Goal: Ask a question: Seek information or help from site administrators or community

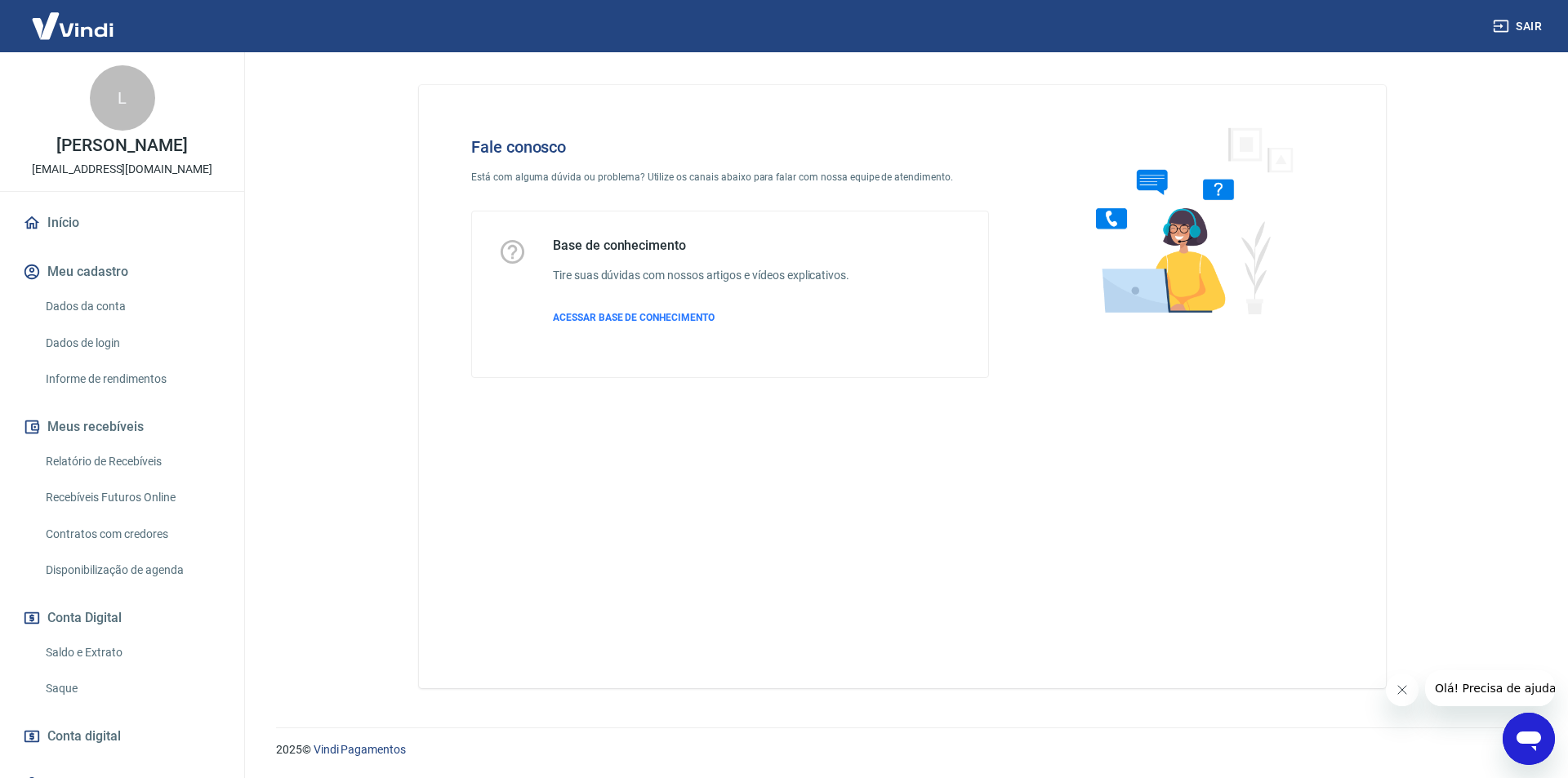
click at [1535, 739] on icon "Abrir janela de mensagens" at bounding box center [1528, 741] width 24 height 20
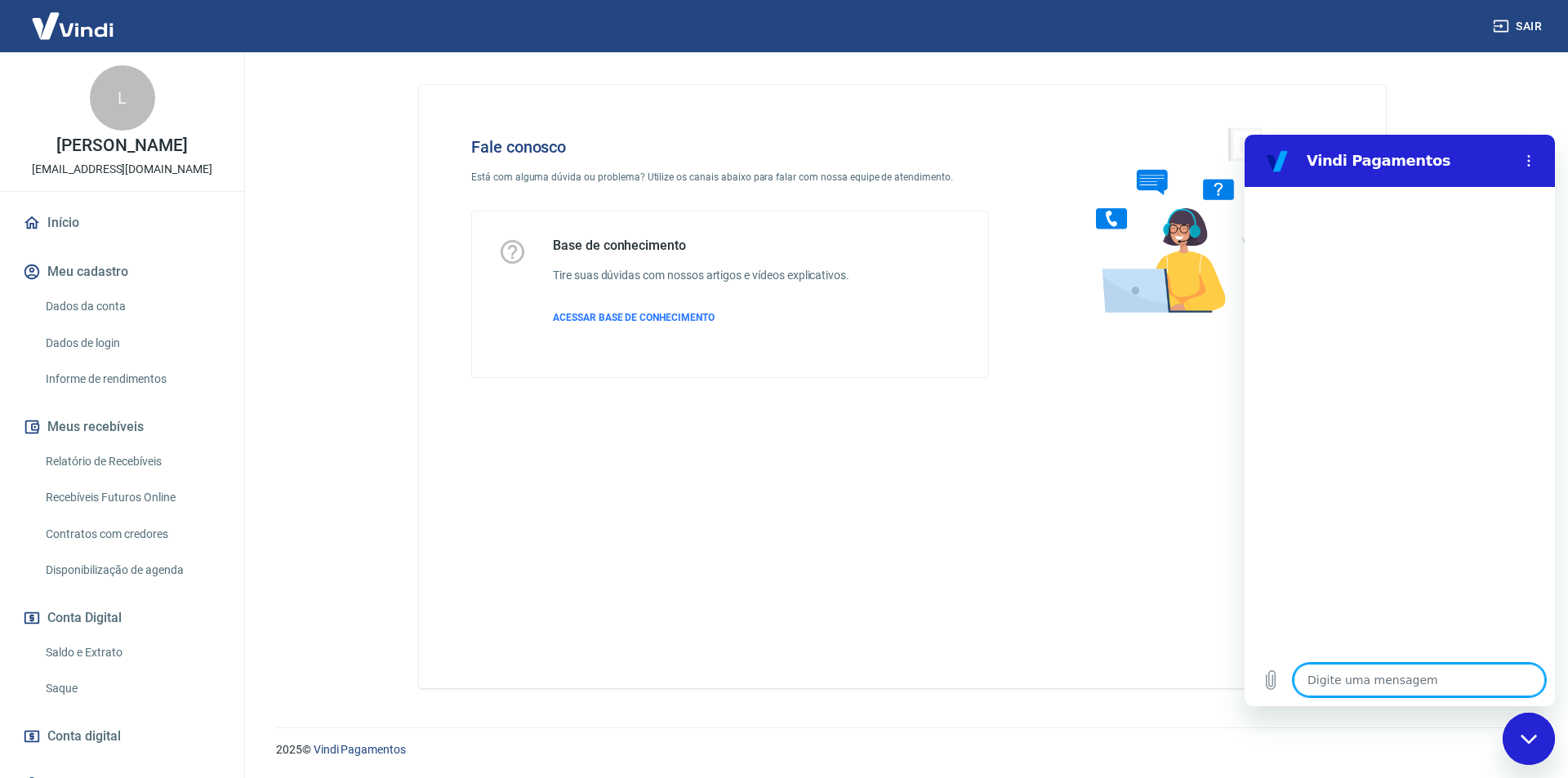
click at [1342, 688] on textarea at bounding box center [1419, 679] width 251 height 33
type textarea "o"
type textarea "x"
type textarea "oi"
type textarea "x"
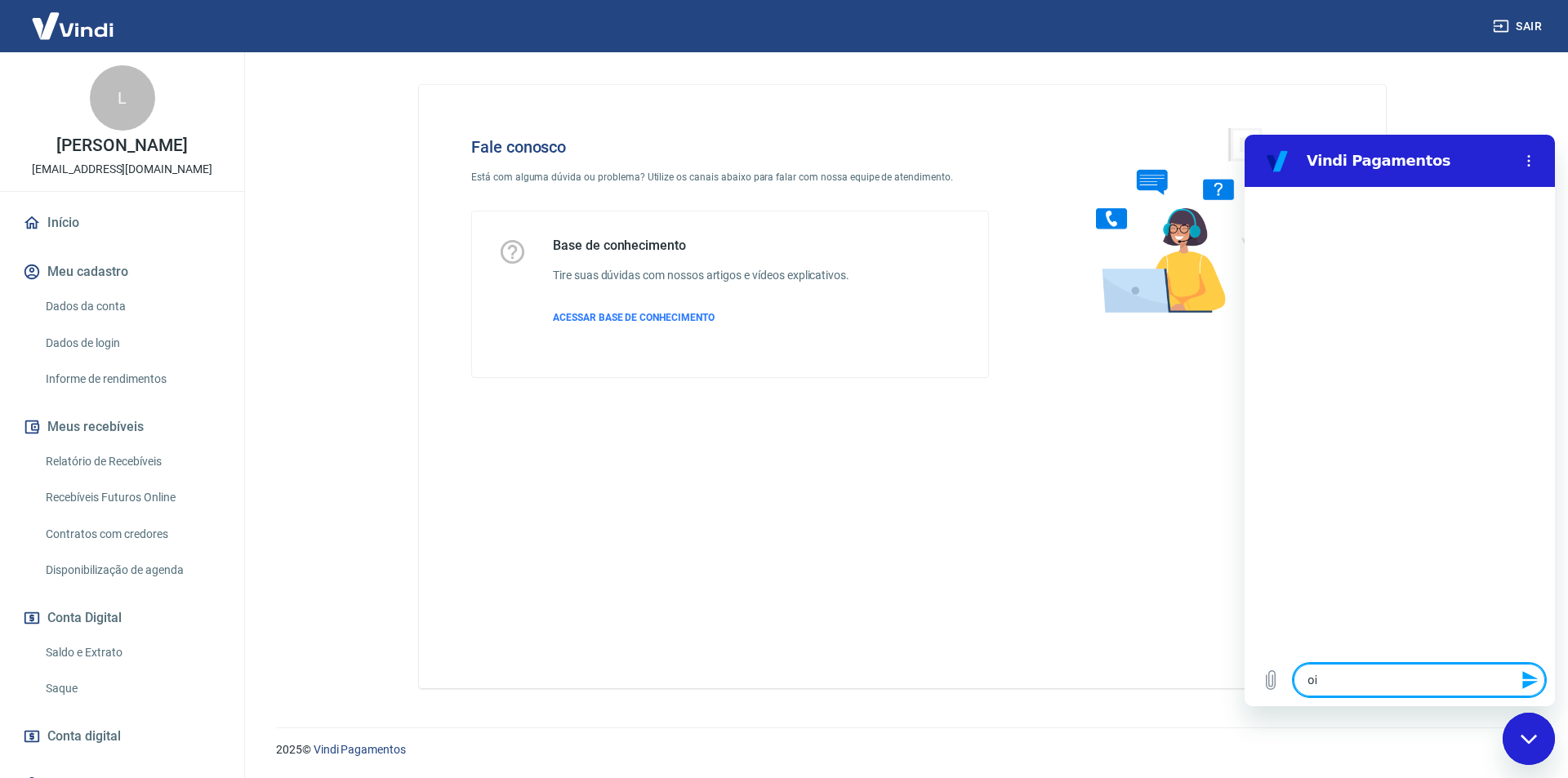
type textarea "oii"
type textarea "x"
type textarea "oii,"
type textarea "x"
type textarea "oii,"
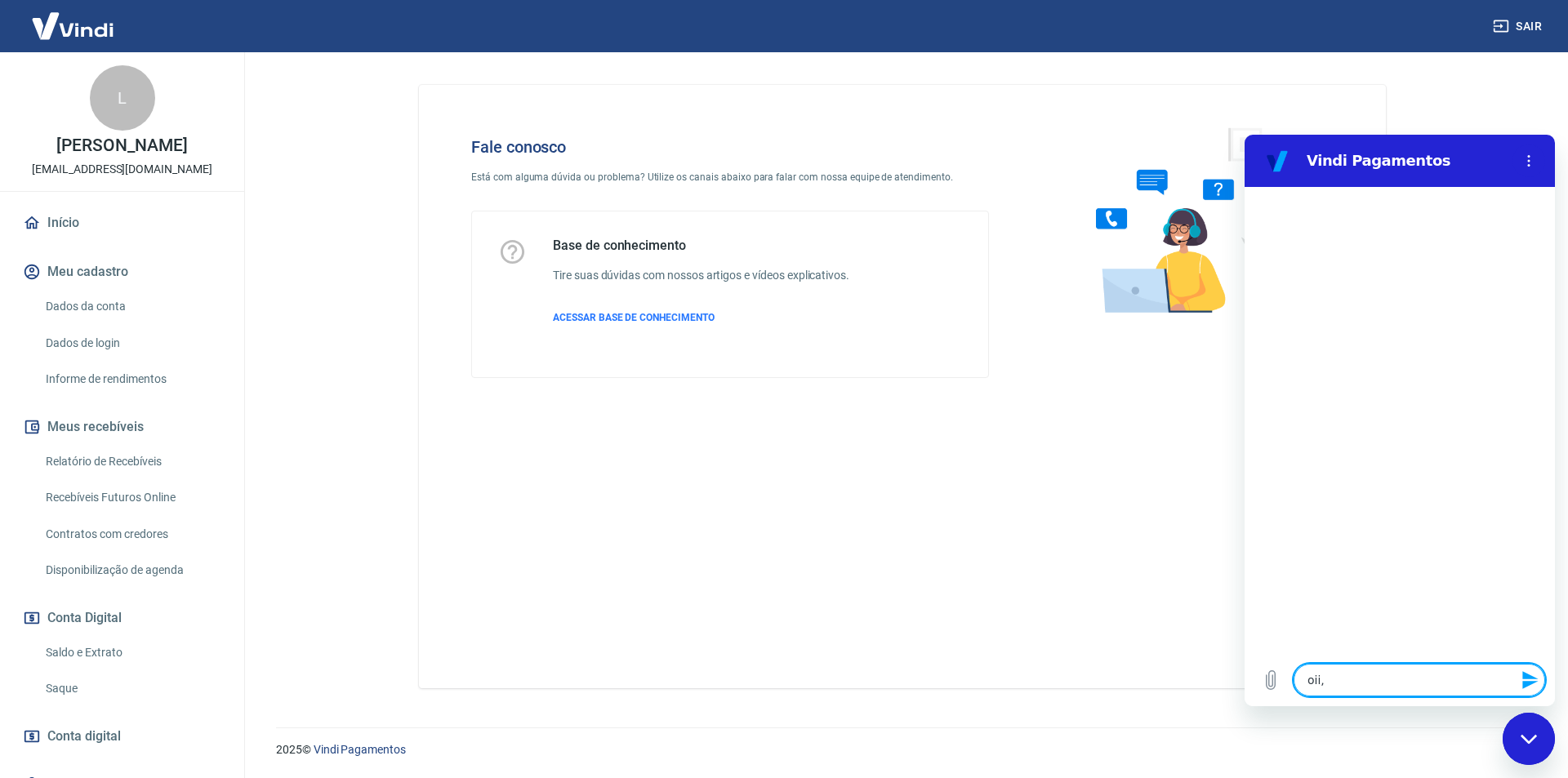
type textarea "x"
type textarea "oii, b"
type textarea "x"
type textarea "oii, bo"
type textarea "x"
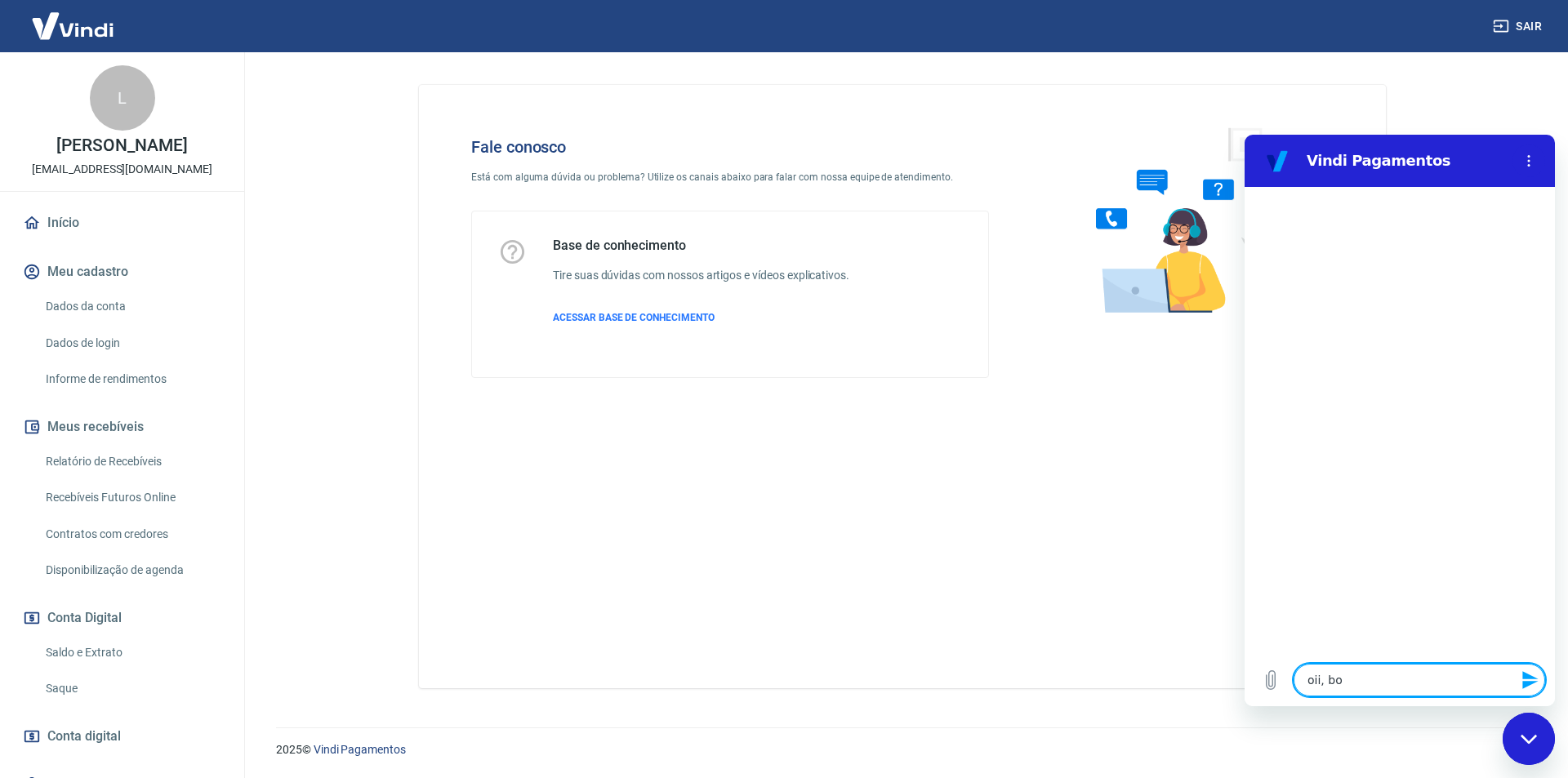
type textarea "oii, bom"
type textarea "x"
type textarea "oii, bom"
type textarea "x"
type textarea "oii, bom d"
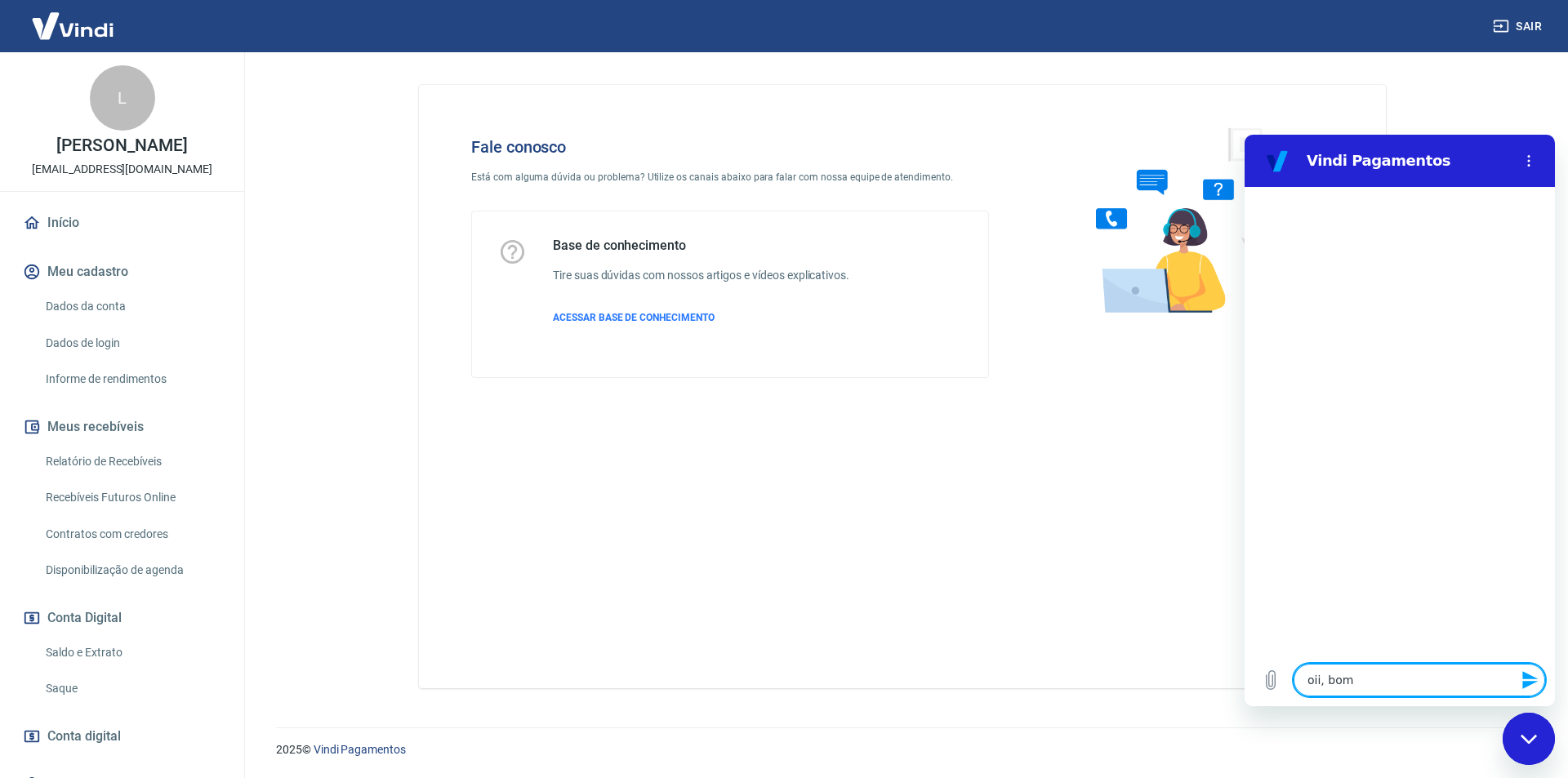
type textarea "x"
type textarea "oii, bom di"
type textarea "x"
type textarea "oii, bom dia"
type textarea "x"
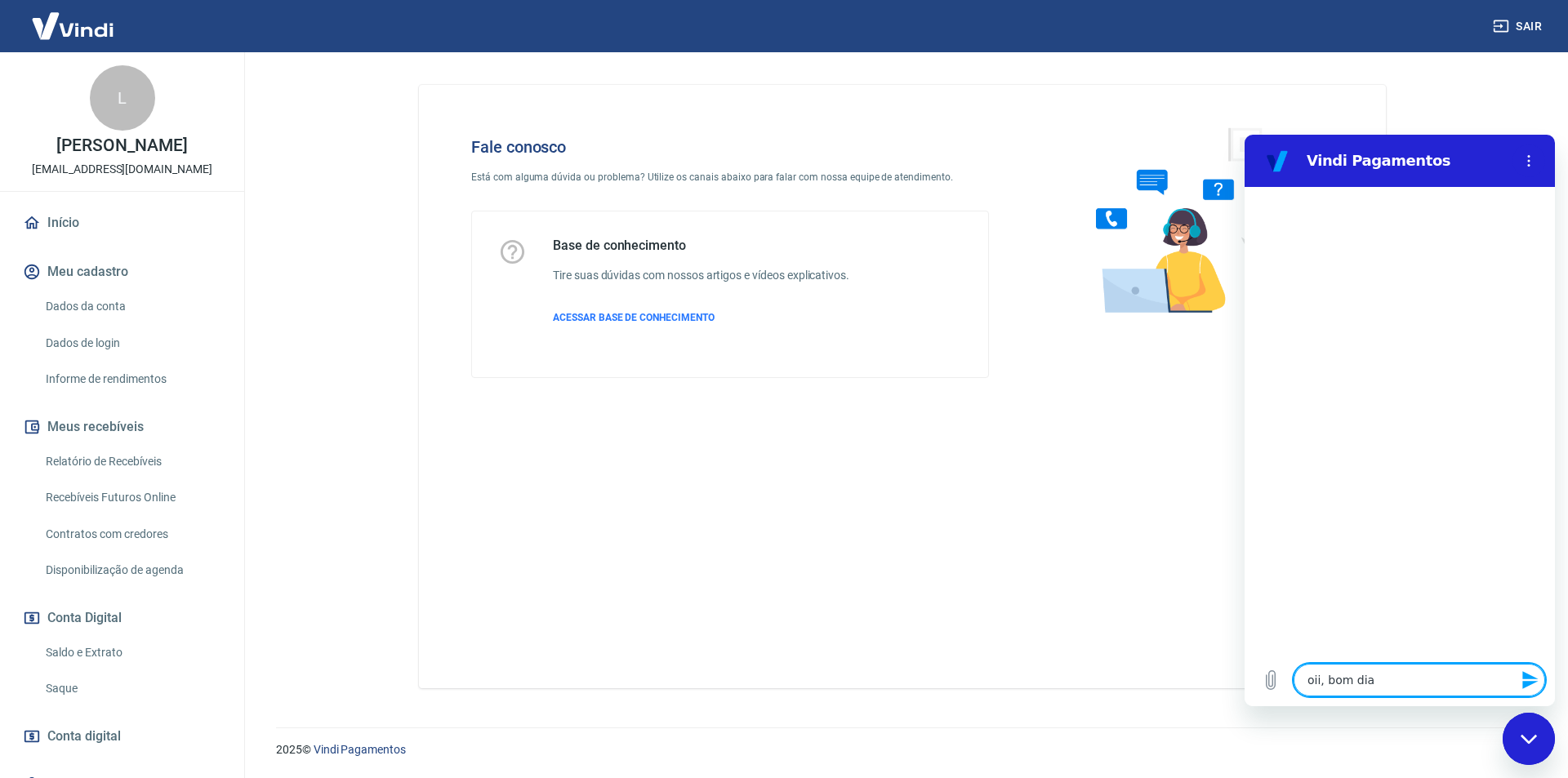
type textarea "oii, bom dia"
type textarea "x"
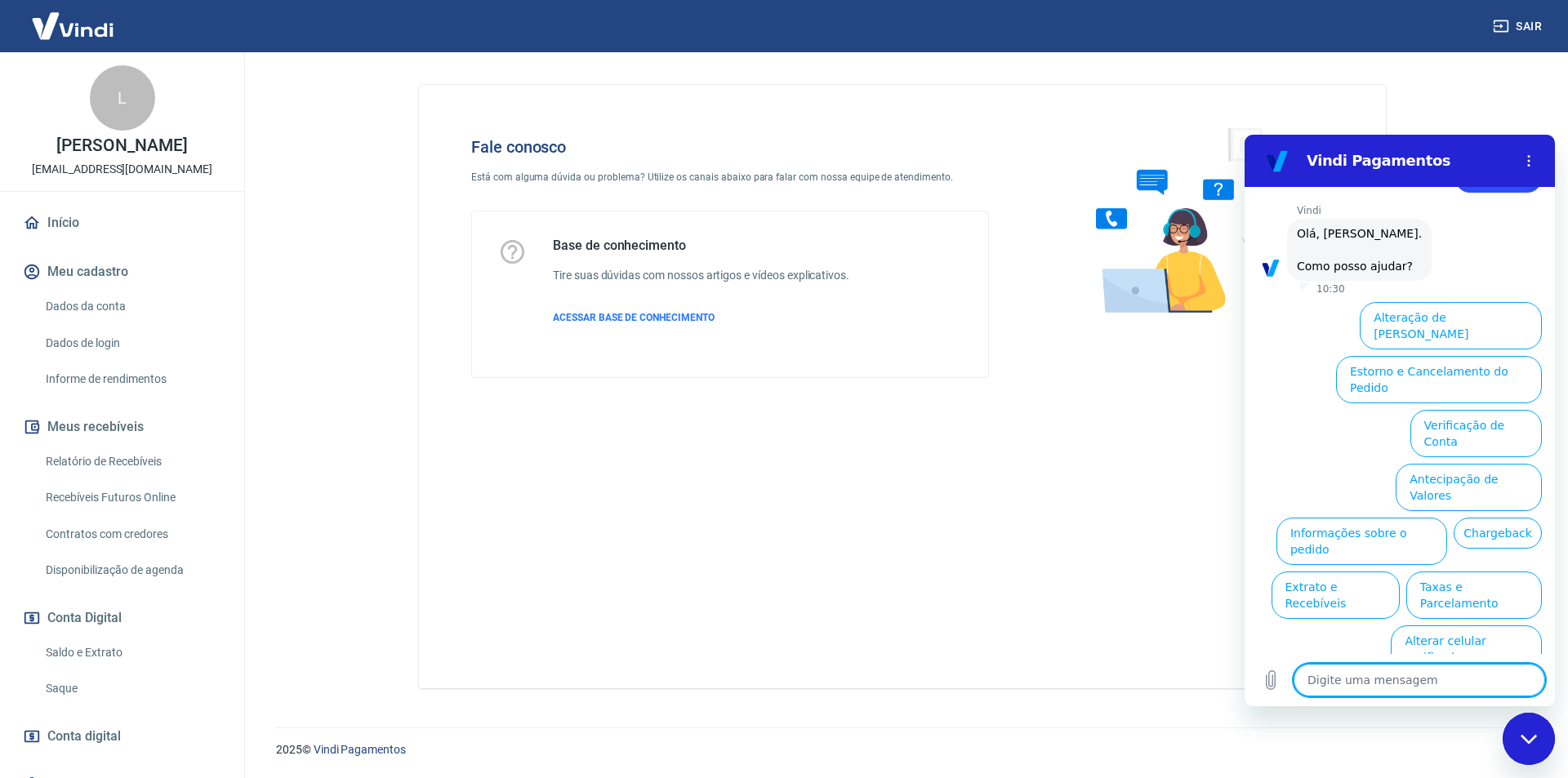
scroll to position [55, 0]
click at [1445, 518] on button "Informações sobre o pedido" at bounding box center [1361, 541] width 171 height 48
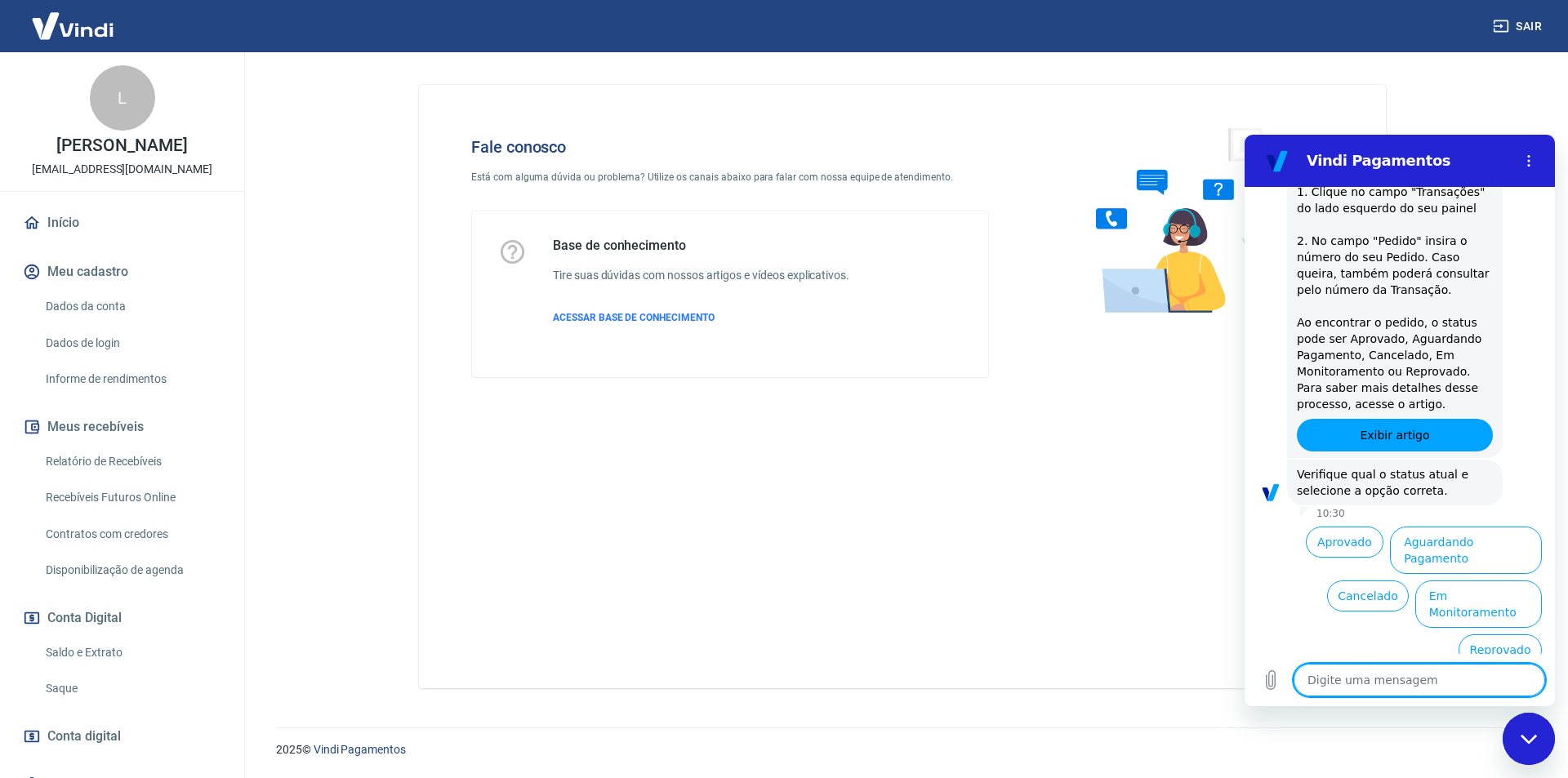
scroll to position [336, 0]
click at [1479, 560] on button "Aguardando Pagamento" at bounding box center [1465, 550] width 152 height 48
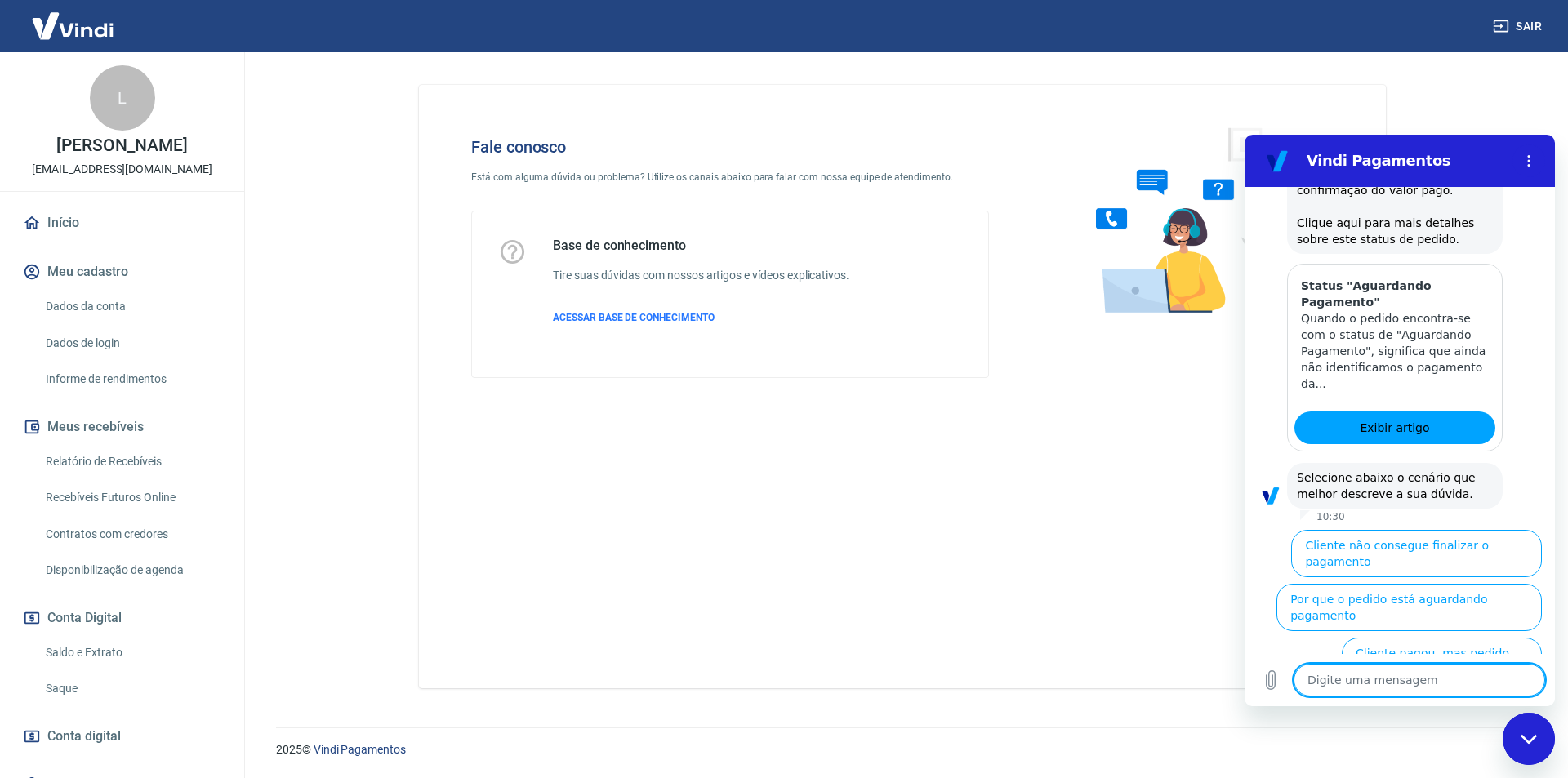
scroll to position [798, 0]
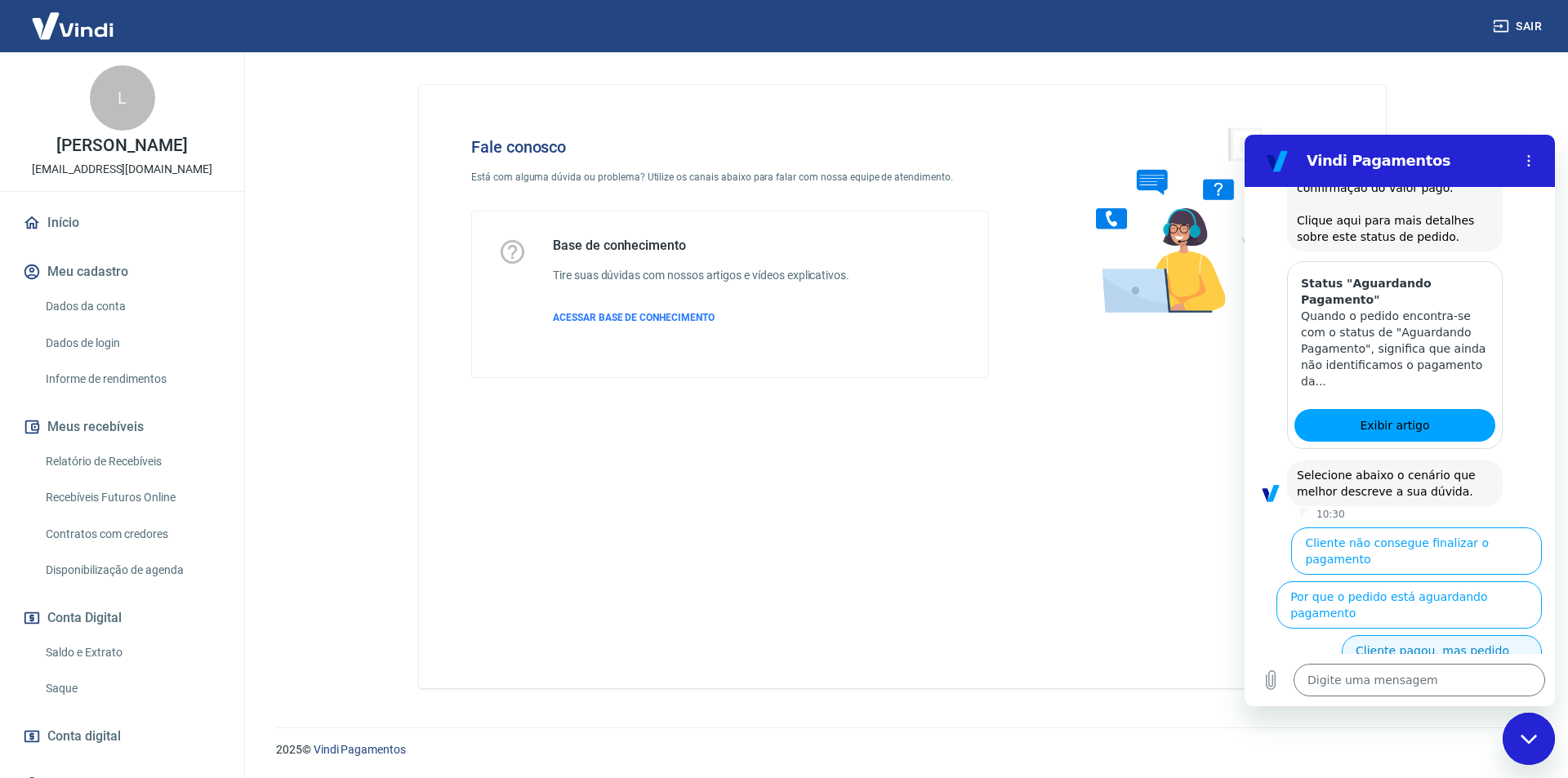
click at [1442, 635] on button "Cliente pagou, mas pedido consta 'Aguardando Pagamento'" at bounding box center [1441, 667] width 200 height 63
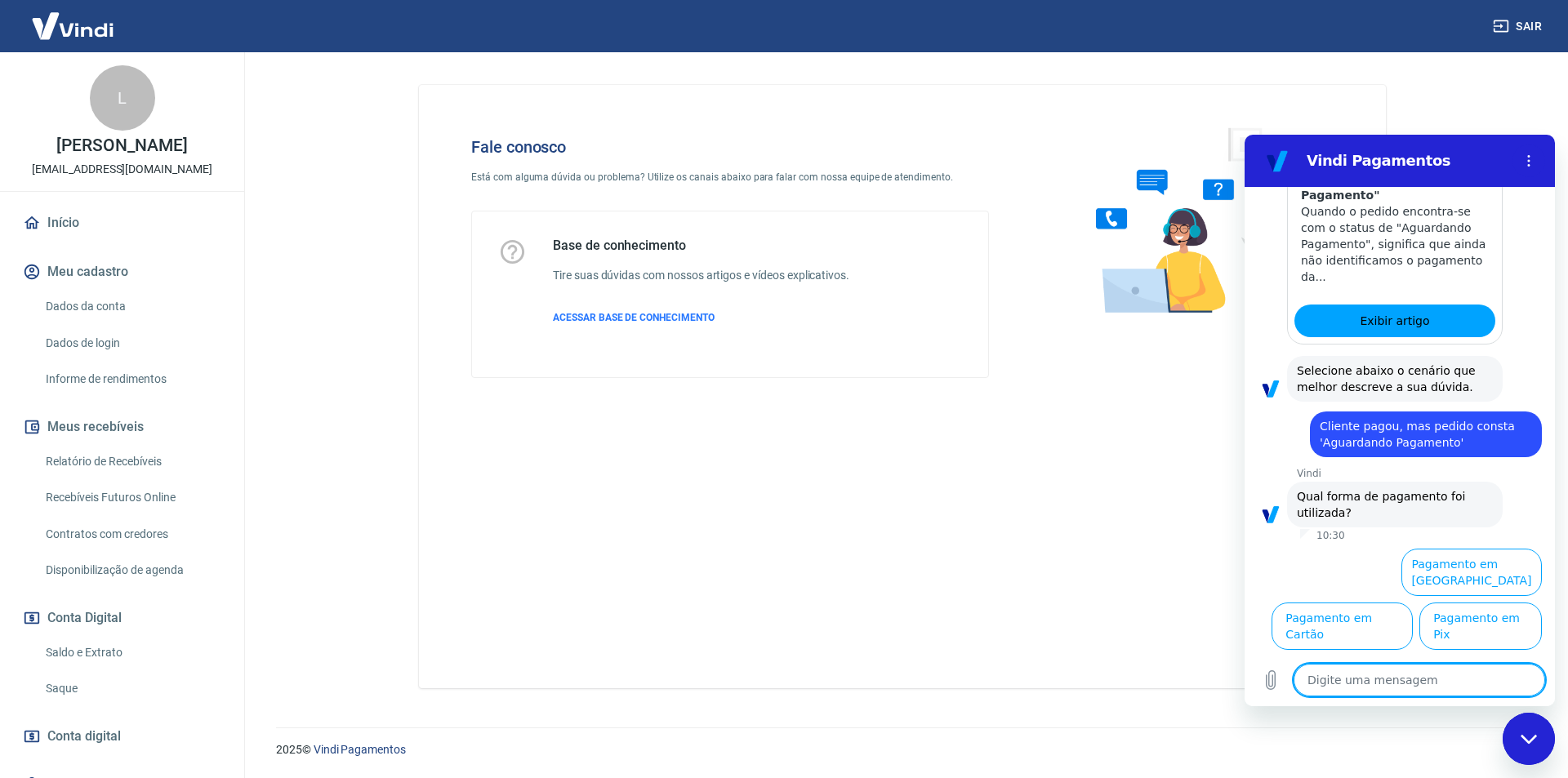
scroll to position [907, 0]
click at [1412, 603] on button "Pagamento em Cartão" at bounding box center [1341, 626] width 141 height 48
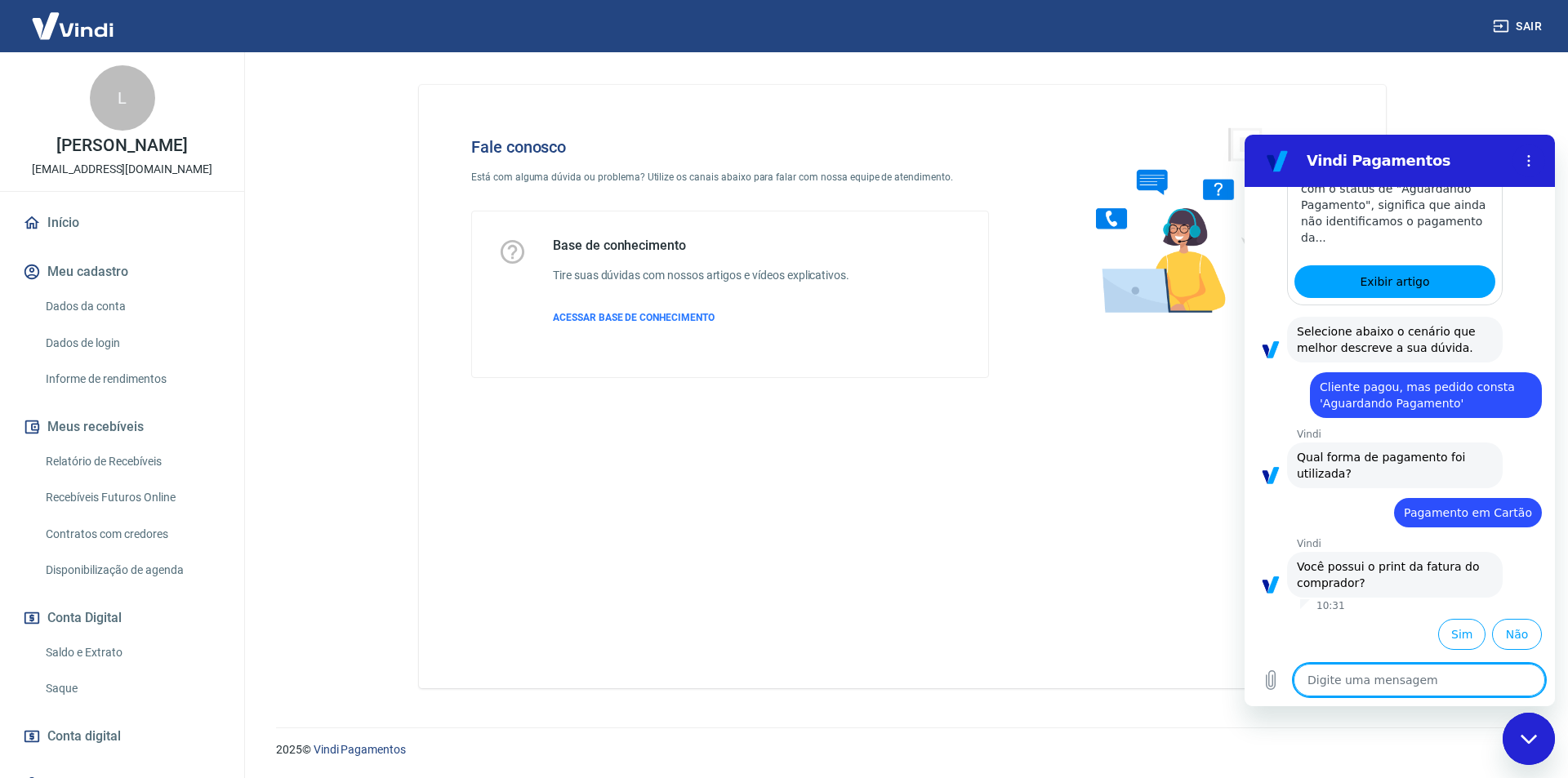
scroll to position [941, 0]
click at [1456, 638] on button "Sim" at bounding box center [1461, 633] width 48 height 31
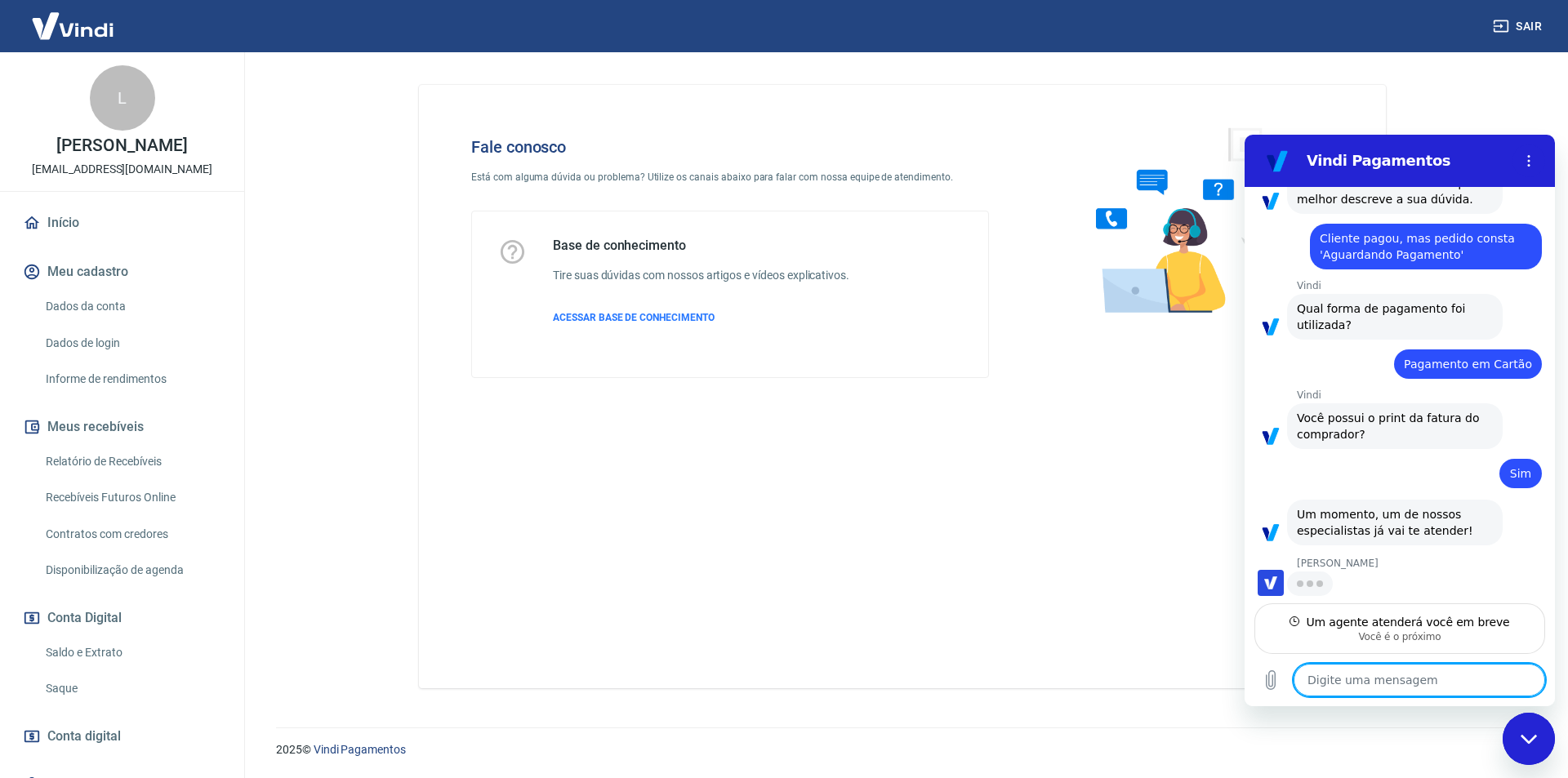
scroll to position [1088, 0]
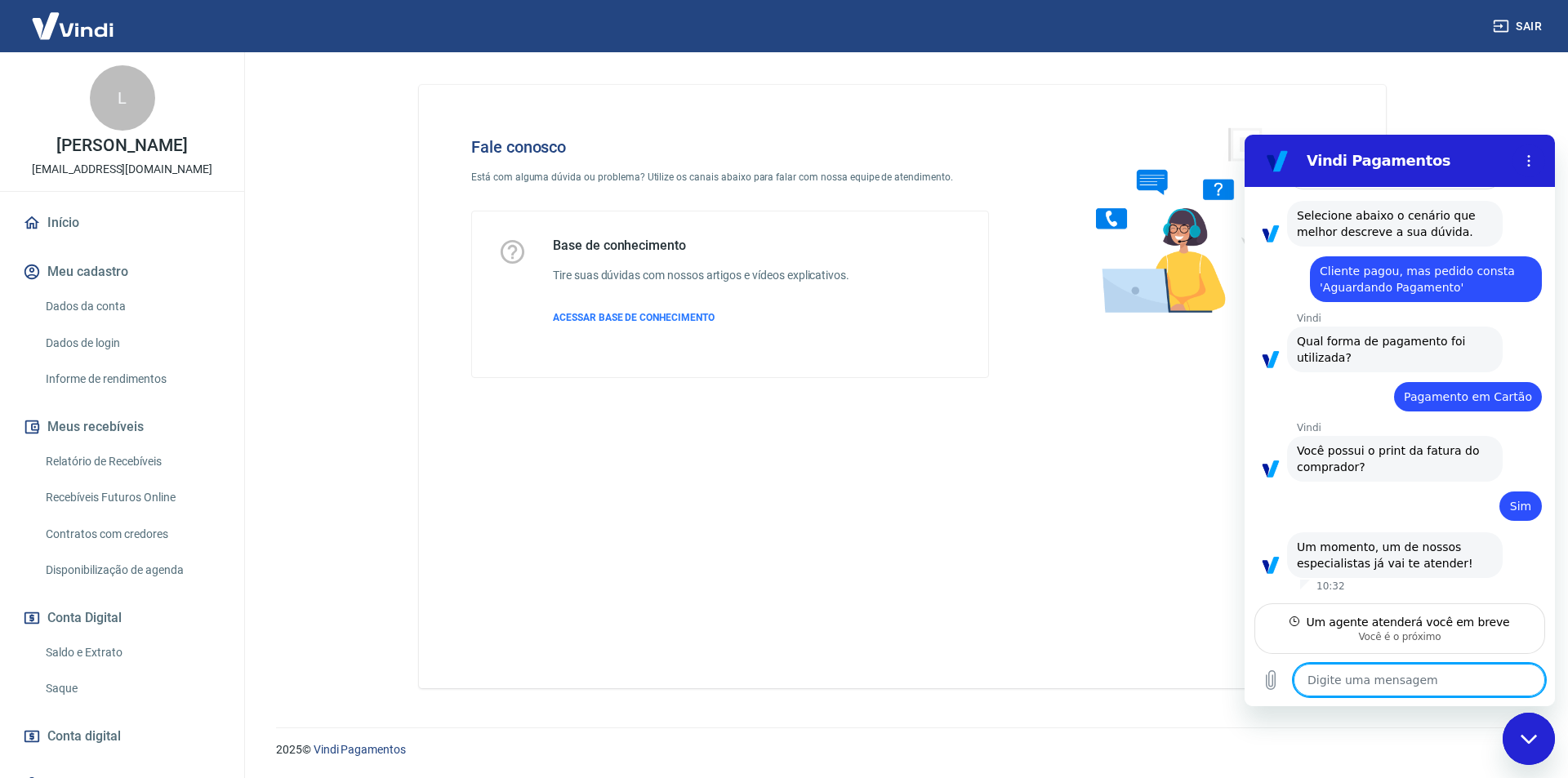
type textarea "x"
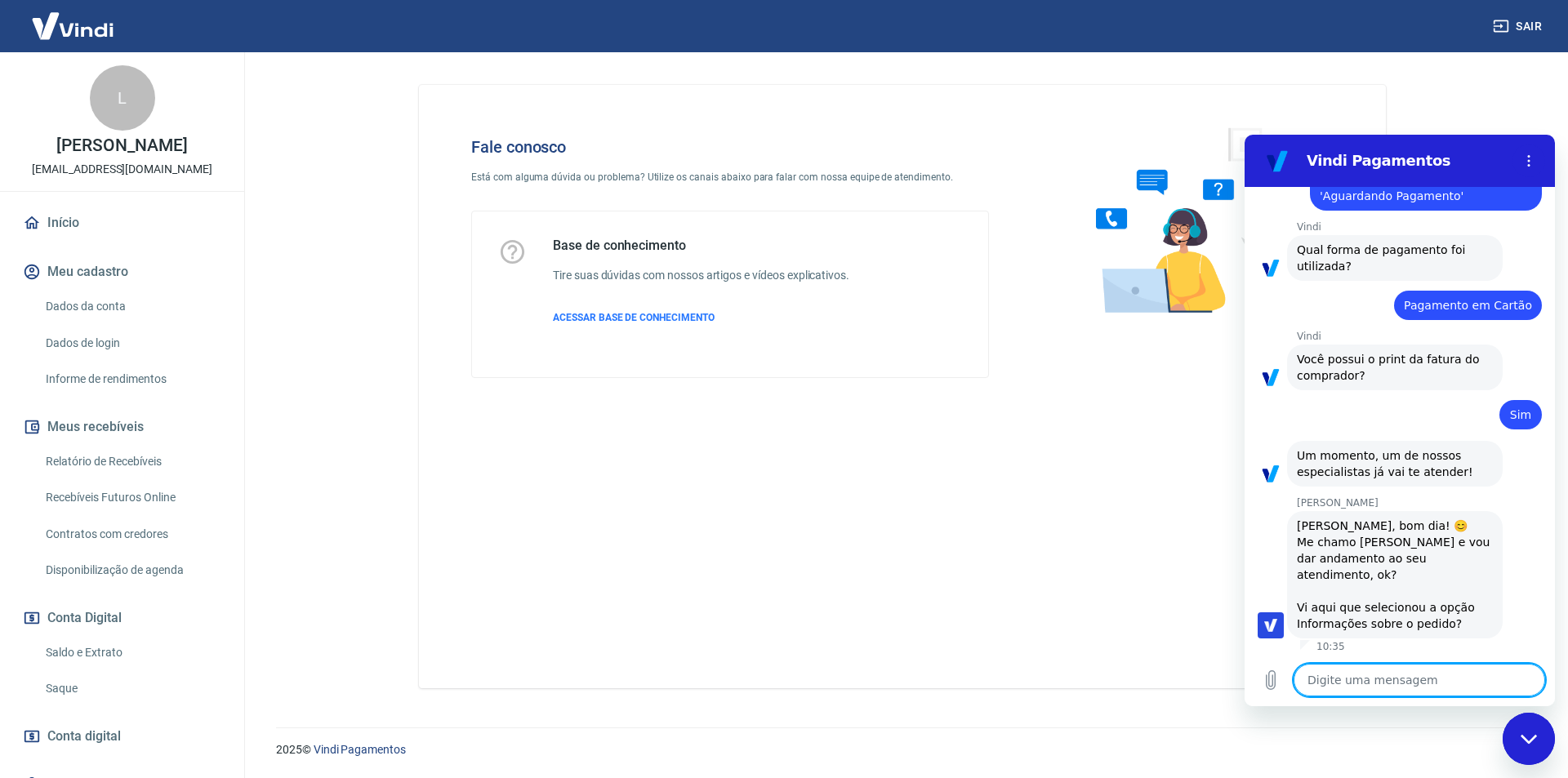
scroll to position [1151, 0]
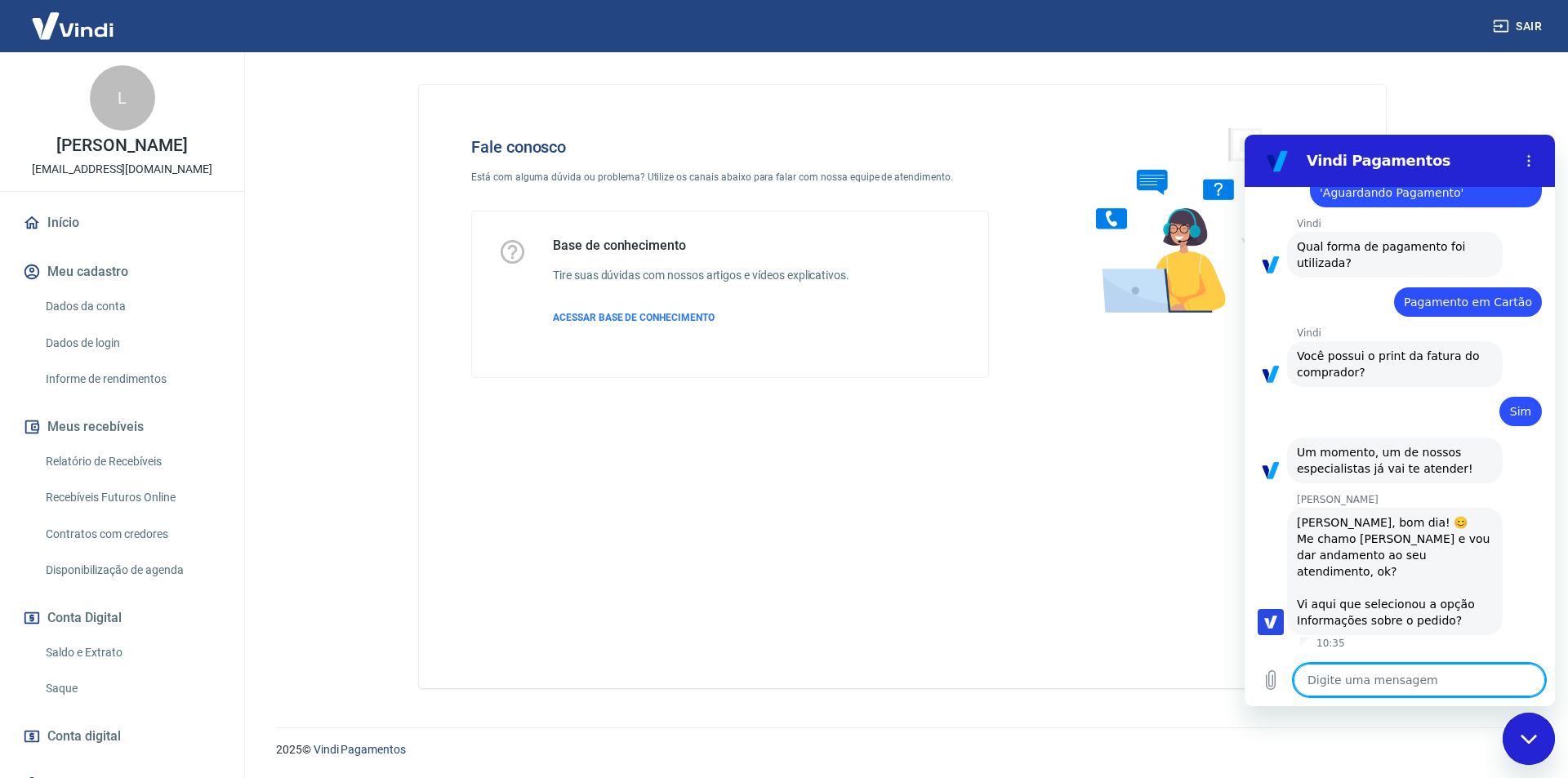
click at [1413, 680] on textarea at bounding box center [1419, 679] width 251 height 33
click at [1414, 685] on textarea at bounding box center [1419, 679] width 251 height 33
click at [1430, 674] on textarea at bounding box center [1419, 679] width 251 height 33
type textarea "o"
type textarea "x"
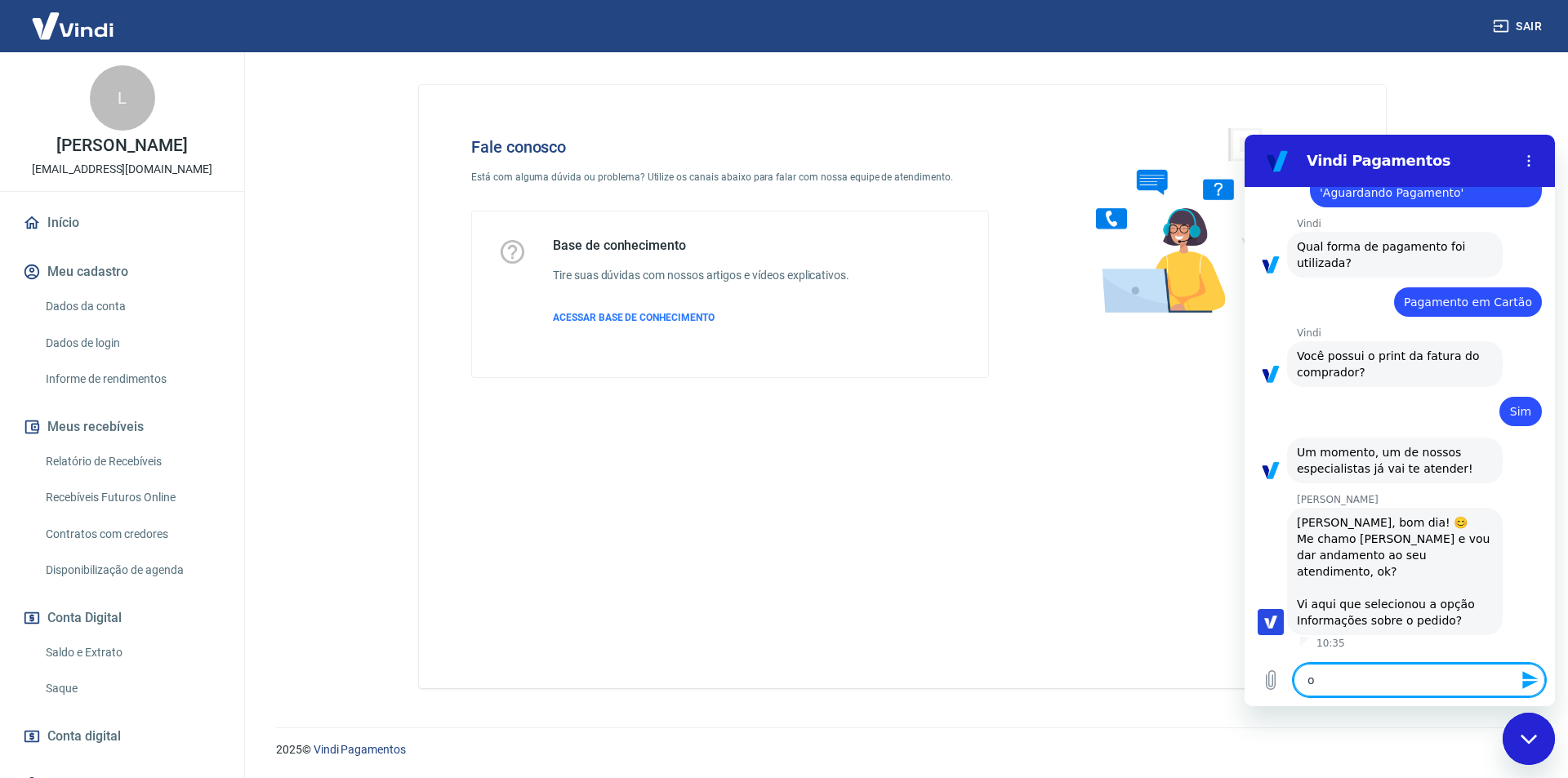
type textarea "oi"
type textarea "x"
type textarea "oi"
type textarea "x"
type textarea "oi M"
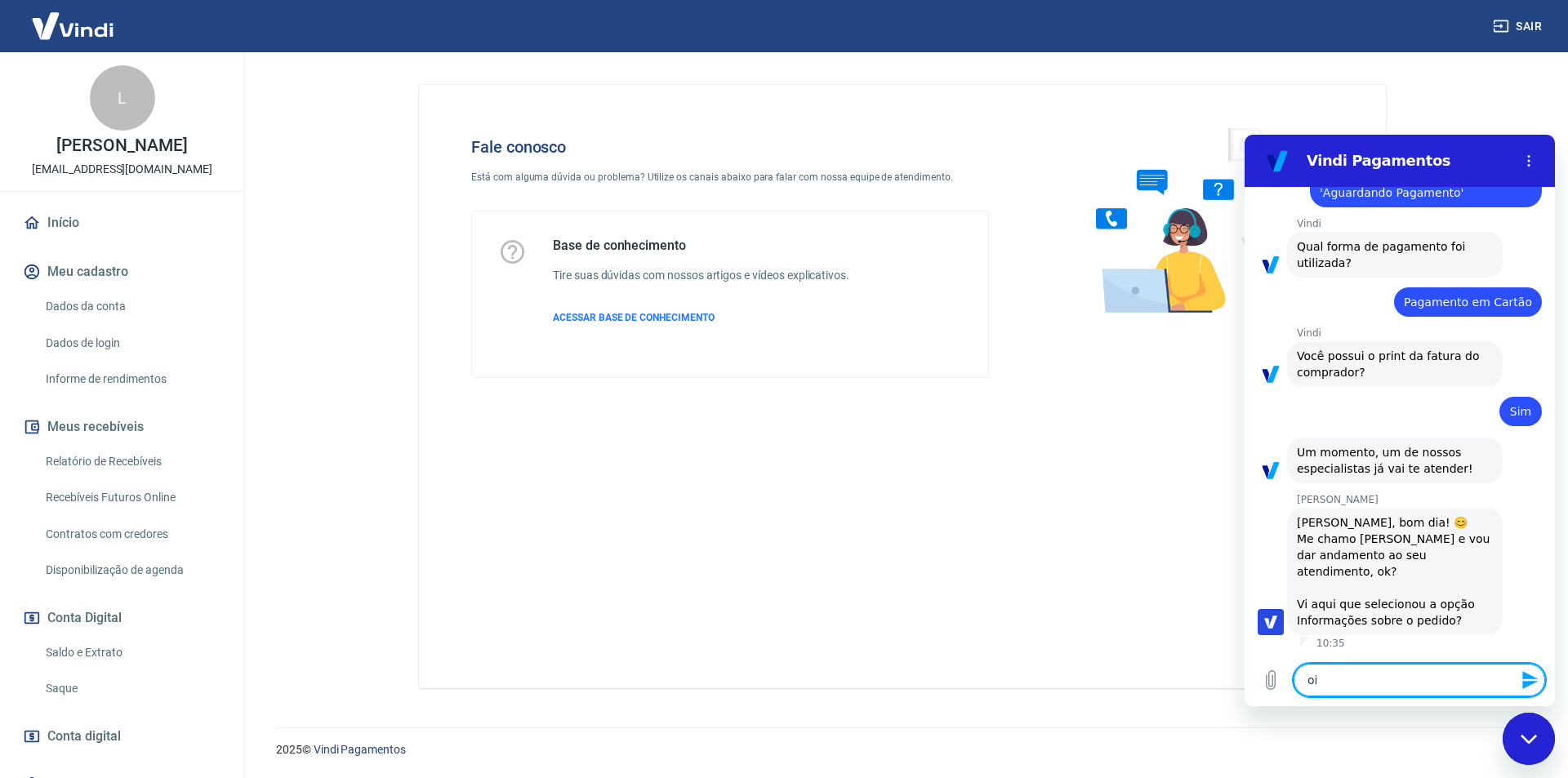
type textarea "x"
type textarea "oi Ma"
type textarea "x"
type textarea "oi Mar"
type textarea "x"
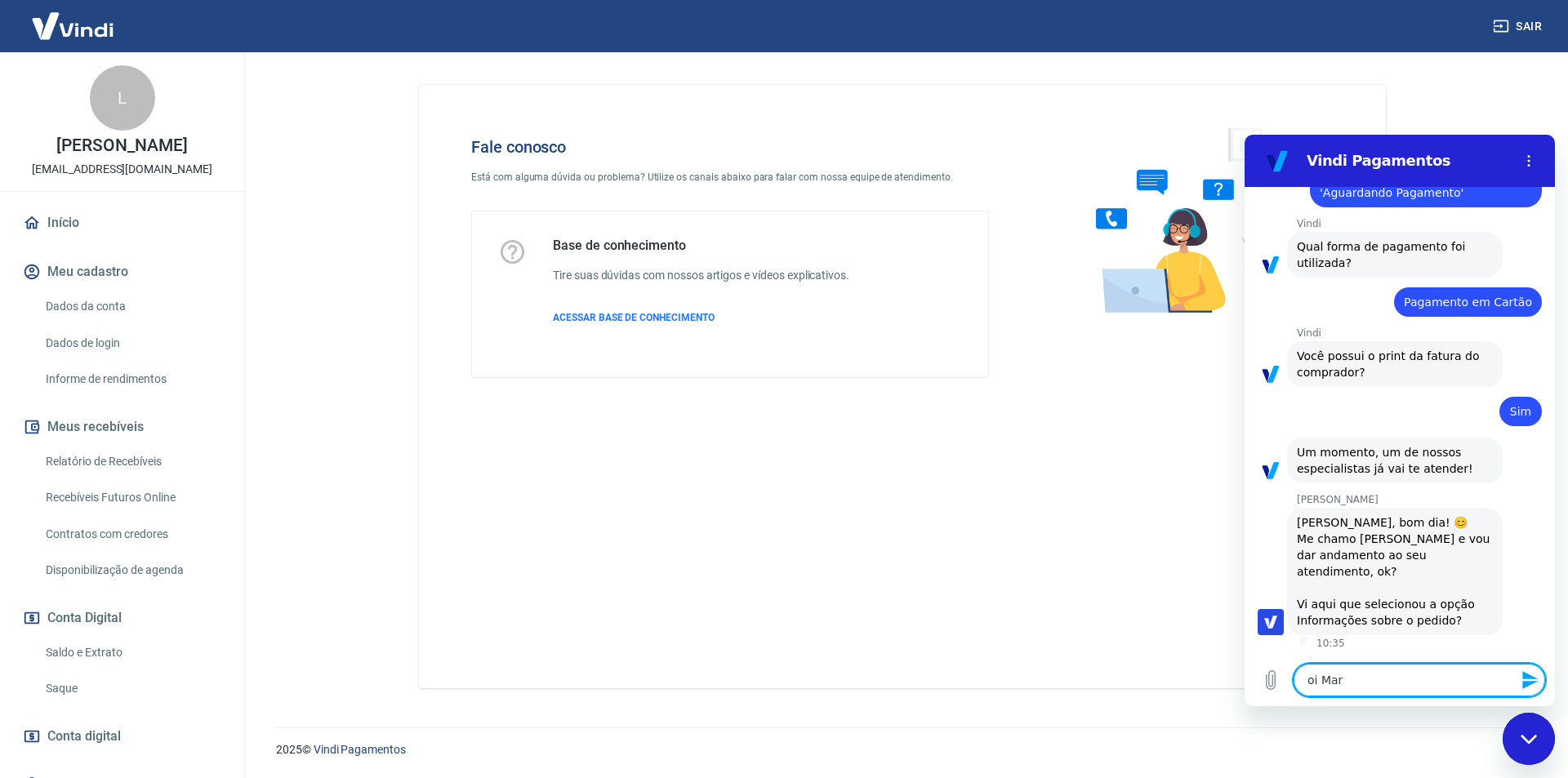
type textarea "oi Marc"
type textarea "x"
type textarea "oi Marci"
type textarea "x"
type textarea "oi Marcia"
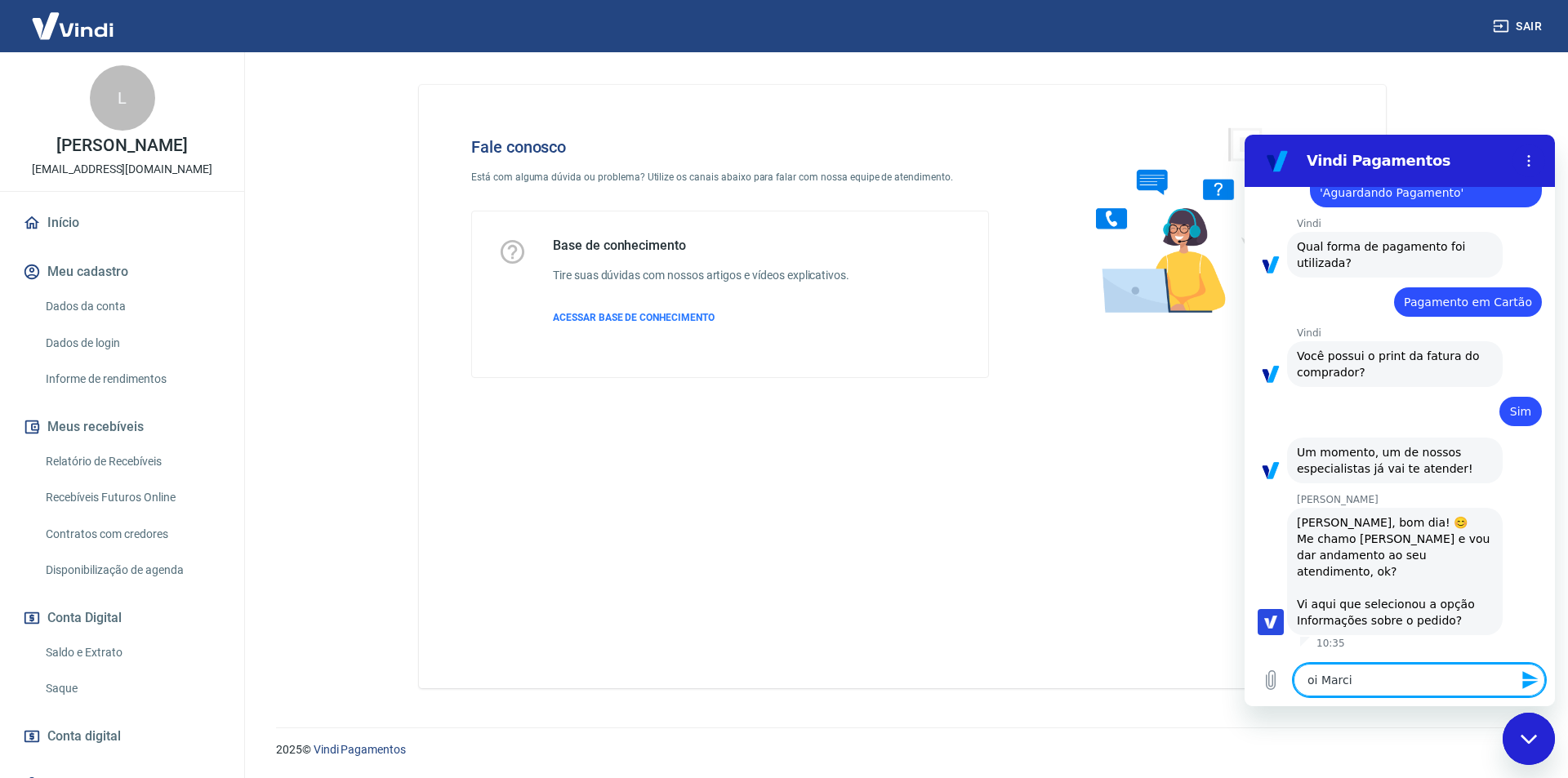
type textarea "x"
type textarea "oi Marcia"
type textarea "x"
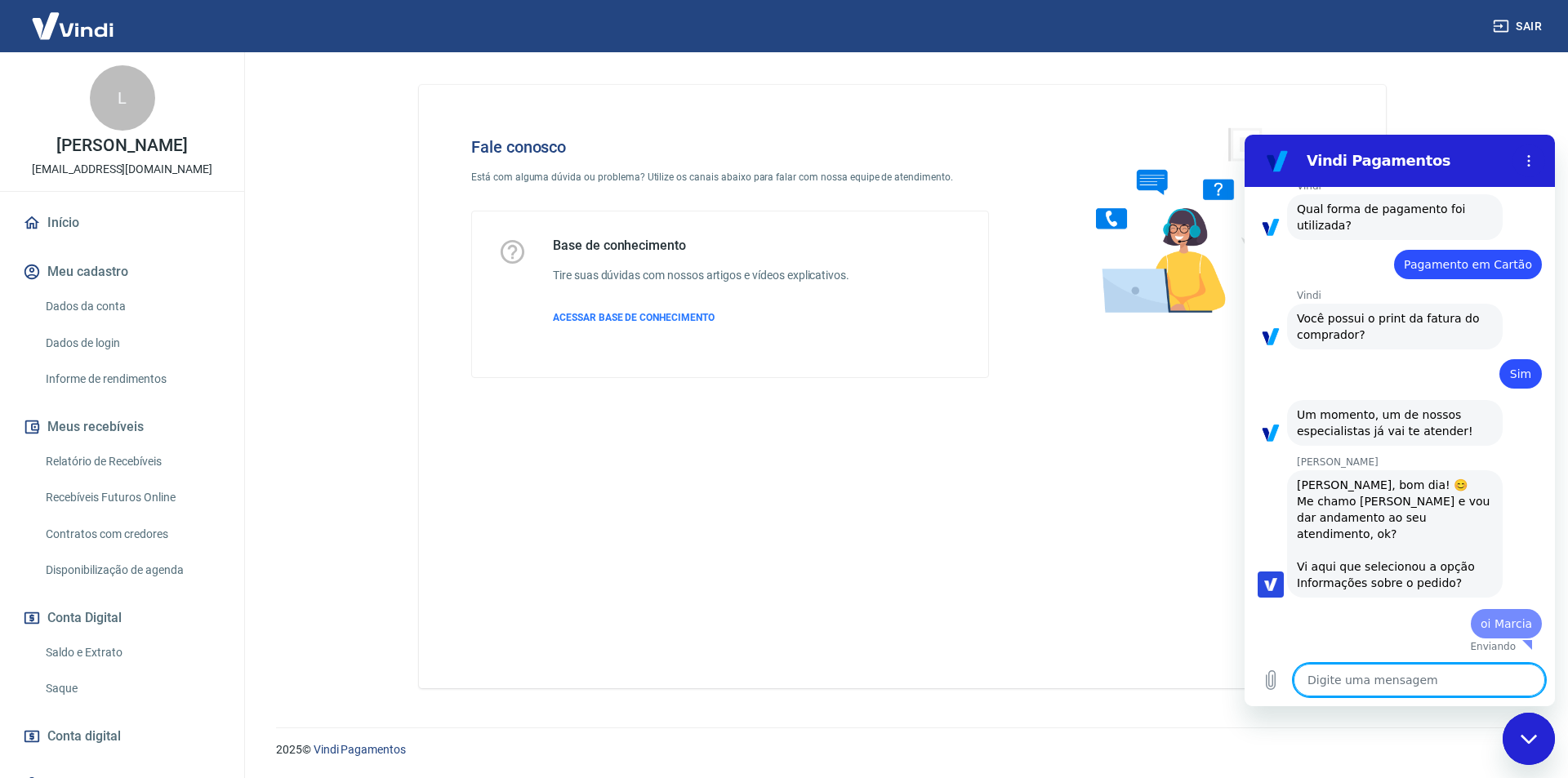
type textarea "x"
type textarea "m"
type textarea "x"
type textarea "me"
type textarea "x"
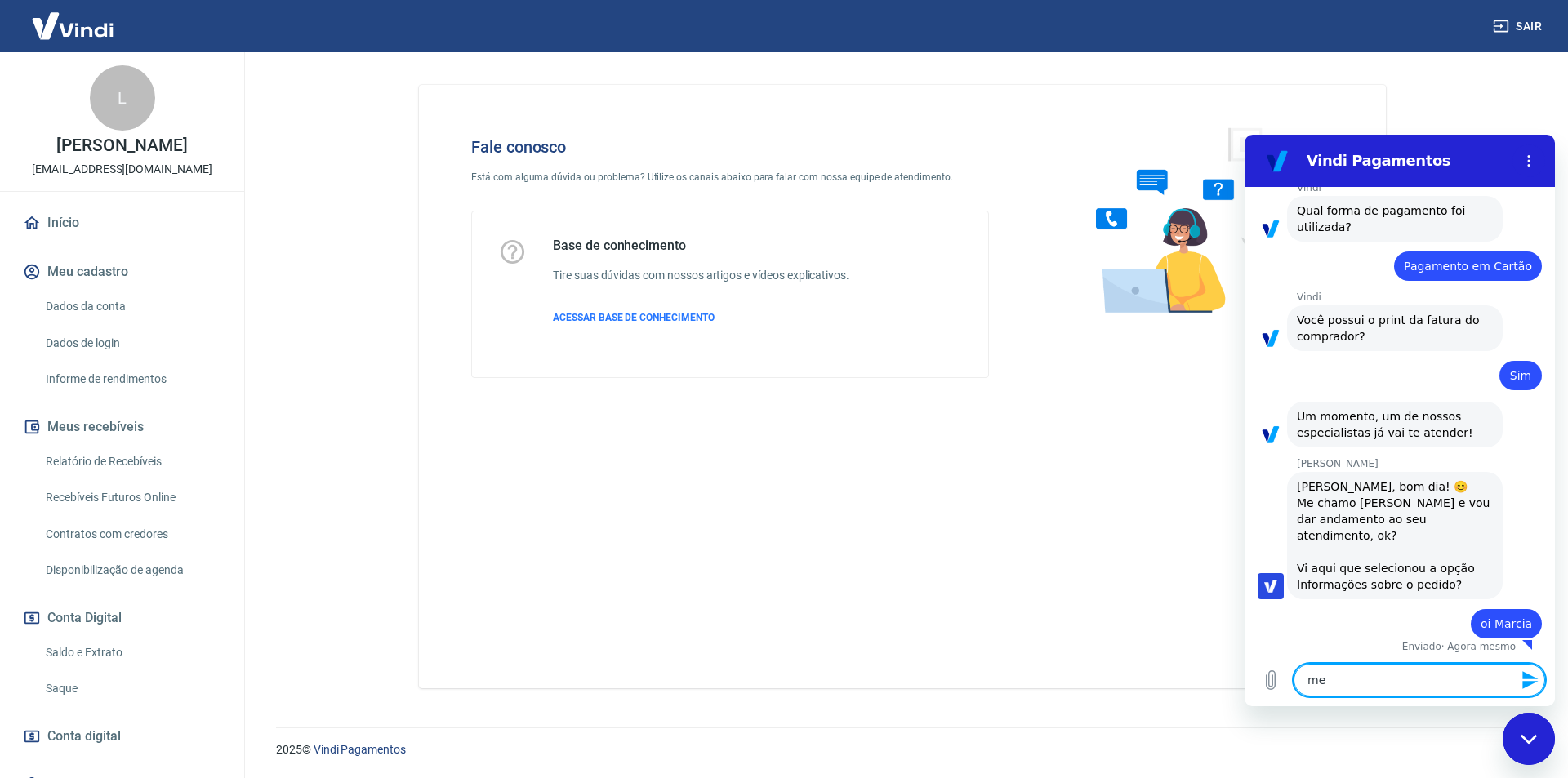
scroll to position [1190, 0]
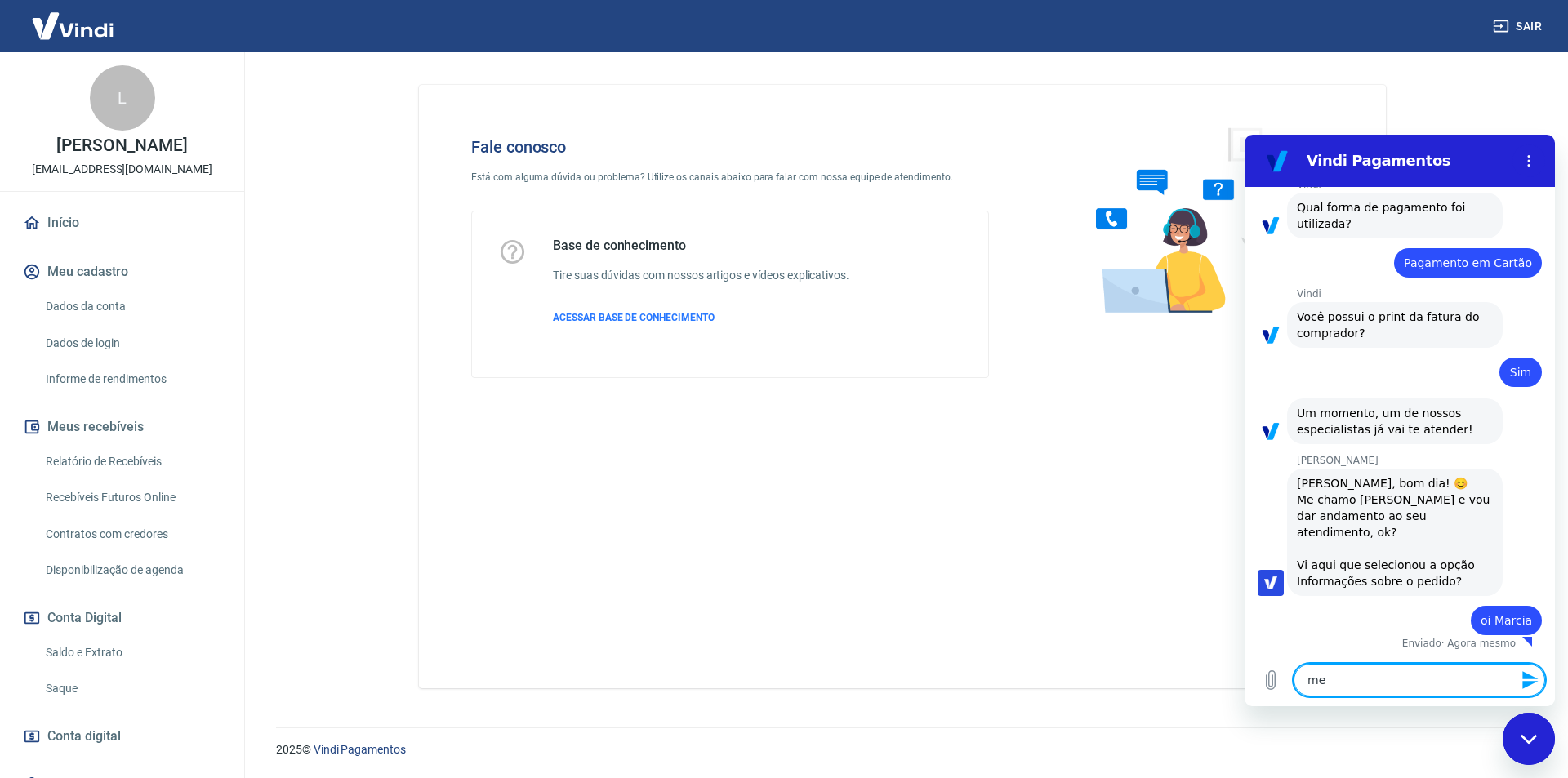
type textarea "me"
type textarea "x"
type textarea "me c"
type textarea "x"
type textarea "me ch"
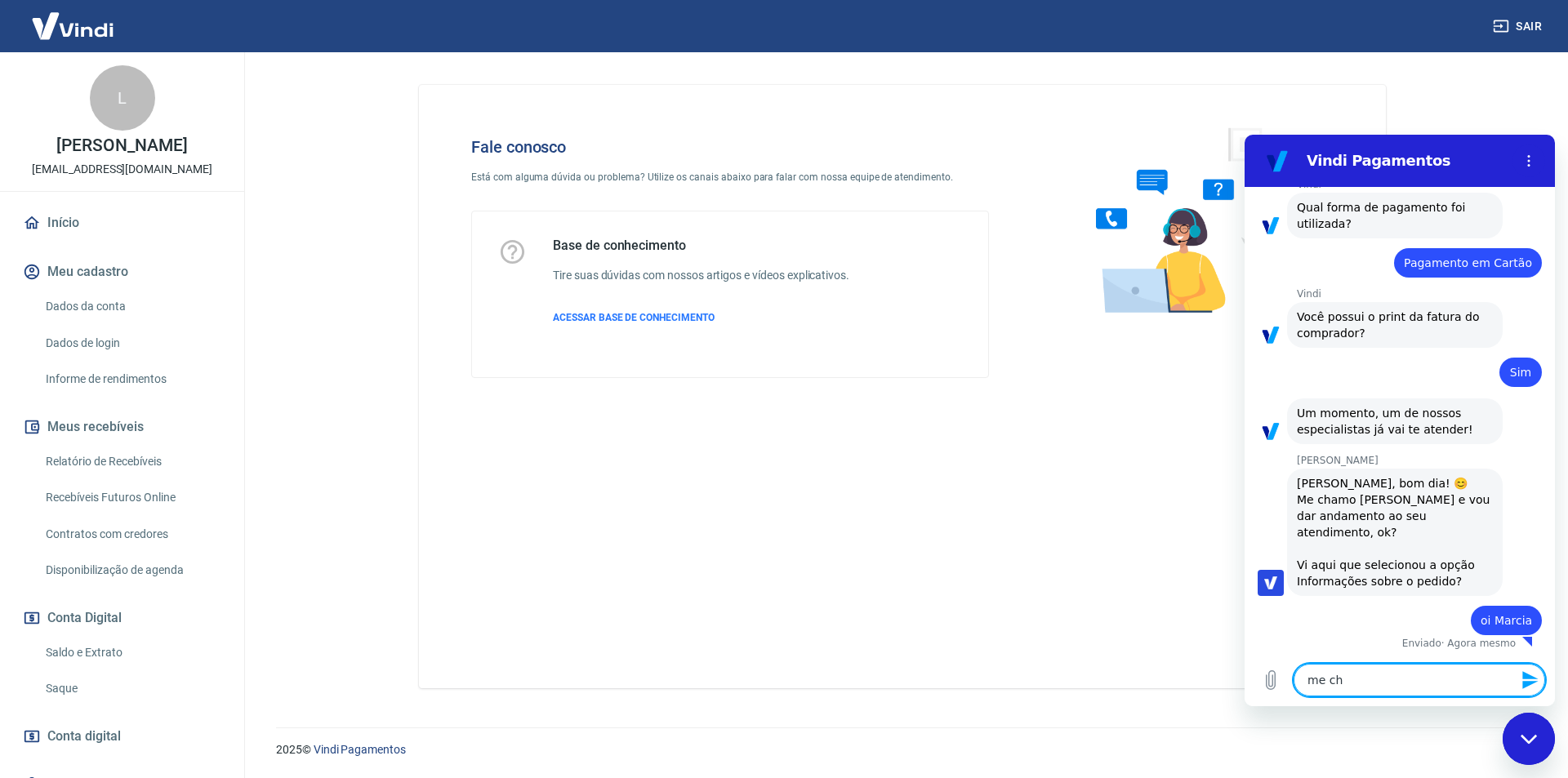
type textarea "x"
type textarea "me cha"
type textarea "x"
type textarea "me cham"
type textarea "x"
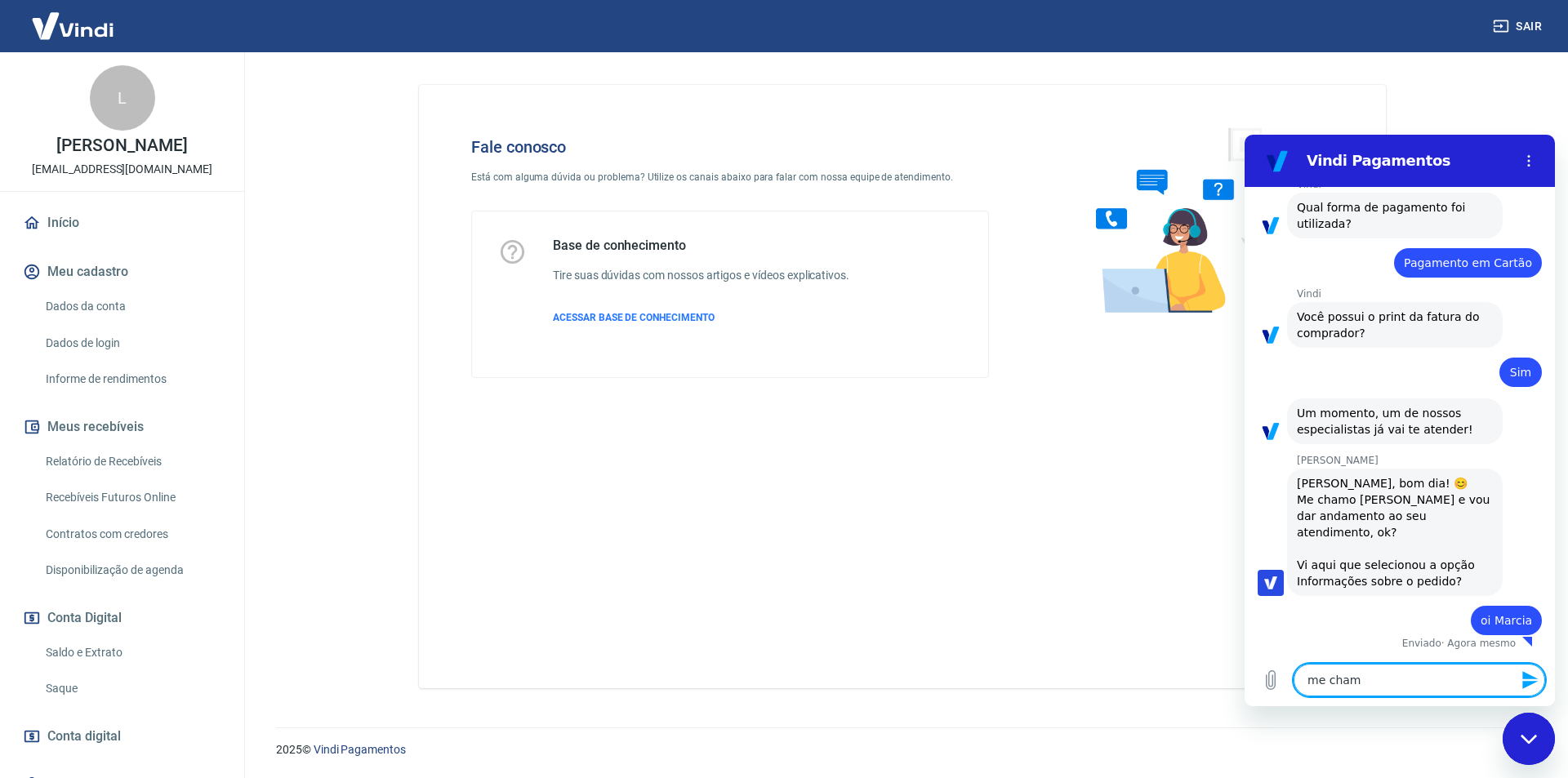
type textarea "me chamo"
type textarea "x"
type textarea "me chamo"
type textarea "x"
type textarea "me chamo B"
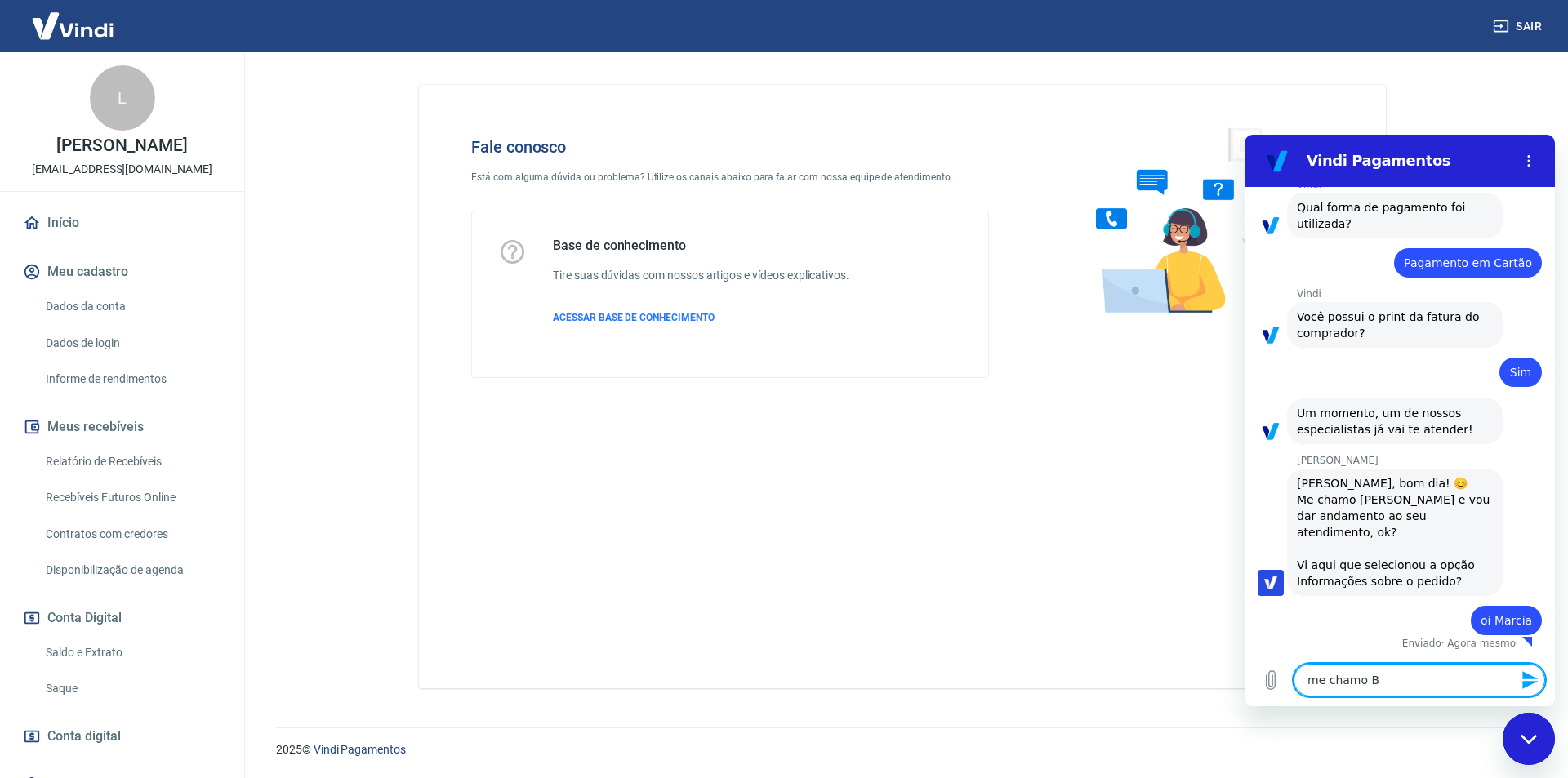
type textarea "x"
type textarea "me chamo Br"
type textarea "x"
type textarea "me chamo Bru"
type textarea "x"
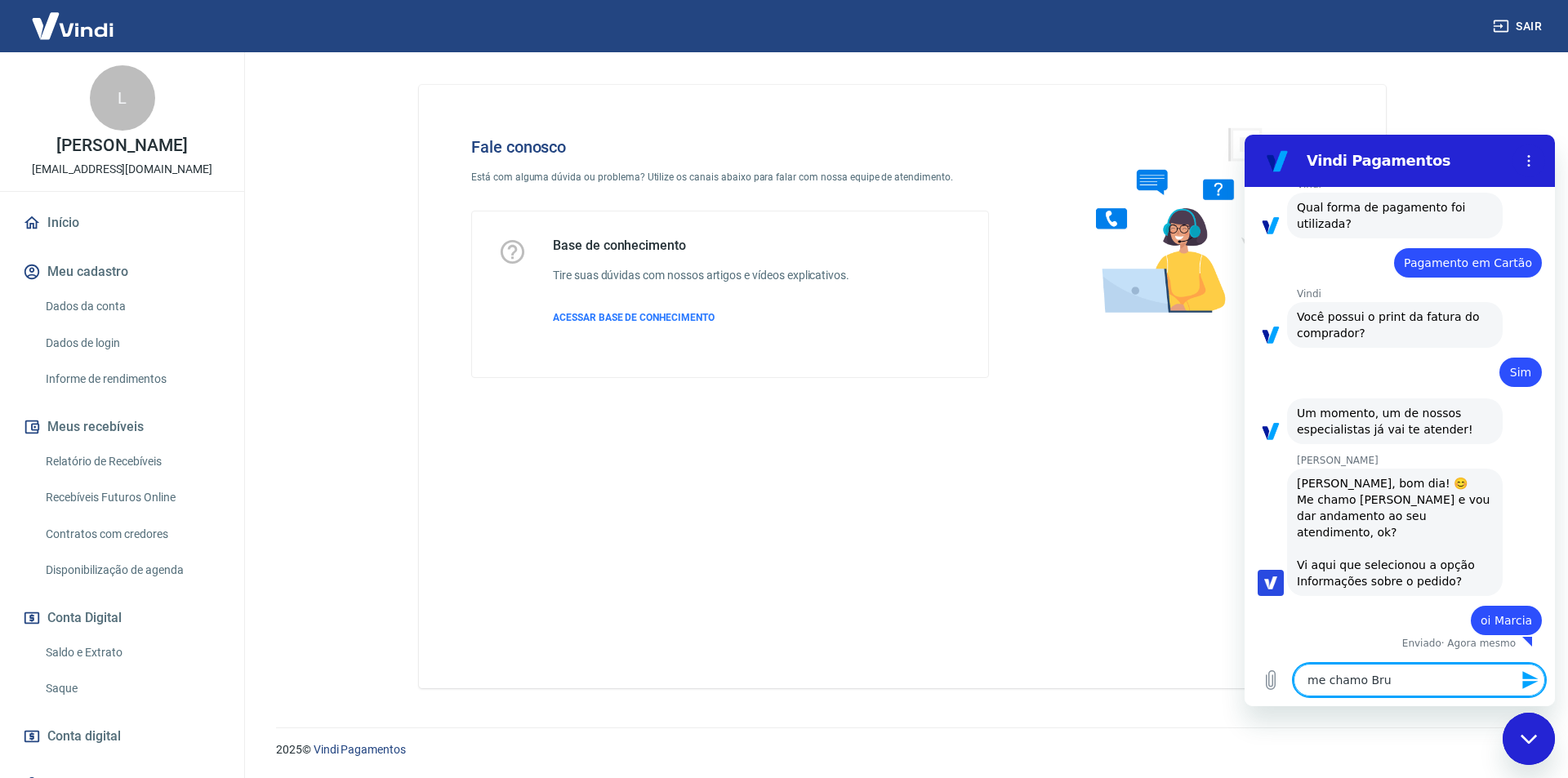
type textarea "me chamo Brub"
type textarea "x"
type textarea "me chamo Bru"
type textarea "x"
type textarea "me chamo Brun"
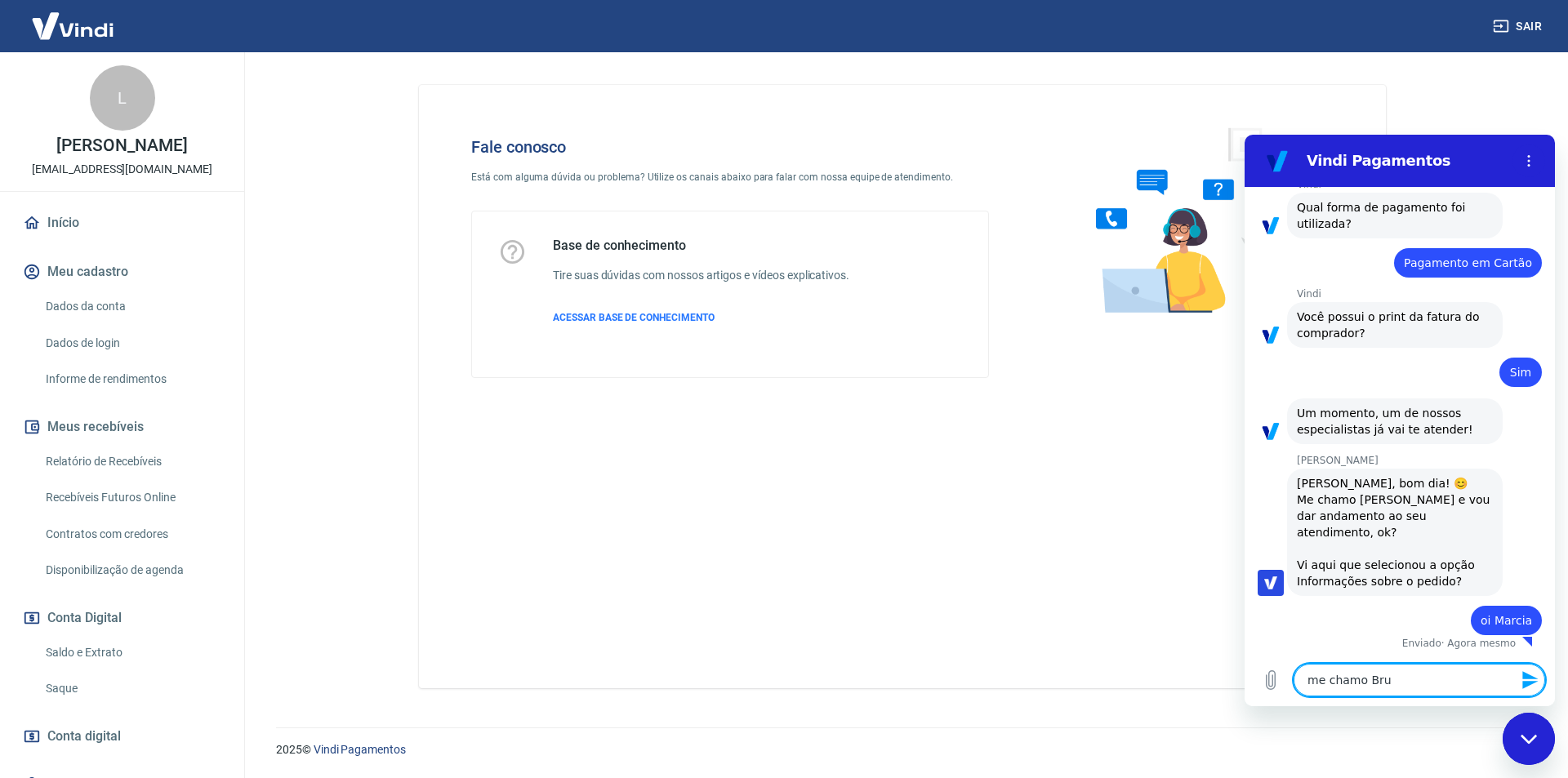
type textarea "x"
type textarea "me chamo Bruna"
type textarea "x"
type textarea "me chamo Bruna"
type textarea "x"
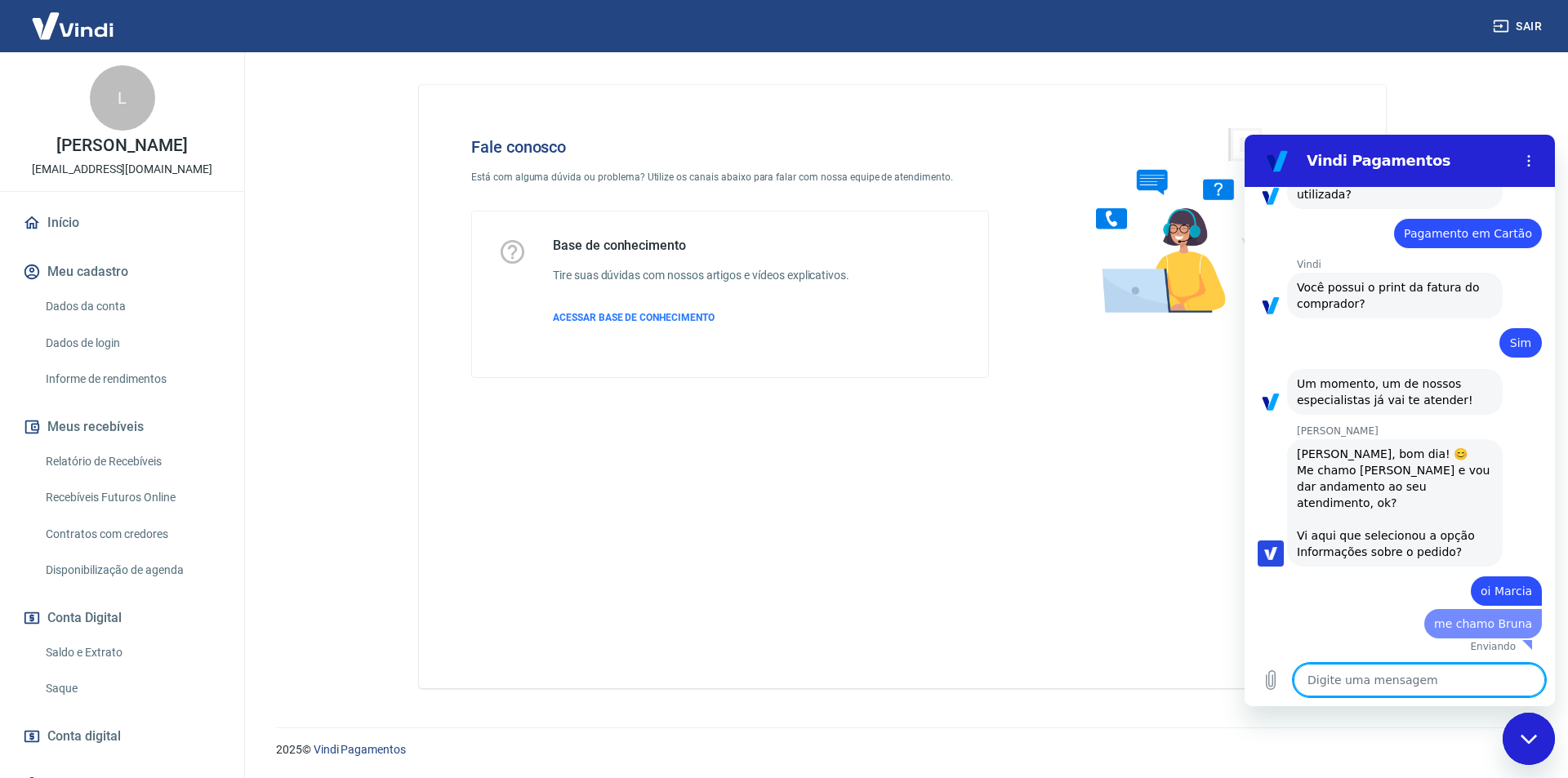
type textarea "x"
type textarea "e"
type textarea "x"
type textarea "es"
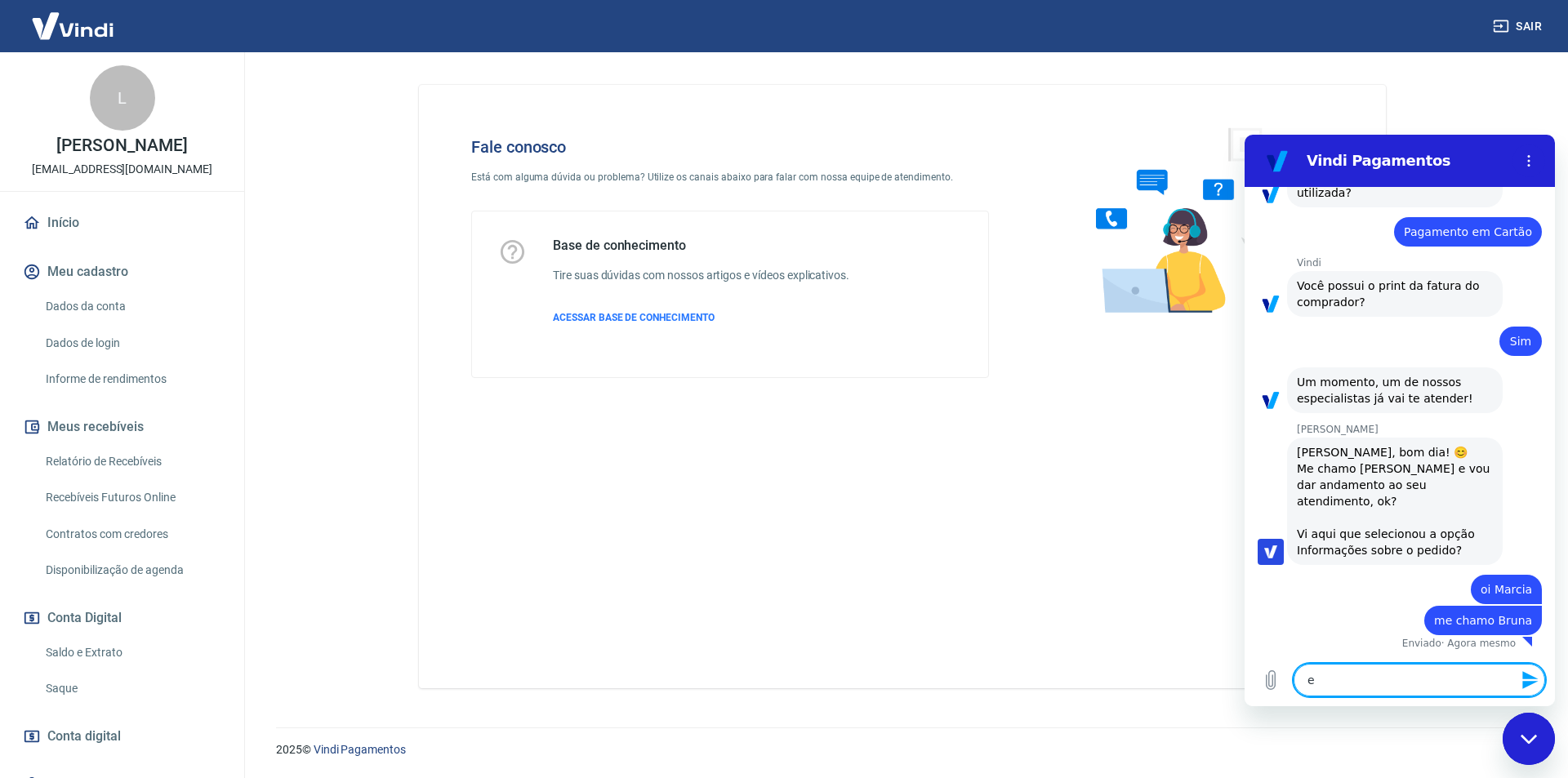
type textarea "x"
type textarea "esg"
type textarea "x"
type textarea "esgo"
type textarea "x"
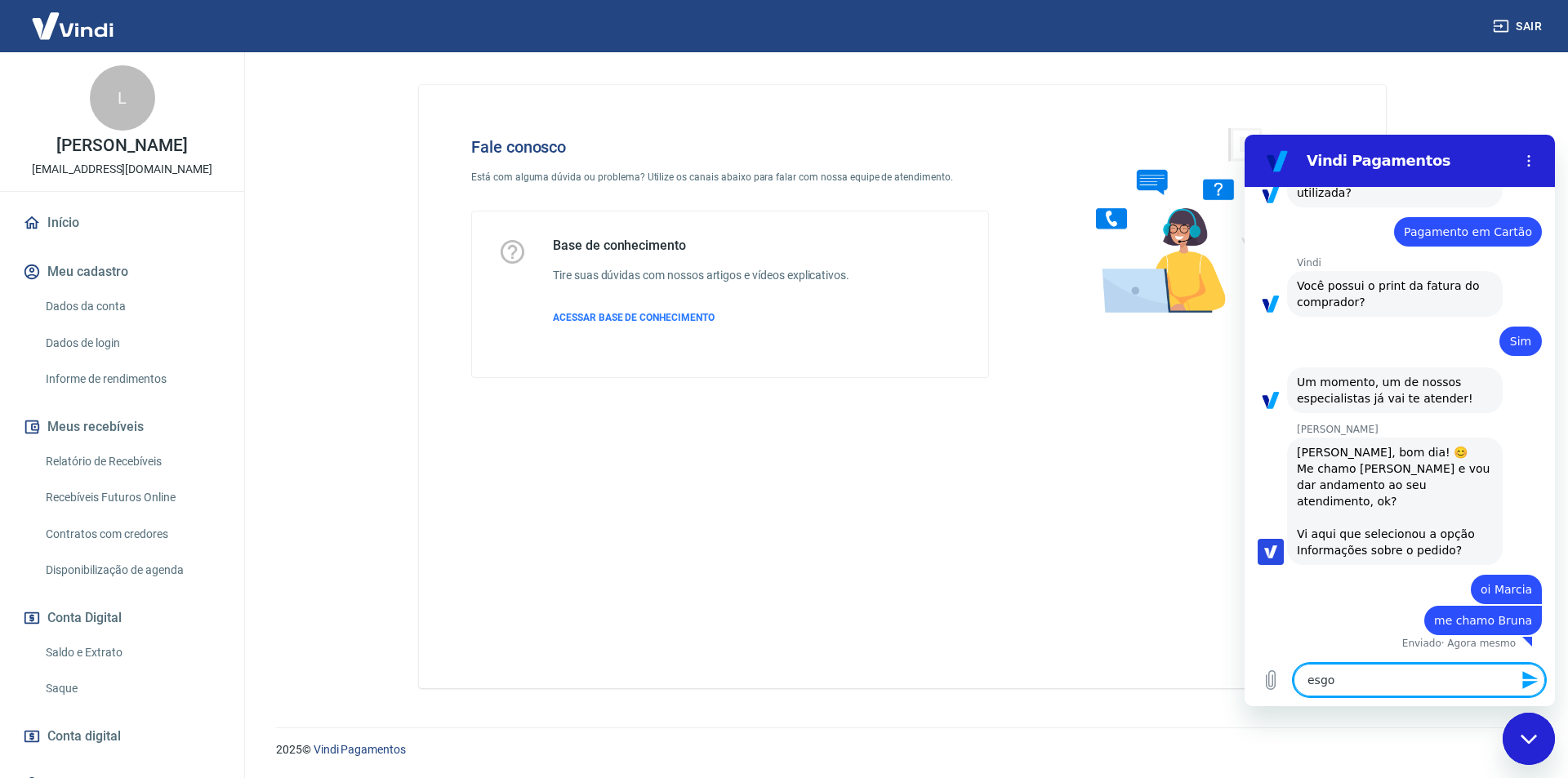
type textarea "esgot"
type textarea "x"
type textarea "esgoto"
type textarea "x"
type textarea "esgotou"
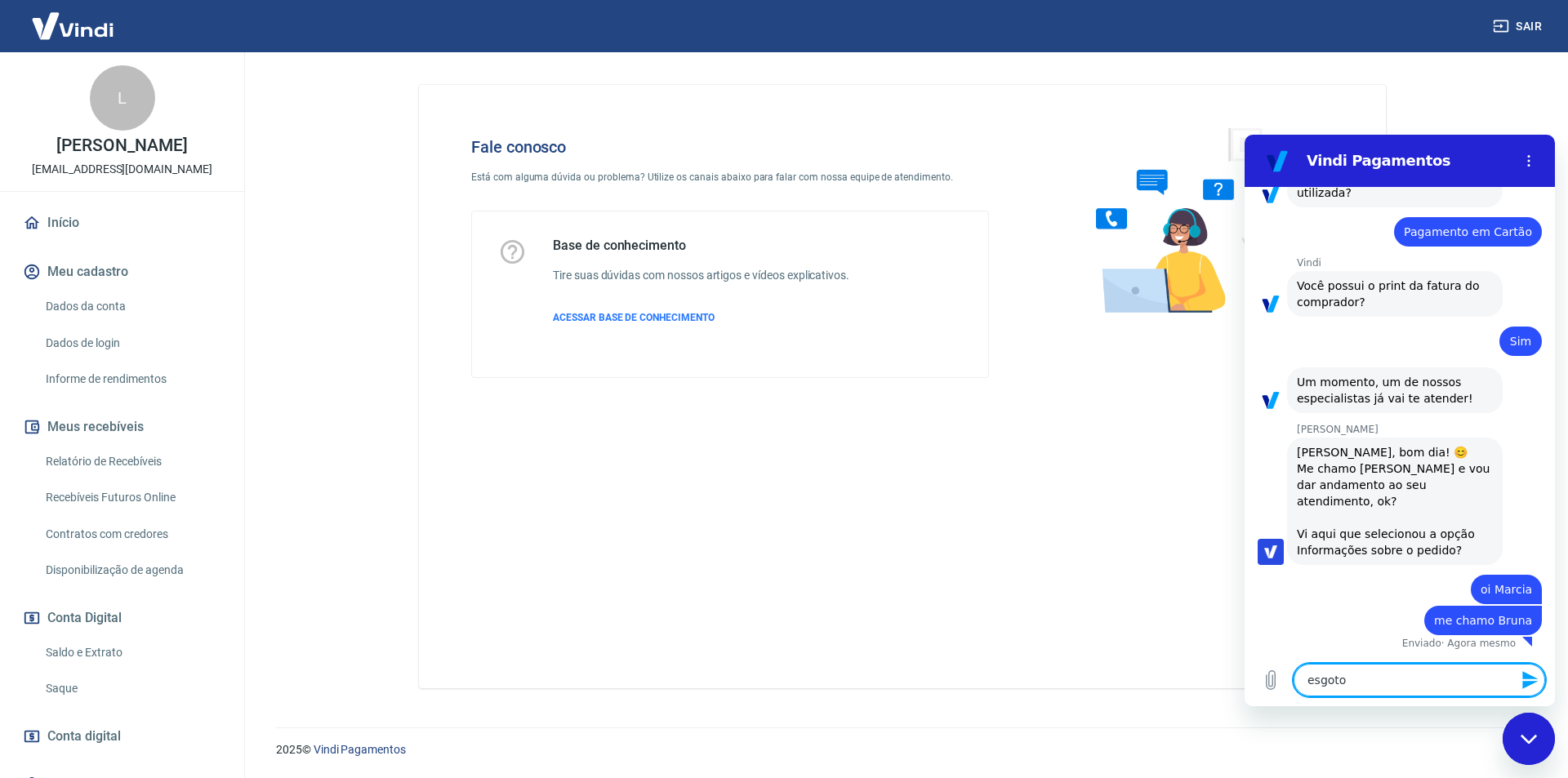
type textarea "x"
type textarea "esgotou"
type textarea "x"
type textarea "esgotou c"
type textarea "x"
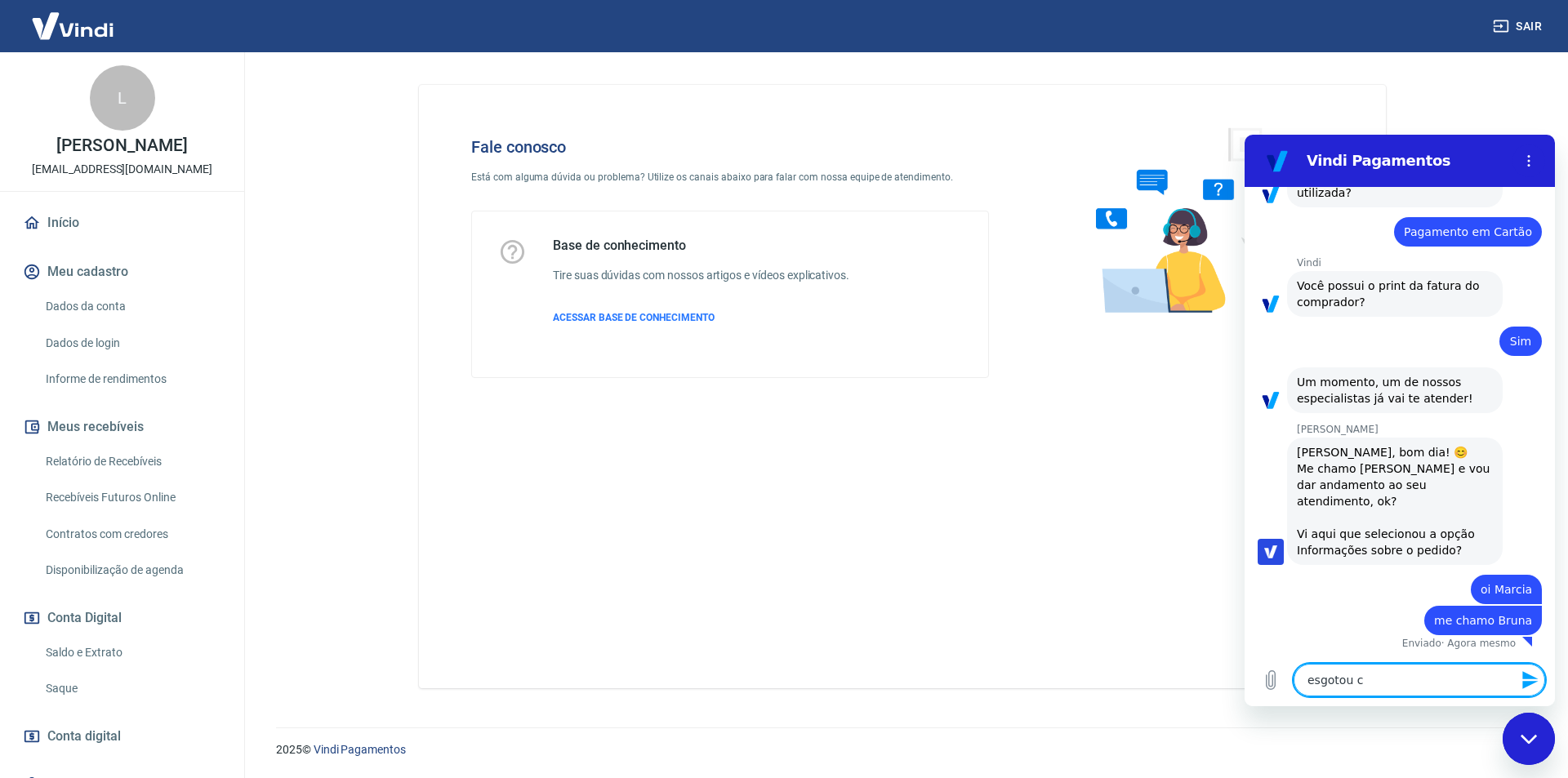
type textarea "esgotou co"
type textarea "x"
type textarea "esgotou com"
type textarea "x"
type textarea "esgotou com"
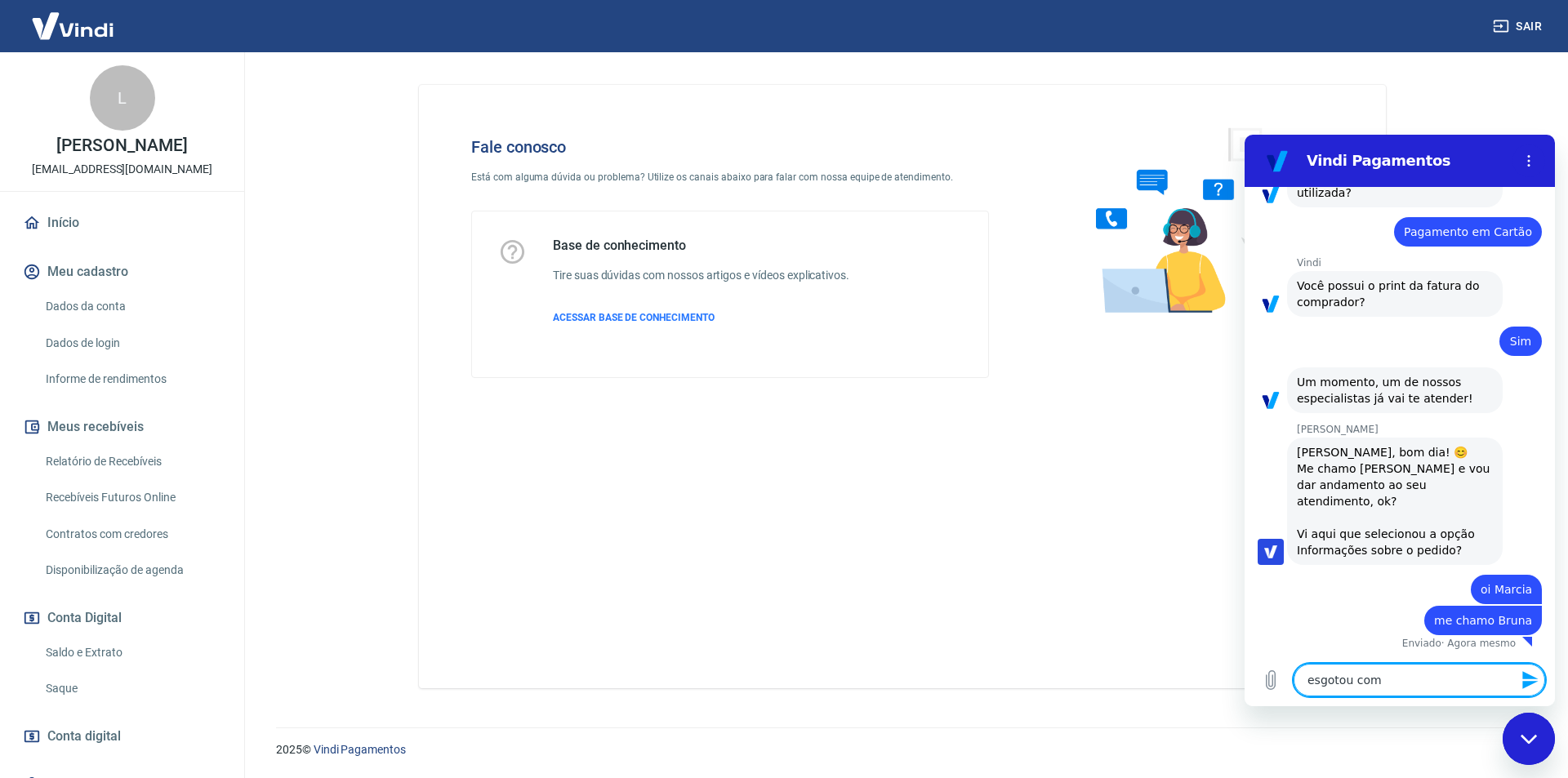
type textarea "x"
type textarea "esgotou com p"
type textarea "x"
type textarea "esgotou com pr"
type textarea "x"
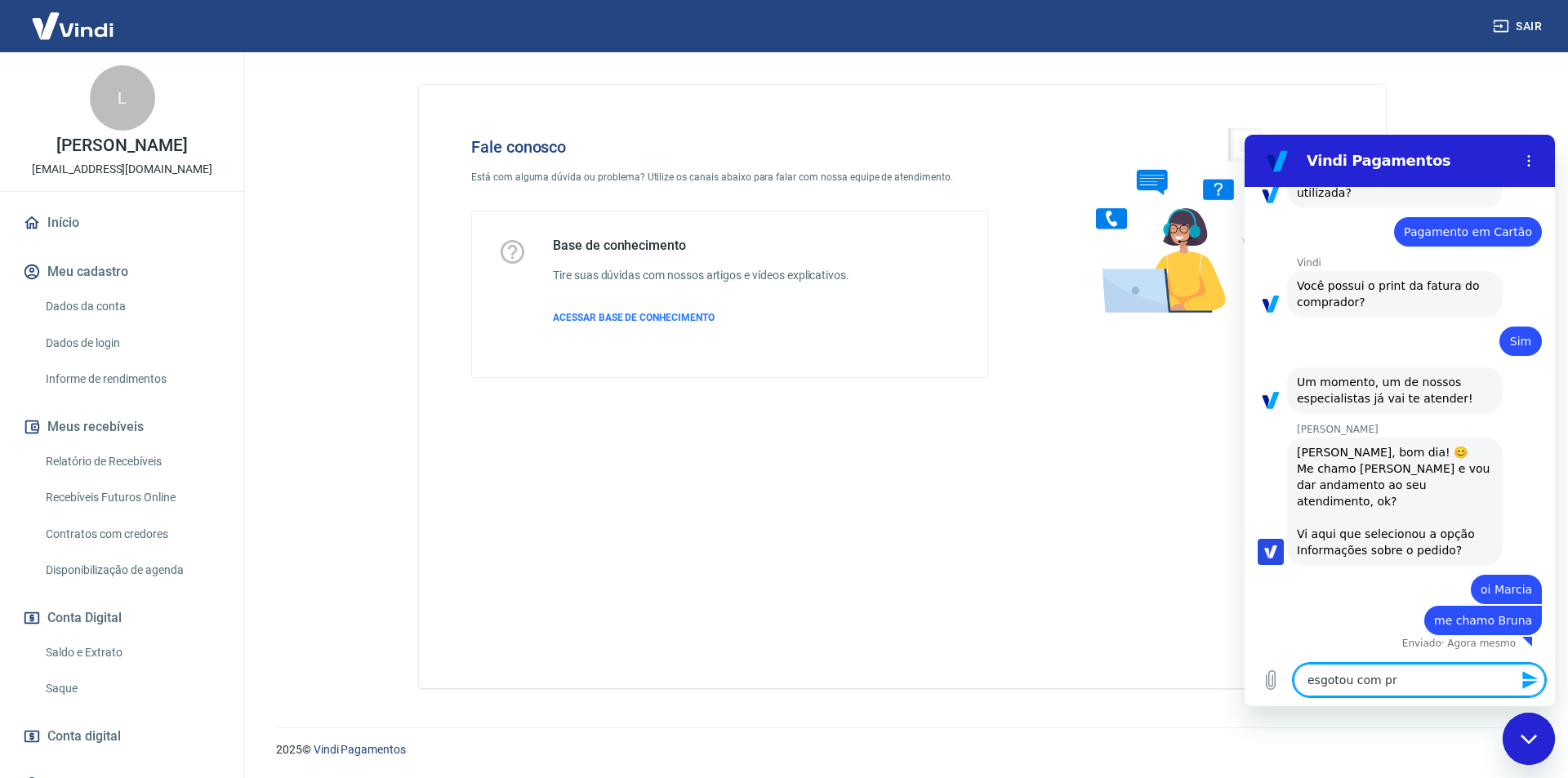
type textarea "esgotou com pro"
type textarea "x"
type textarea "esgotou com prob"
type textarea "x"
type textarea "esgotou com probl"
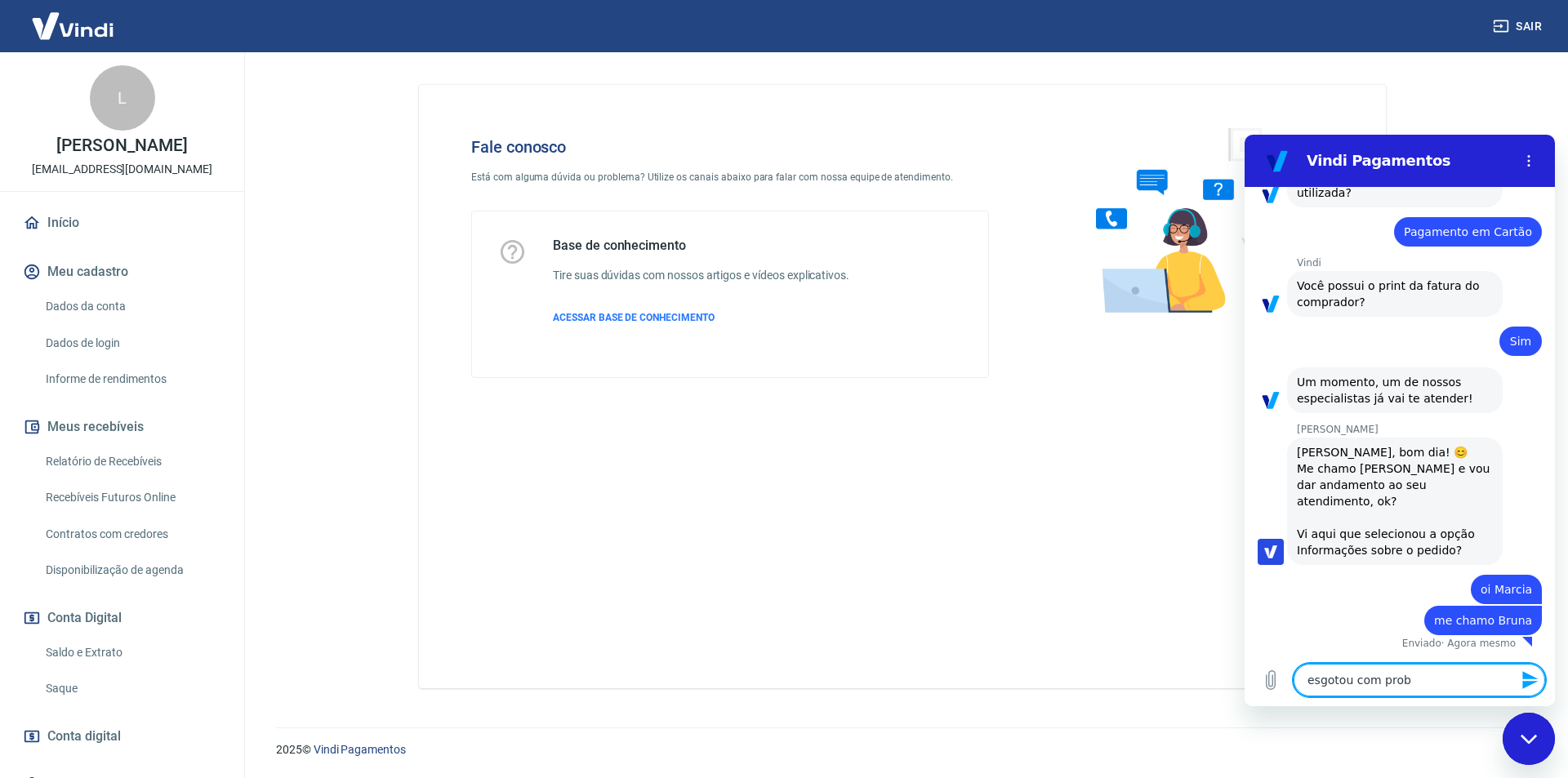
type textarea "x"
type textarea "esgotou com proble"
type textarea "x"
type textarea "esgotou com problem"
type textarea "x"
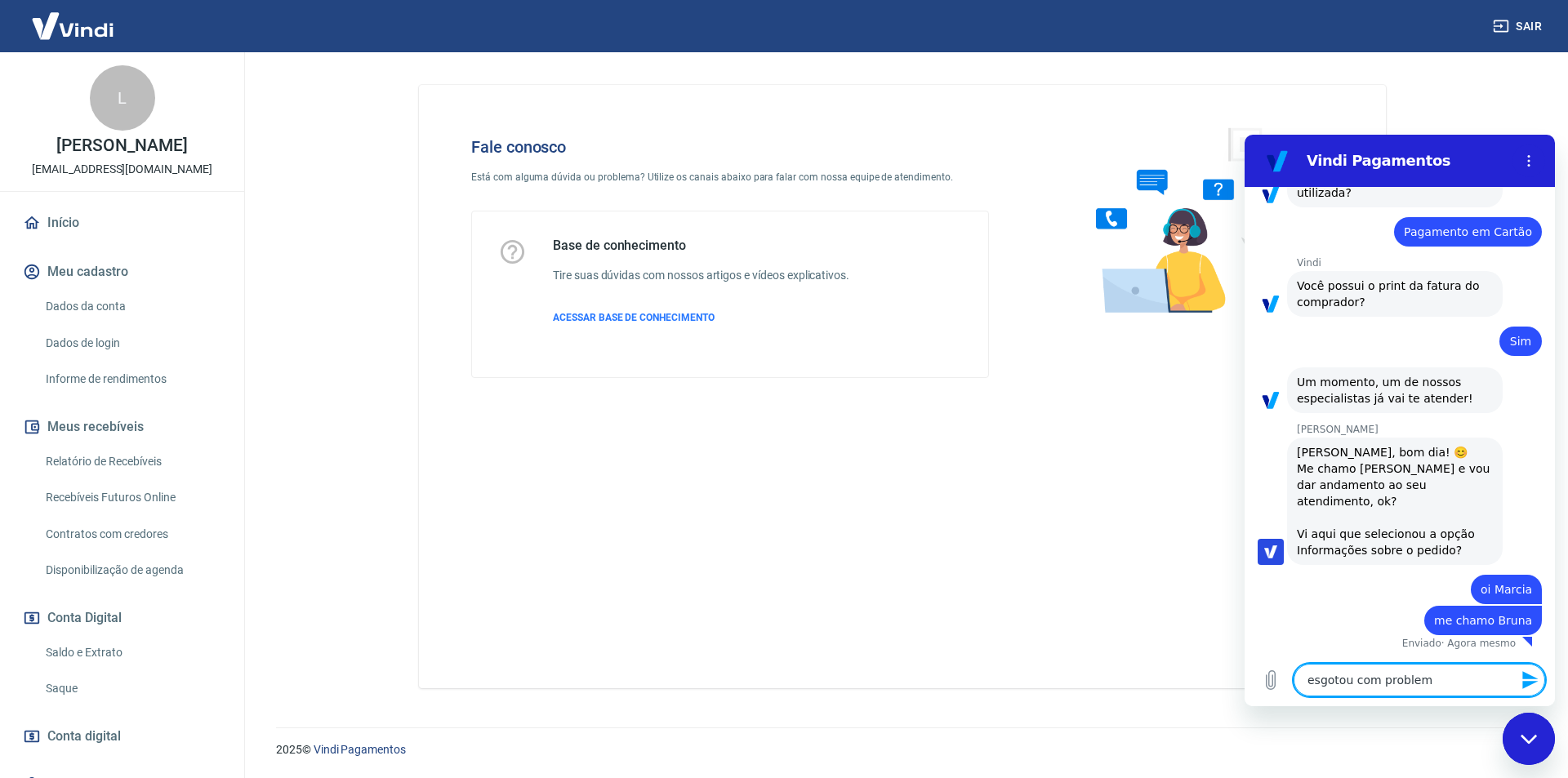
type textarea "esgotou com problema"
type textarea "x"
type textarea "esgotou com problema"
type textarea "x"
type textarea "esgotou com problema e"
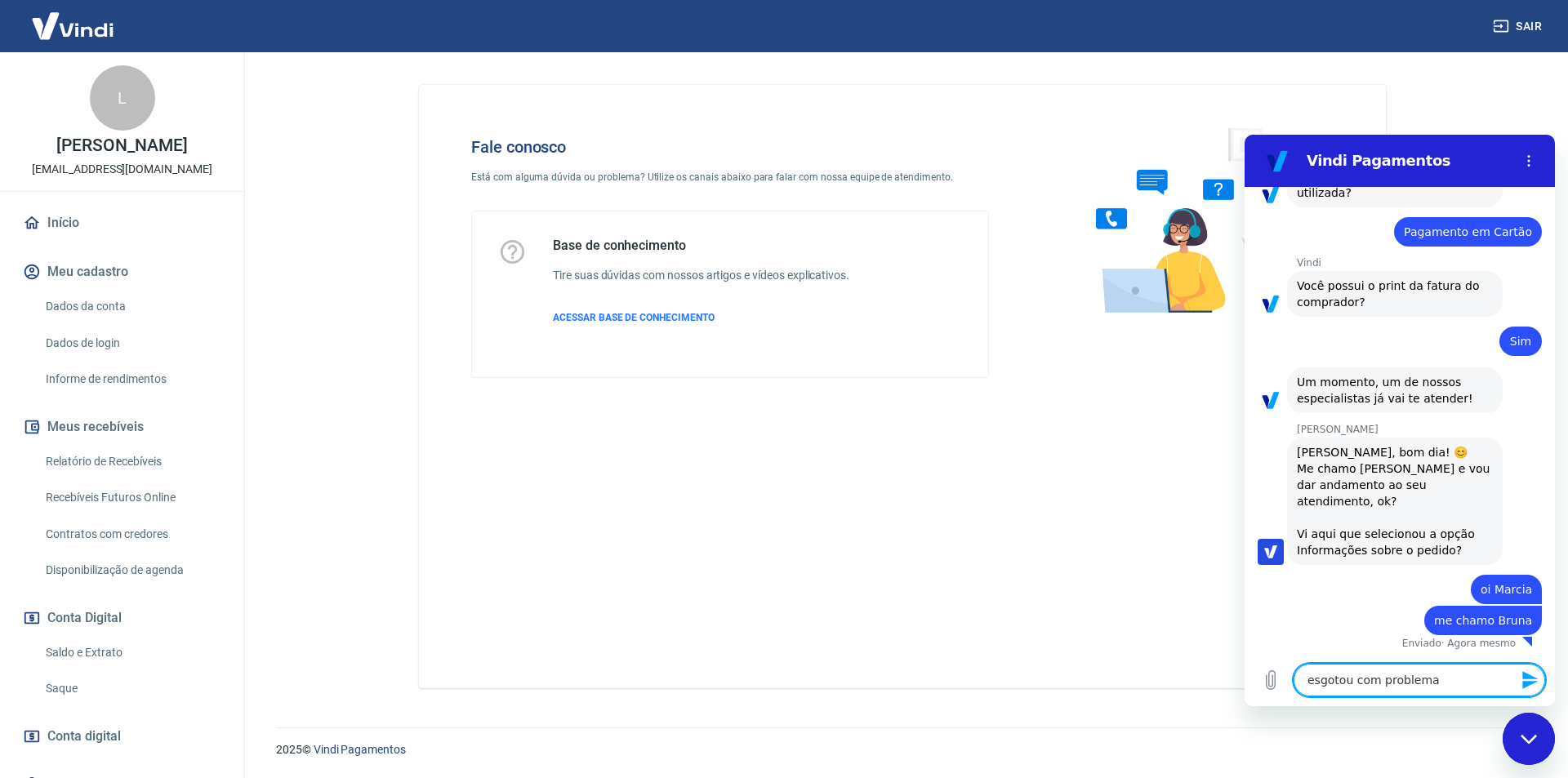
type textarea "x"
type textarea "esgotou com problema em"
type textarea "x"
type textarea "esgotou com problema em"
type textarea "x"
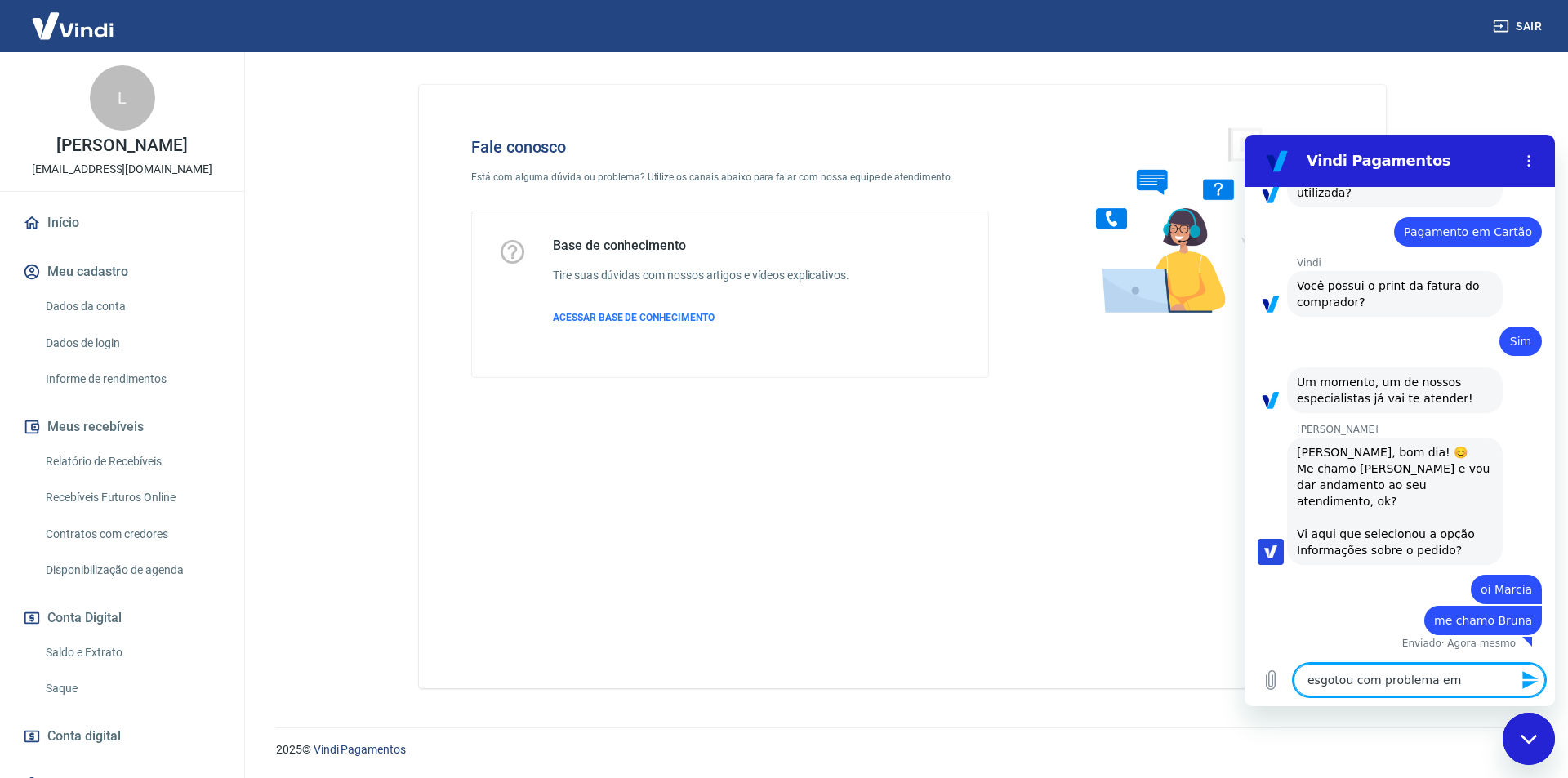
type textarea "esgotou com problema em u"
type textarea "x"
type textarea "esgotou com problema em um"
type textarea "x"
type textarea "esgotou com problema em um"
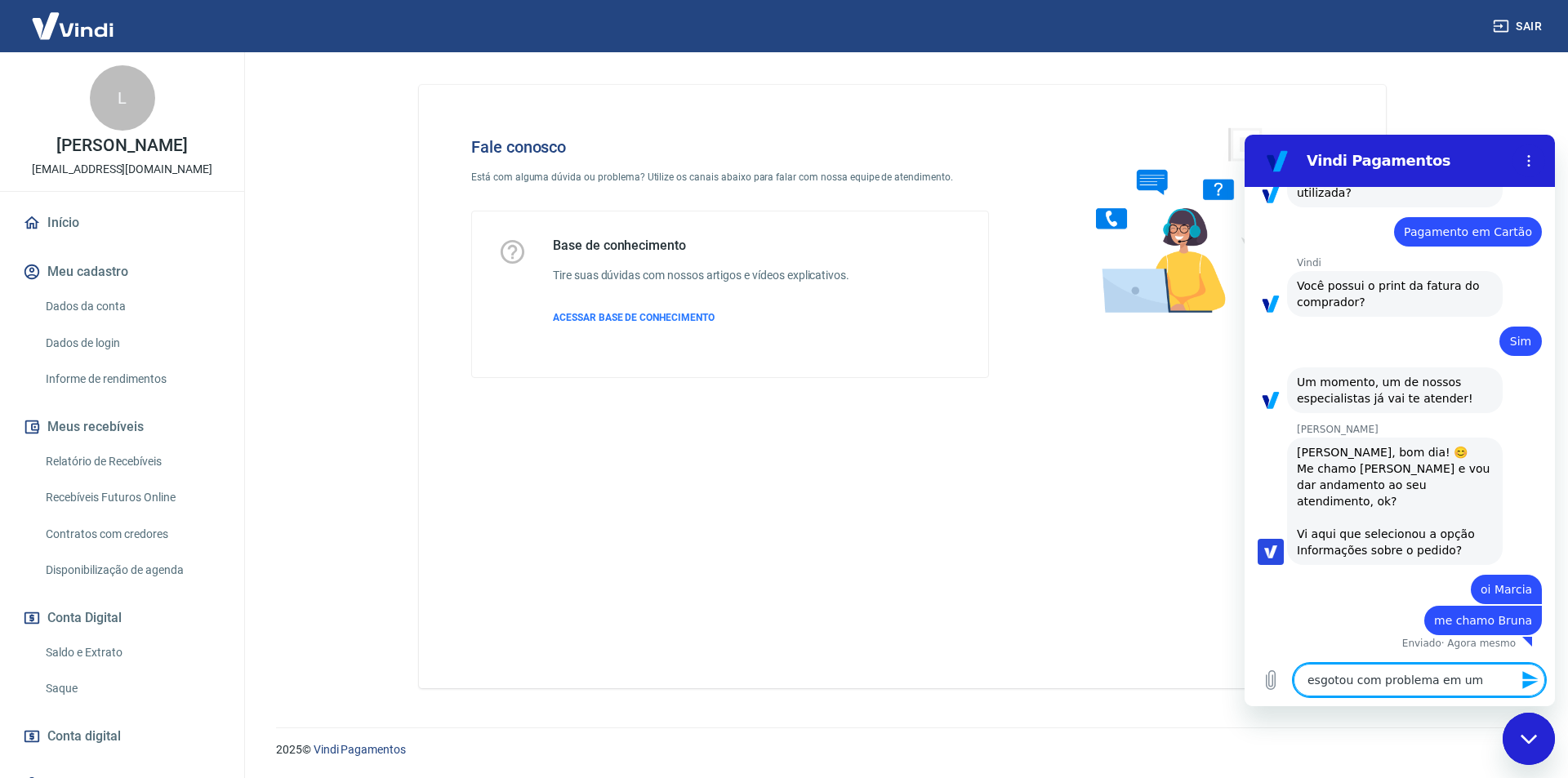
type textarea "x"
type textarea "esgotou com problema em um p"
type textarea "x"
type textarea "esgotou com problema em um pe"
type textarea "x"
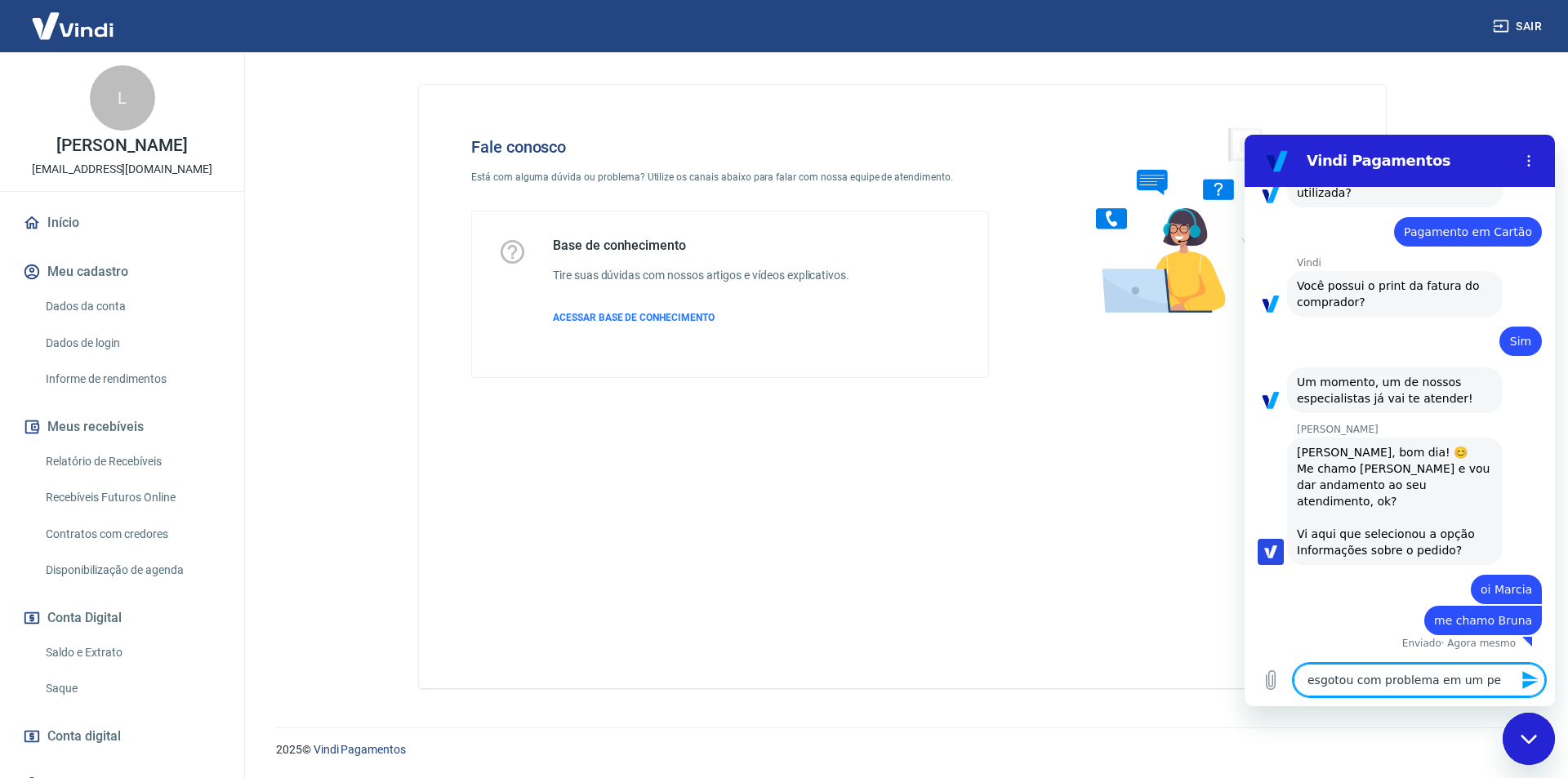
type textarea "esgotou com problema em um ped"
type textarea "x"
type textarea "esgotou com problema em um pedi"
type textarea "x"
type textarea "esgotou com problema em um pedid"
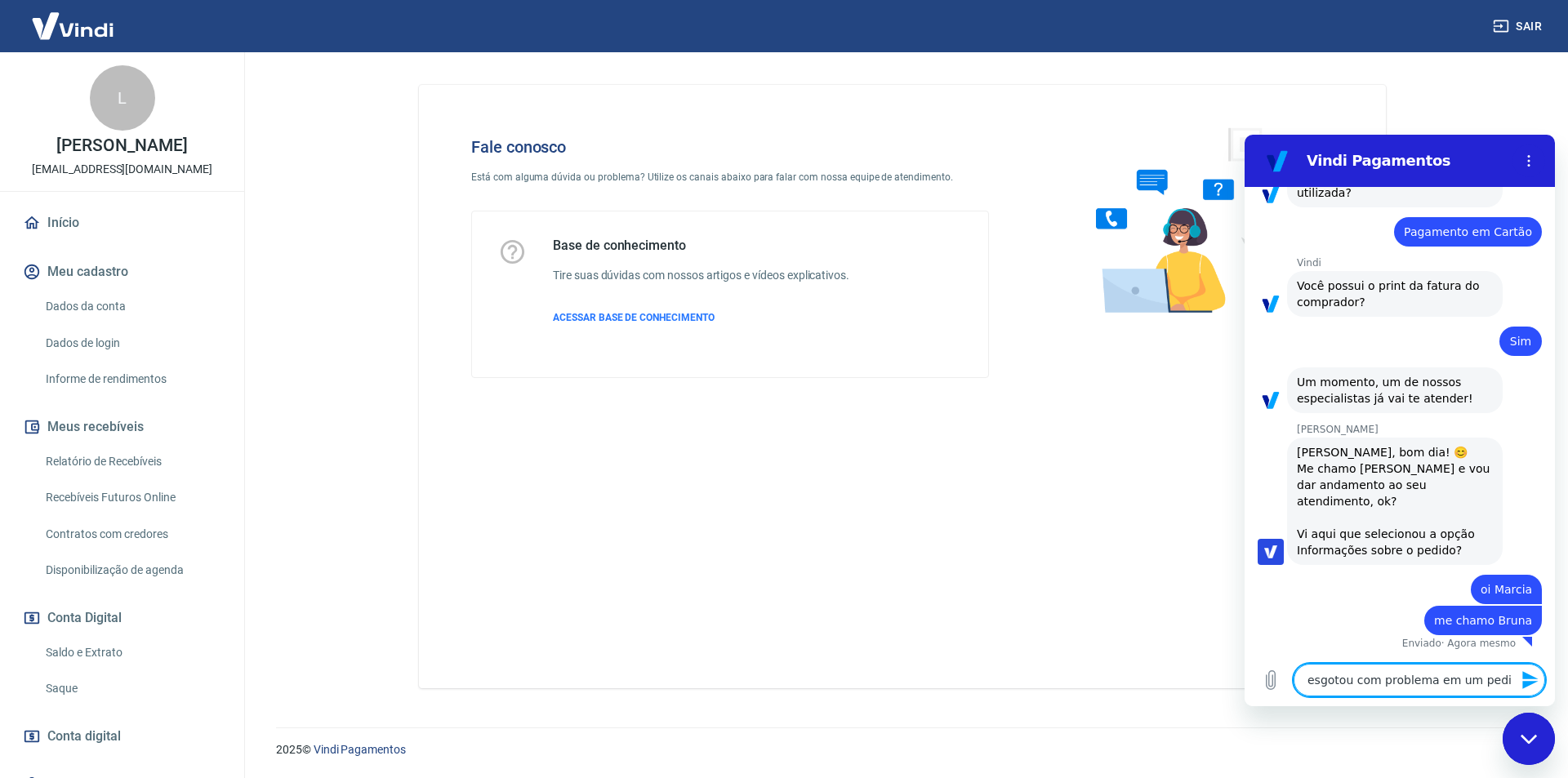
type textarea "x"
type textarea "esgotou com problema em um pedido"
type textarea "x"
type textarea "esgotou com problema em um pedido"
type textarea "x"
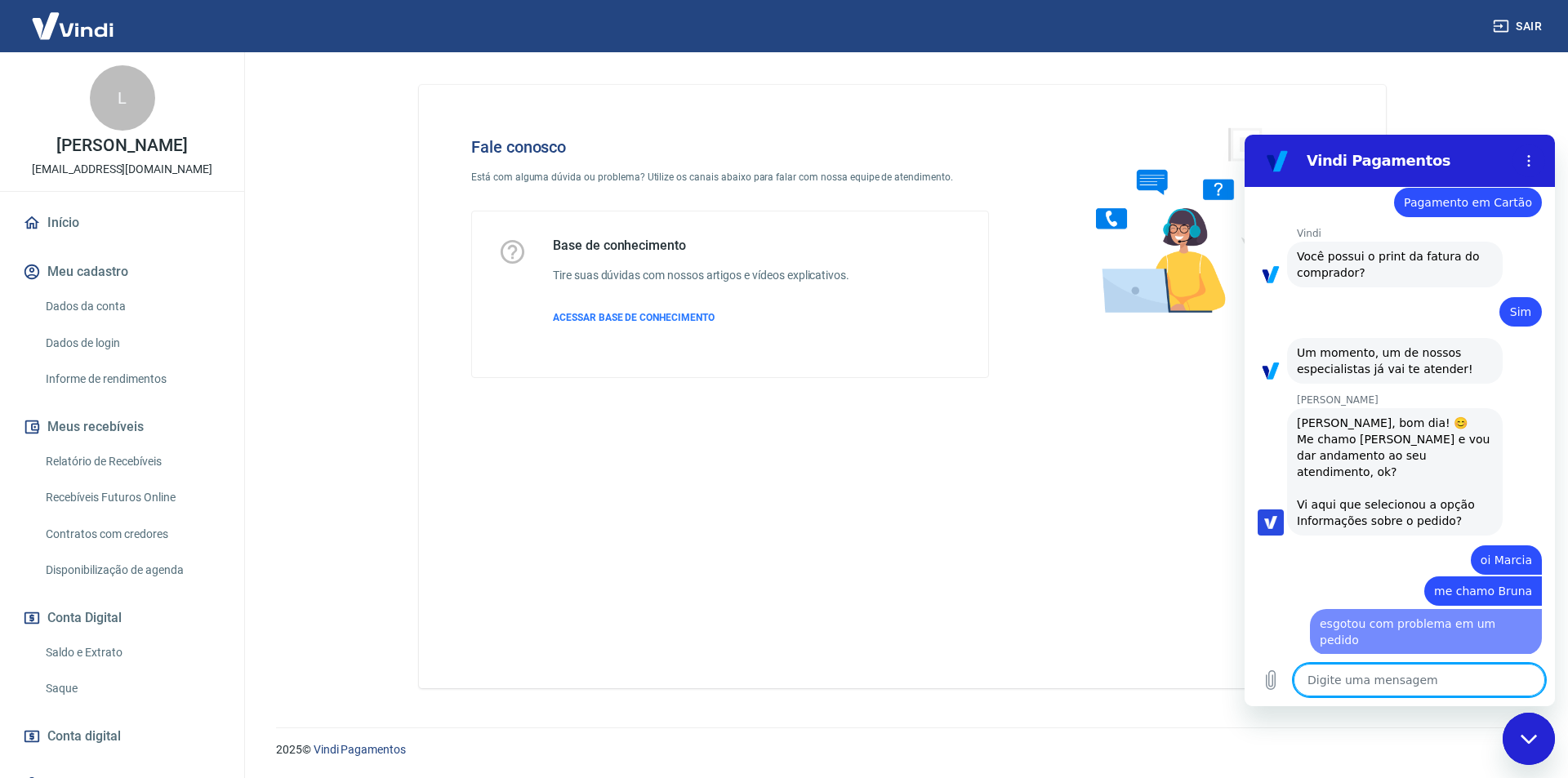
type textarea "x"
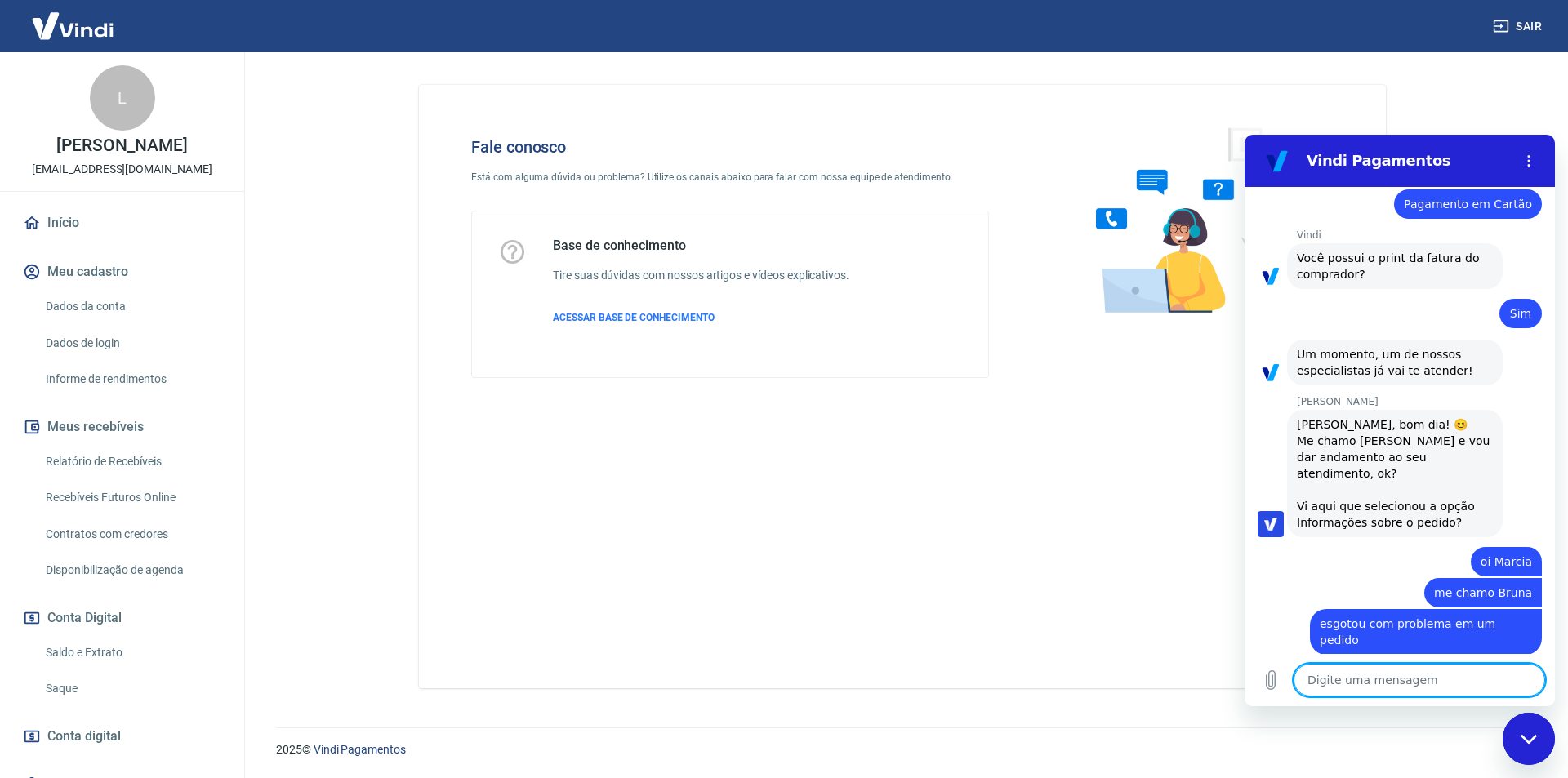
scroll to position [1253, 0]
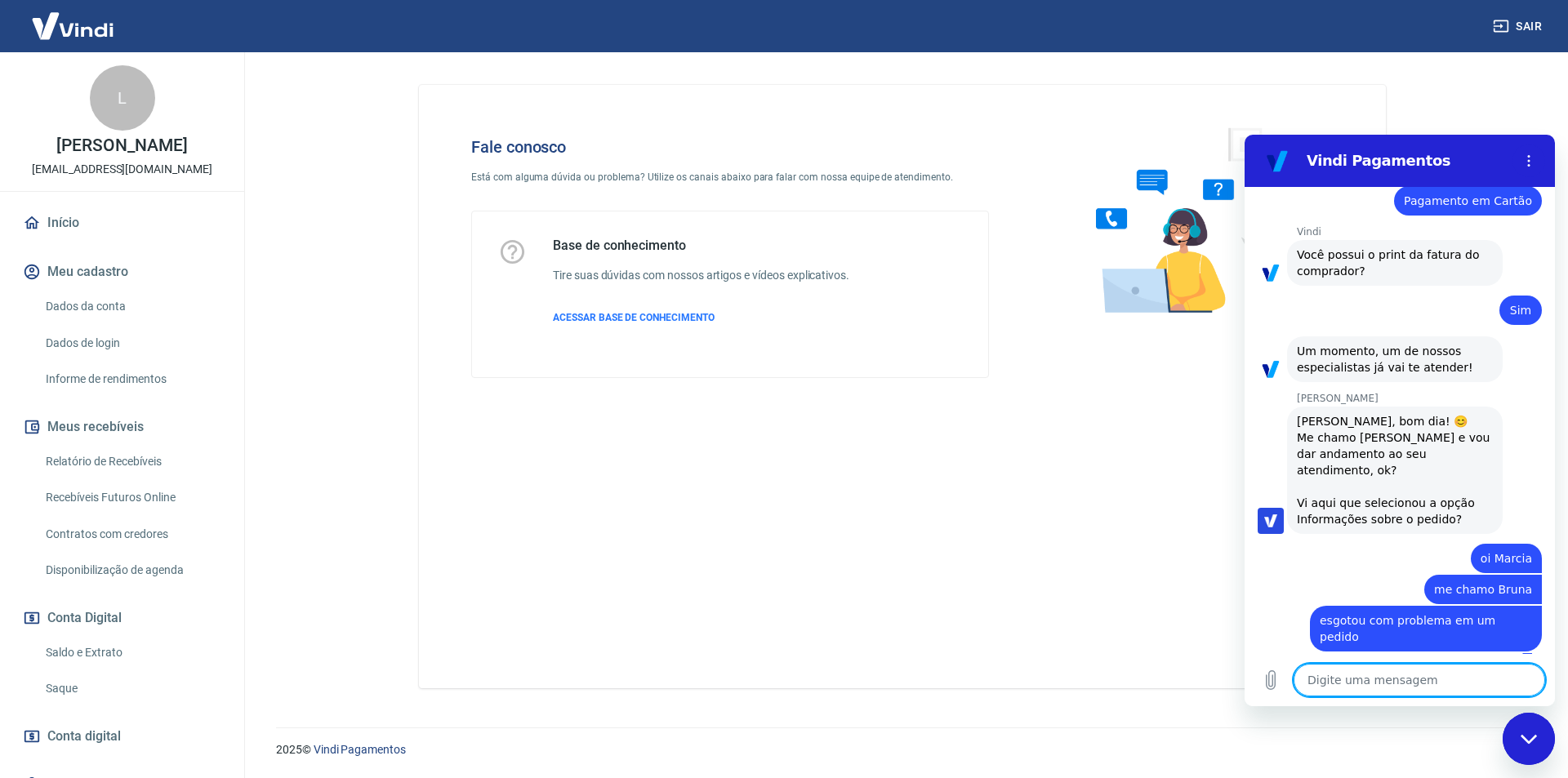
type textarea "f"
type textarea "x"
type textarea "fo"
type textarea "x"
type textarea "foi"
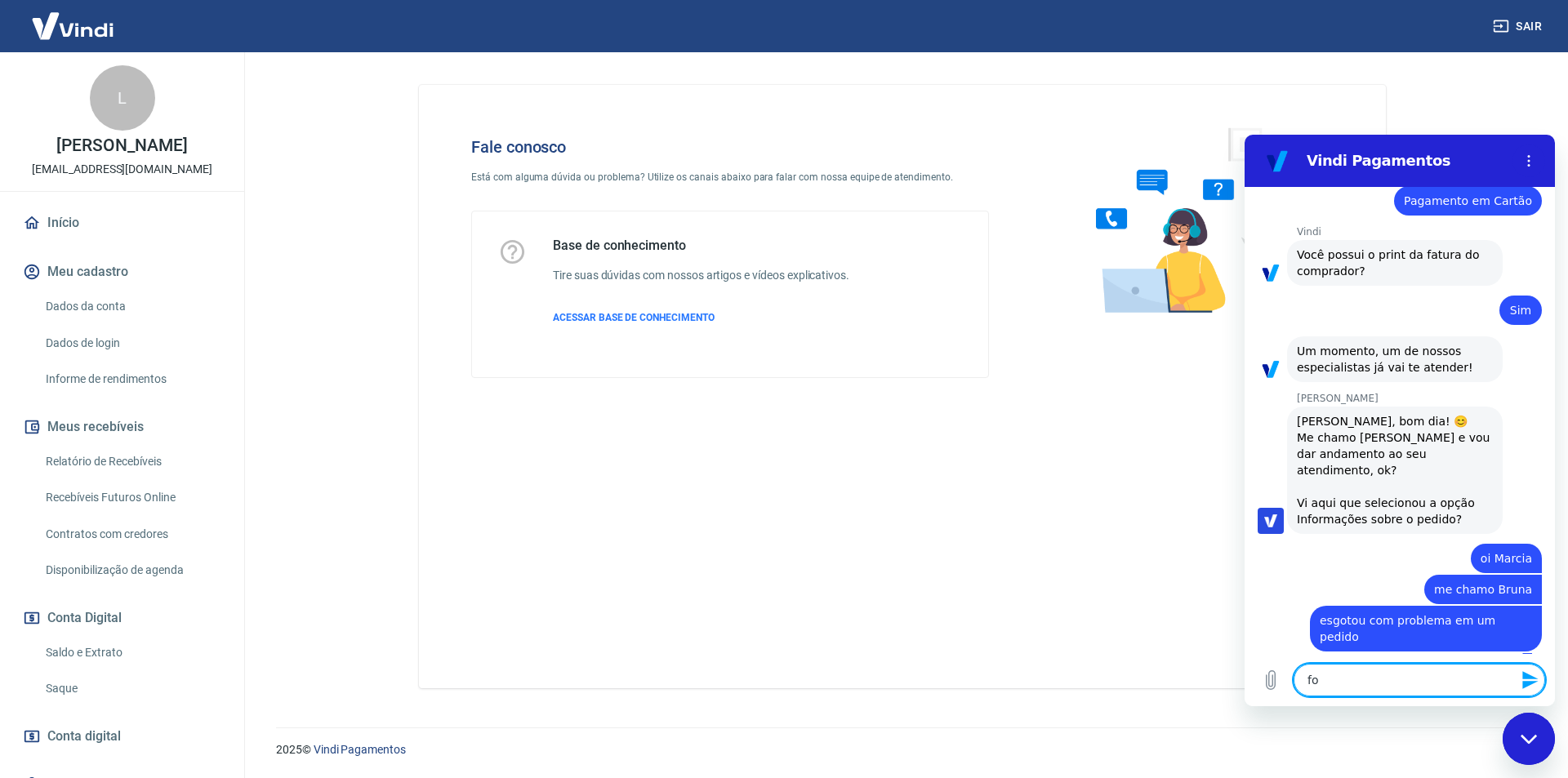
type textarea "x"
type textarea "foi"
type textarea "x"
type textarea "foi a"
type textarea "x"
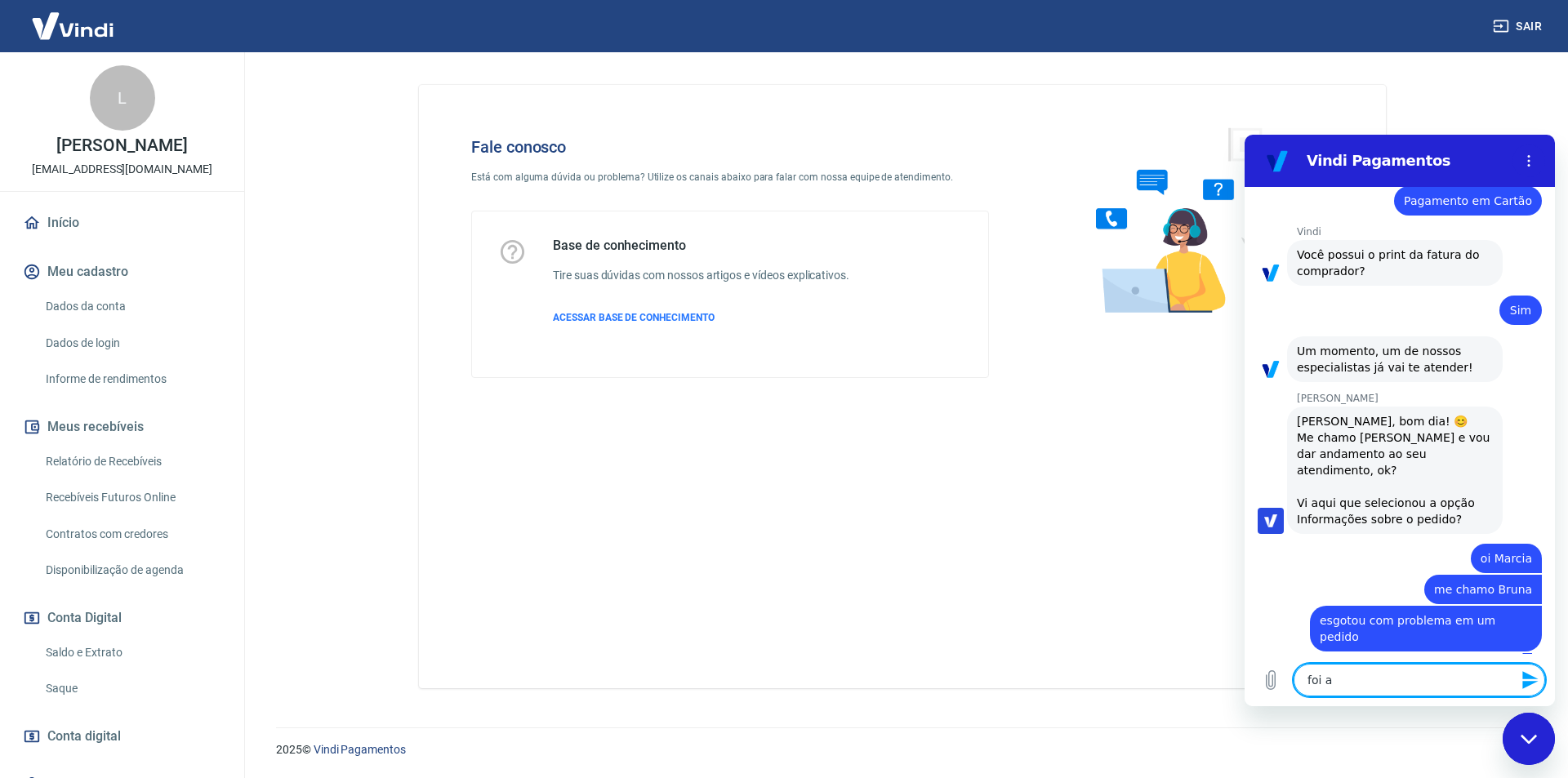
type textarea "foi ap"
type textarea "x"
type textarea "foi apr"
type textarea "x"
type textarea "foi apro"
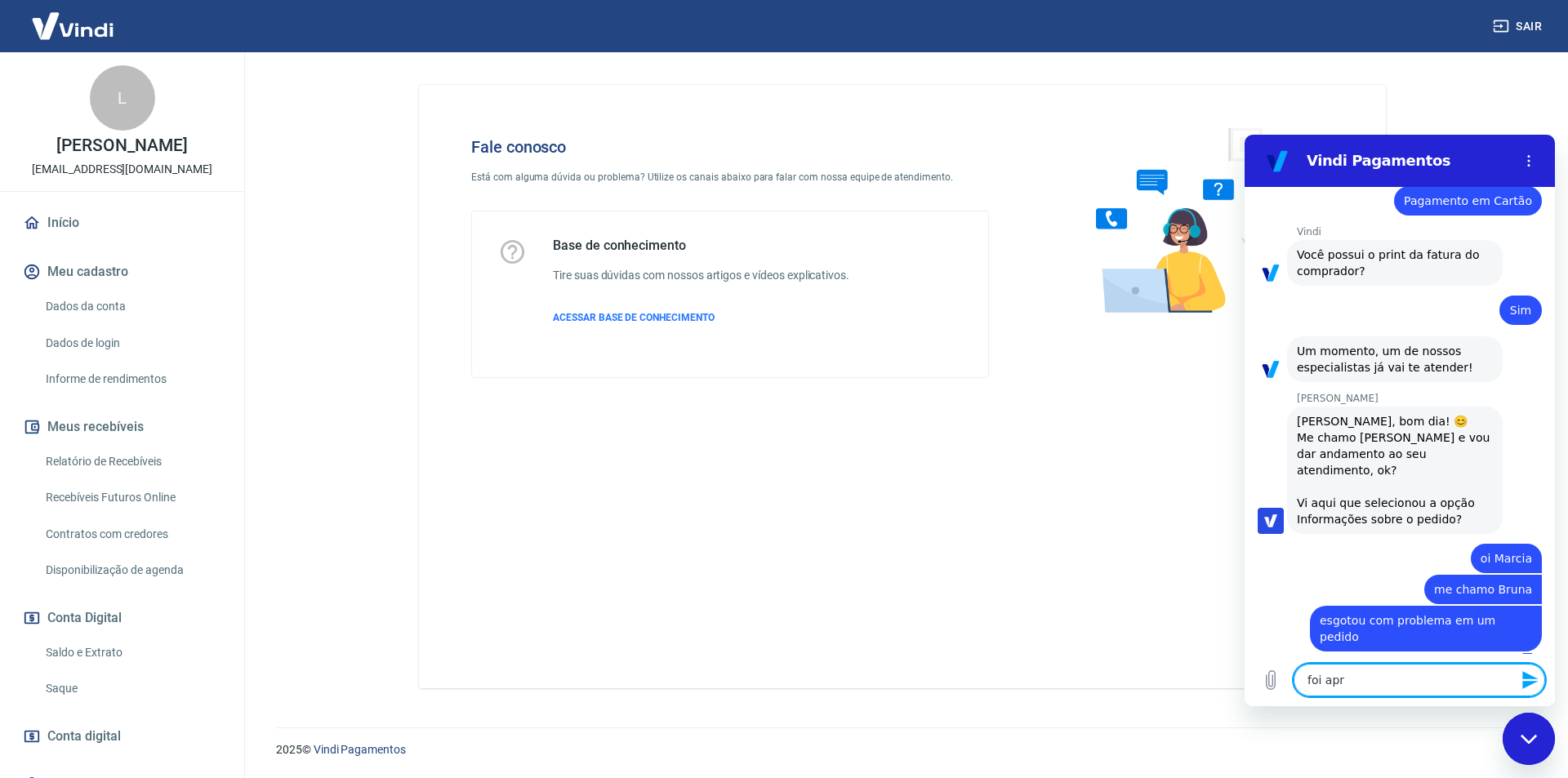
type textarea "x"
type textarea "foi aprov"
type textarea "x"
type textarea "foi aprova"
type textarea "x"
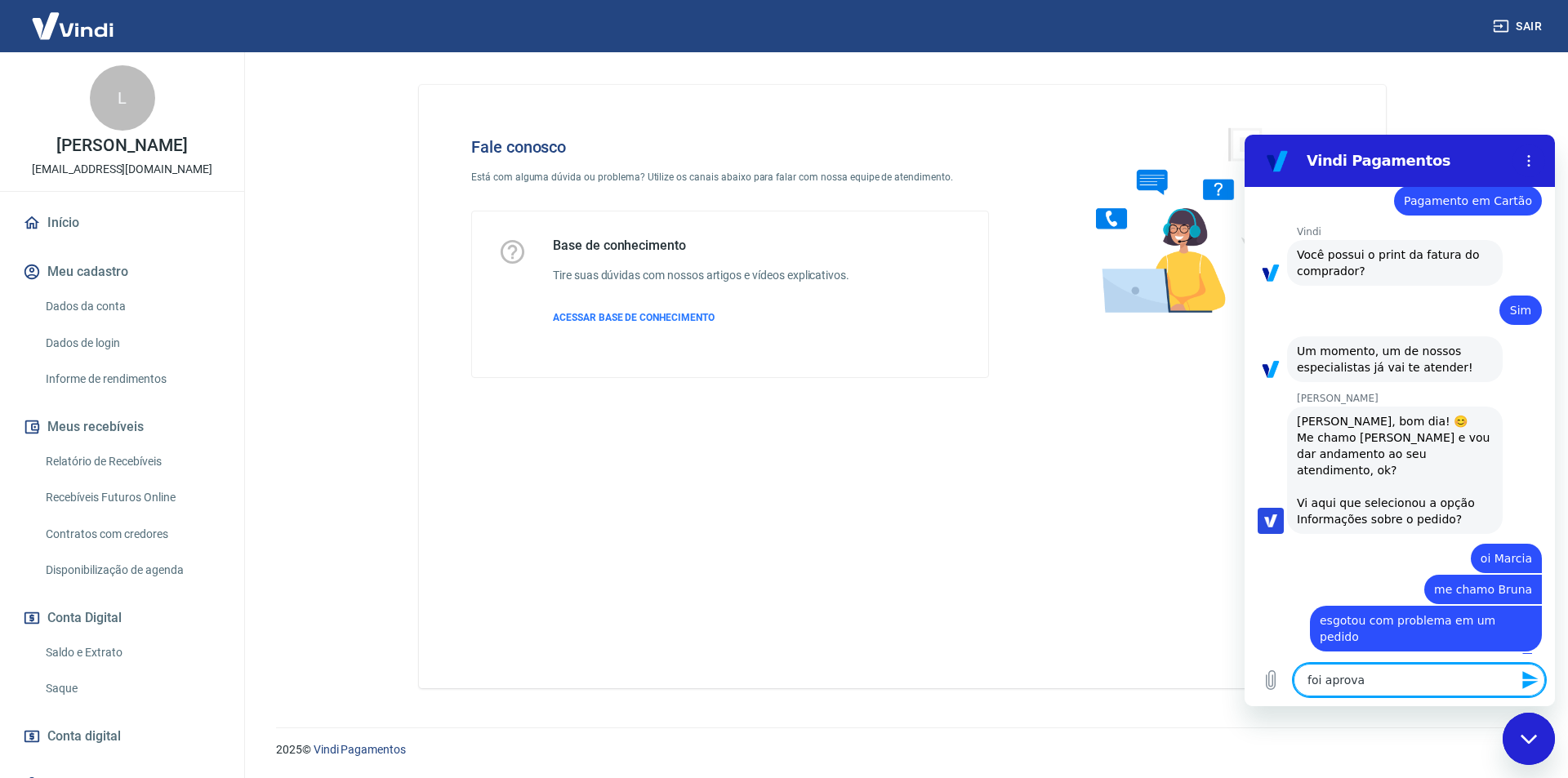
type textarea "foi aprovad"
type textarea "x"
type textarea "foi aprovado"
type textarea "x"
type textarea "foi aprovado"
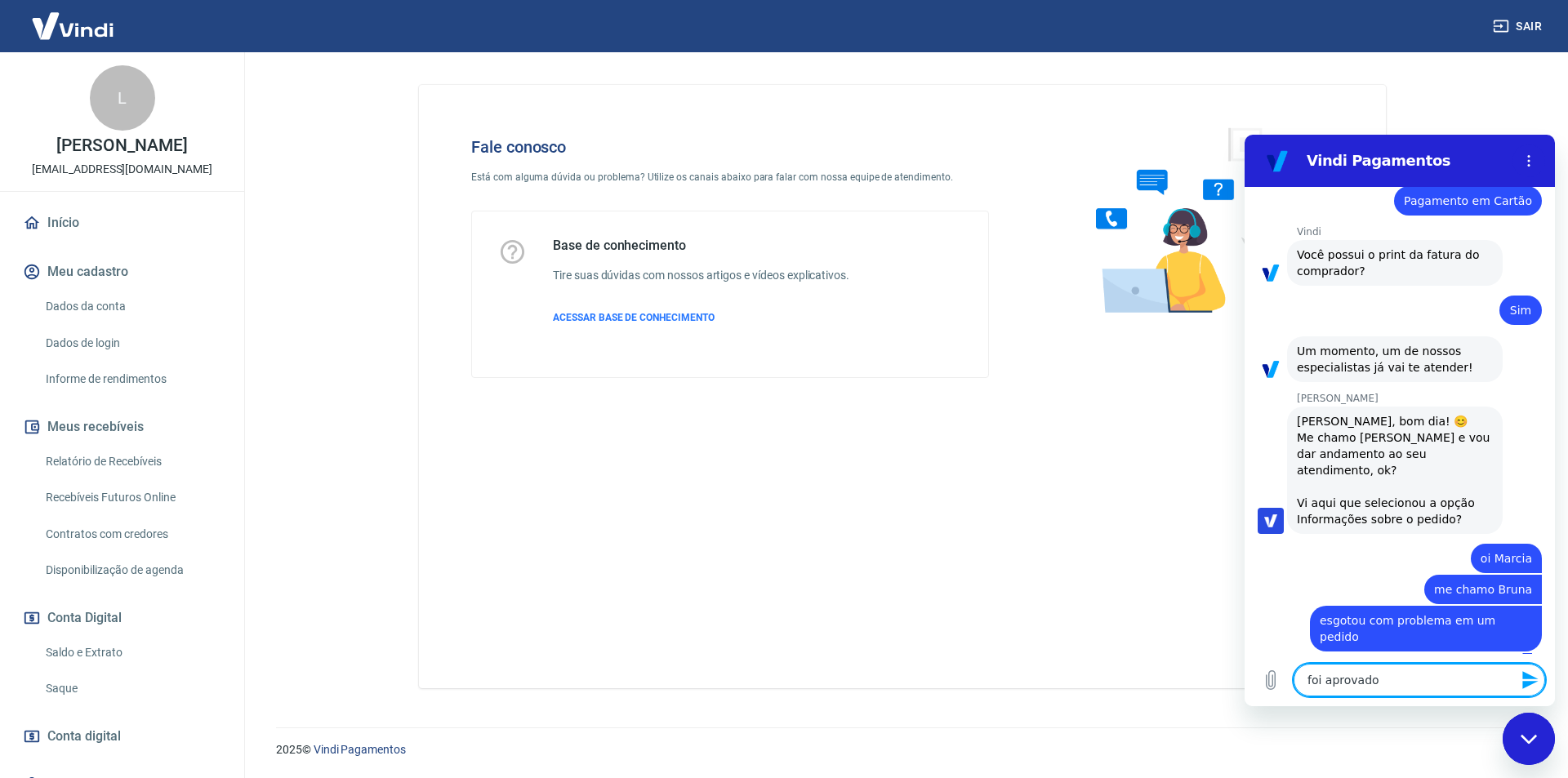
type textarea "x"
type textarea "foi aprovado p"
type textarea "x"
type textarea "foi aprovado po"
type textarea "x"
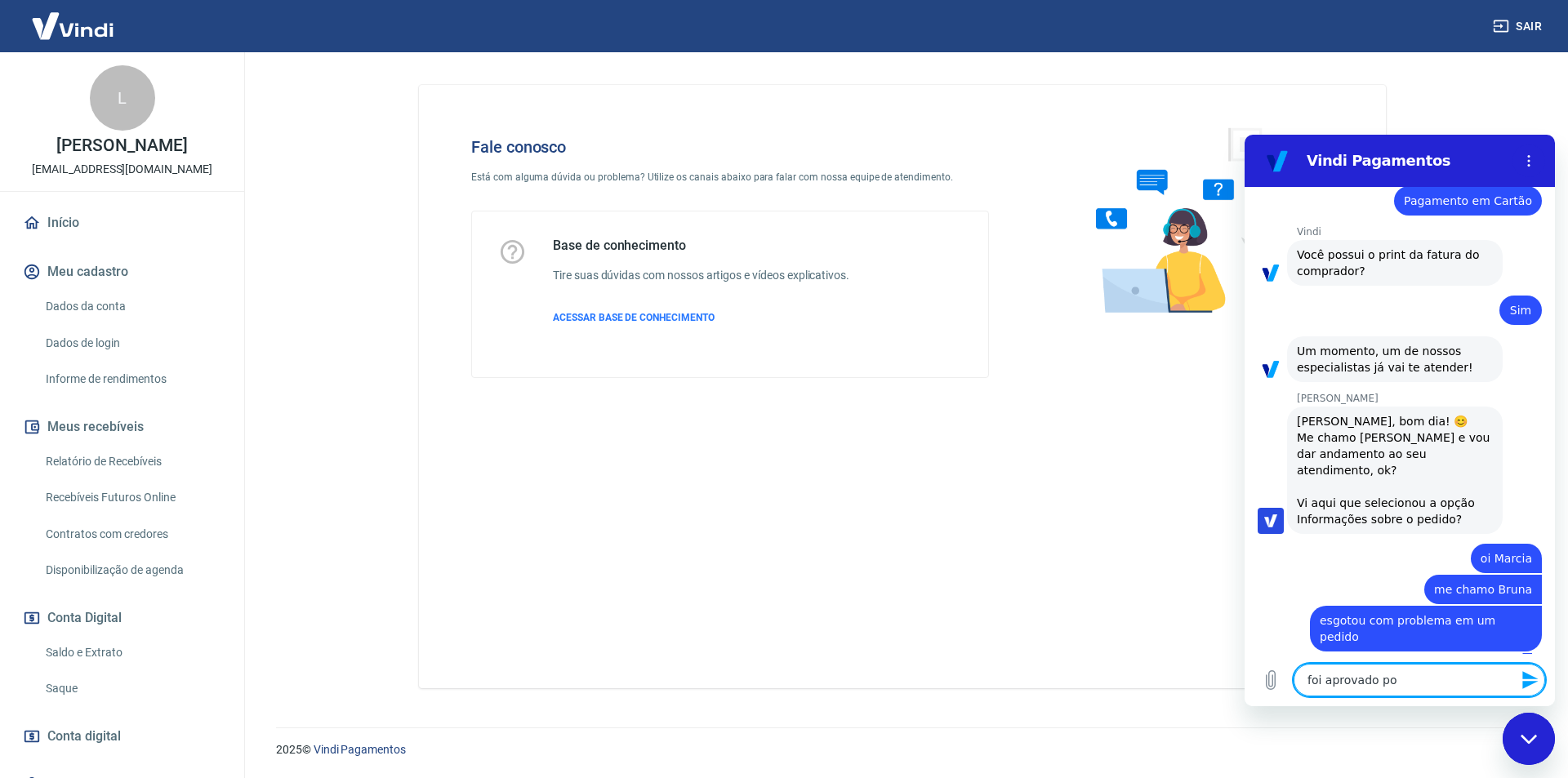
type textarea "foi aprovado por"
type textarea "x"
type textarea "foi aprovado pore"
type textarea "x"
type textarea "foi aprovado porem"
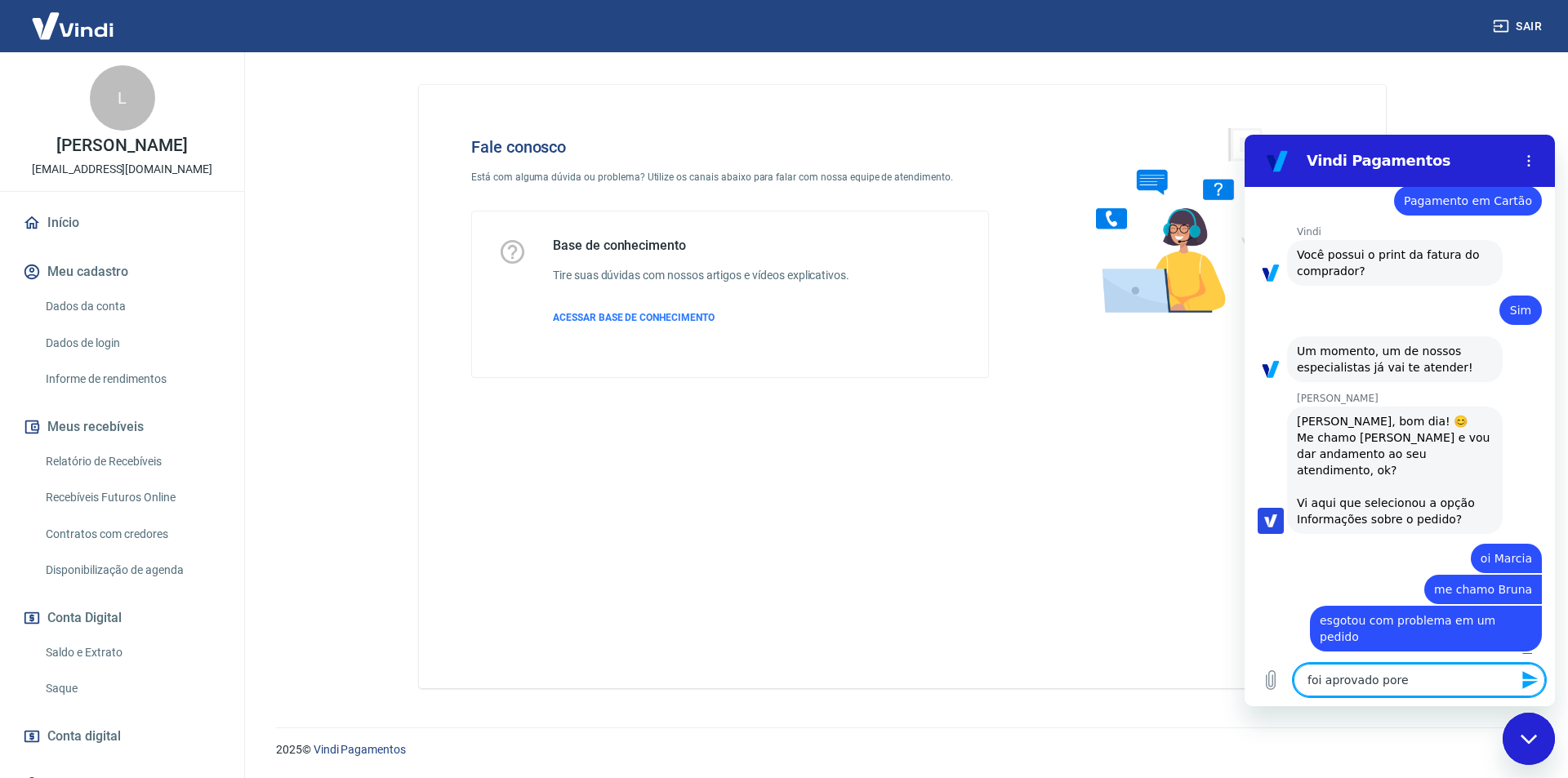
type textarea "x"
type textarea "foi aprovado porem"
type textarea "x"
type textarea "foi aprovado porem e"
type textarea "x"
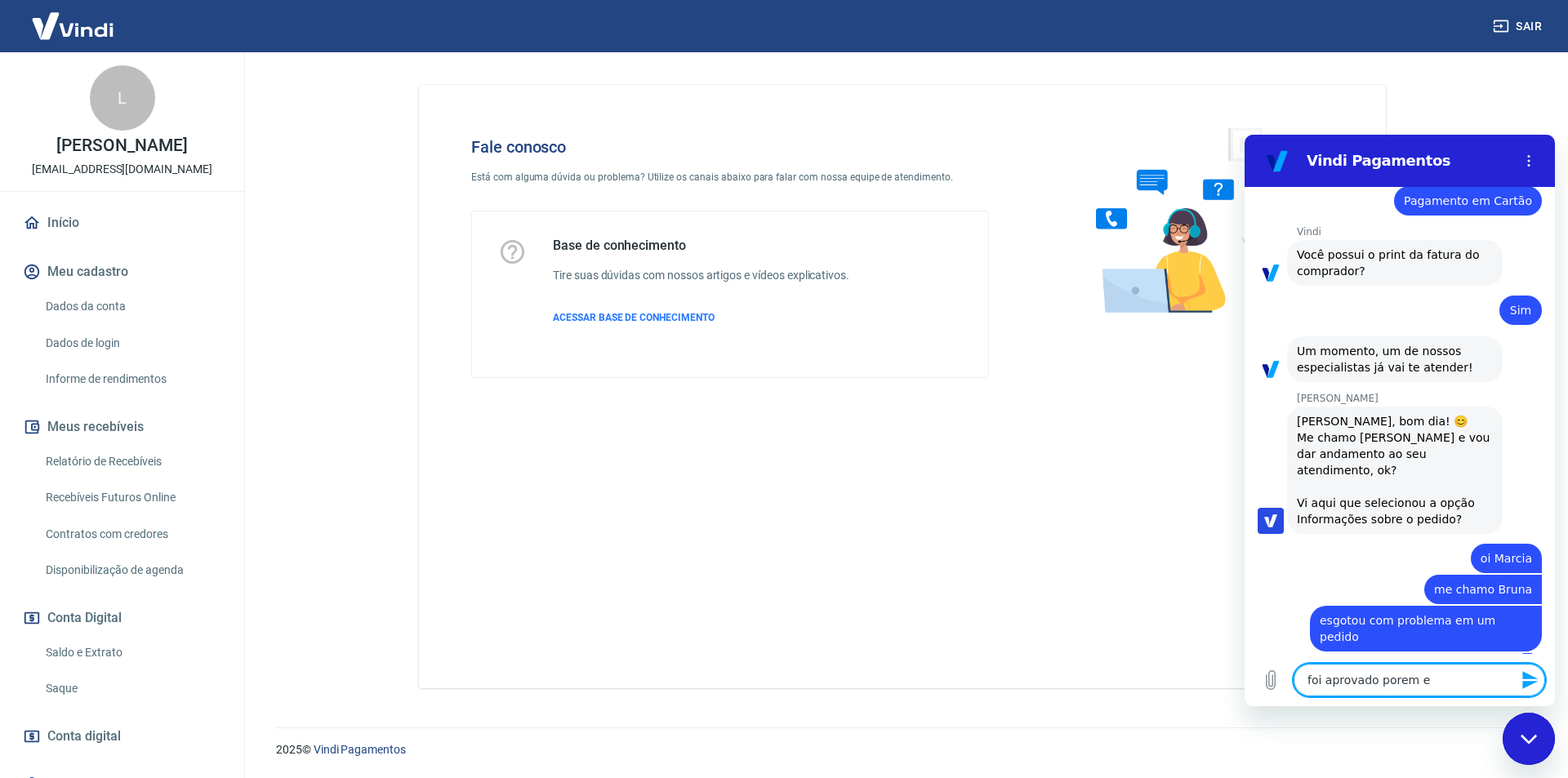
type textarea "foi aprovado porem es"
type textarea "x"
type textarea "foi aprovado porem est"
type textarea "x"
click at [1425, 688] on textarea "foi aprovado porem esta como aguardando pagamentio" at bounding box center [1419, 672] width 251 height 48
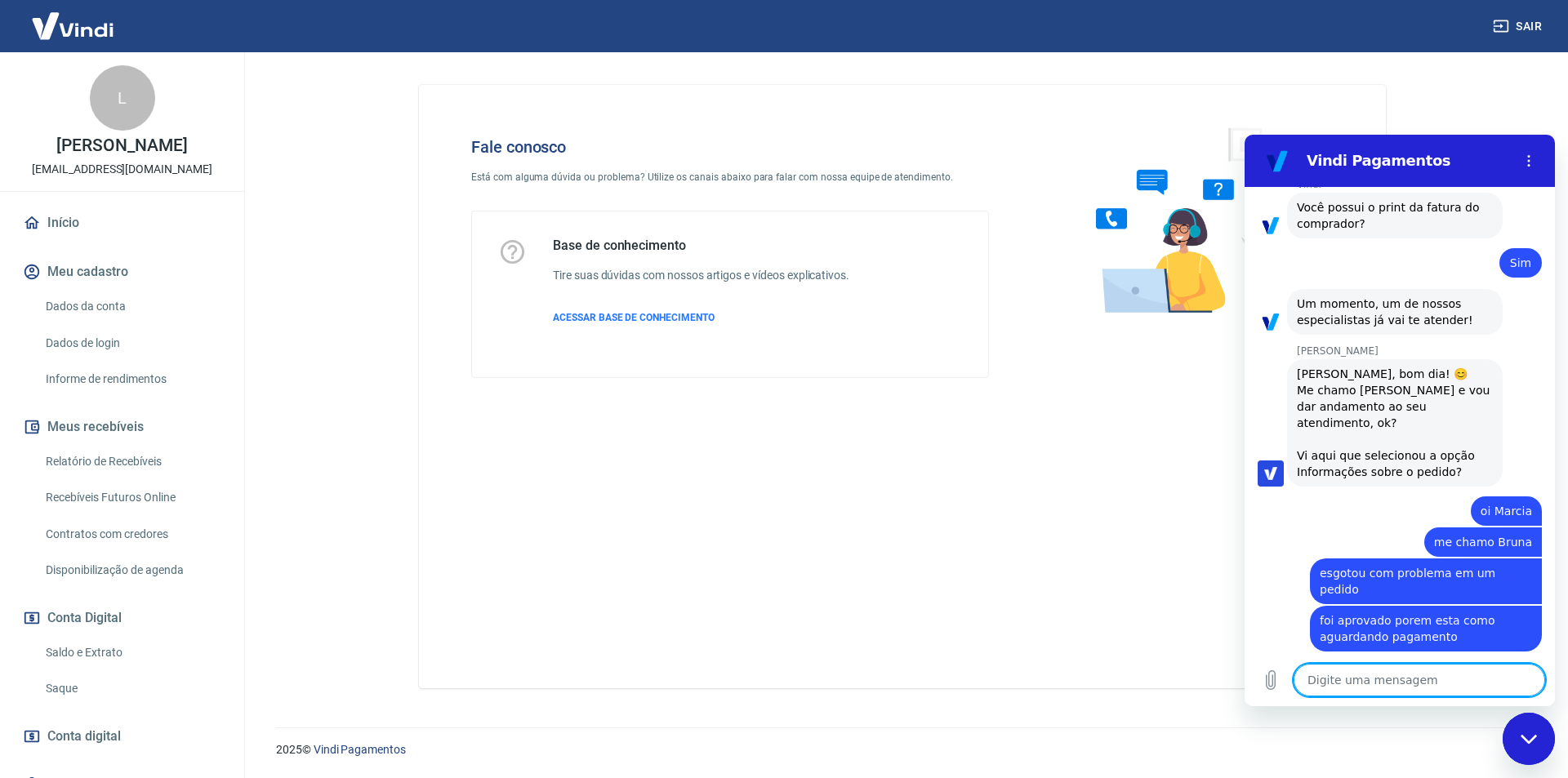
scroll to position [1354, 0]
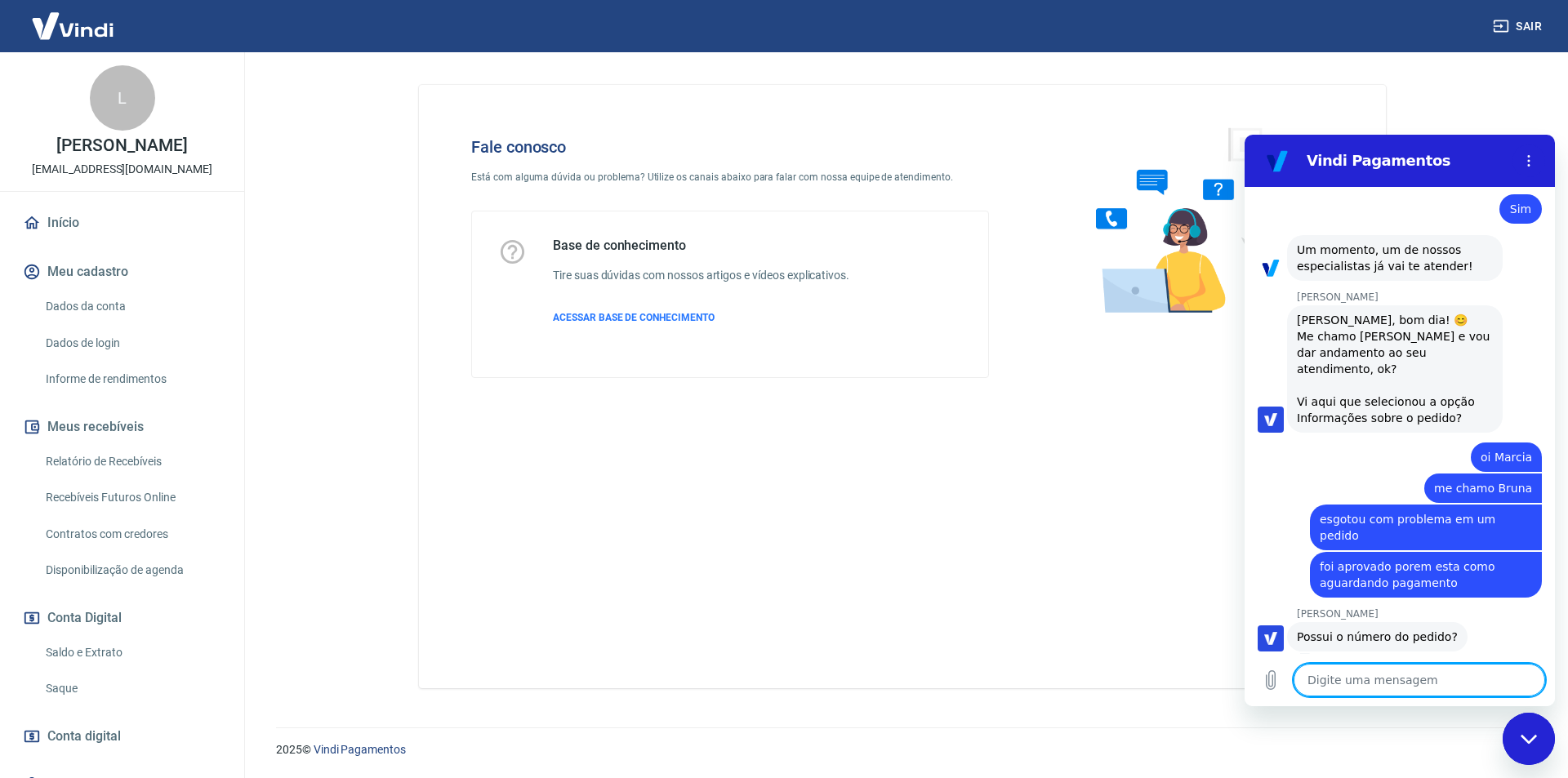
click at [1378, 666] on textarea at bounding box center [1419, 679] width 251 height 33
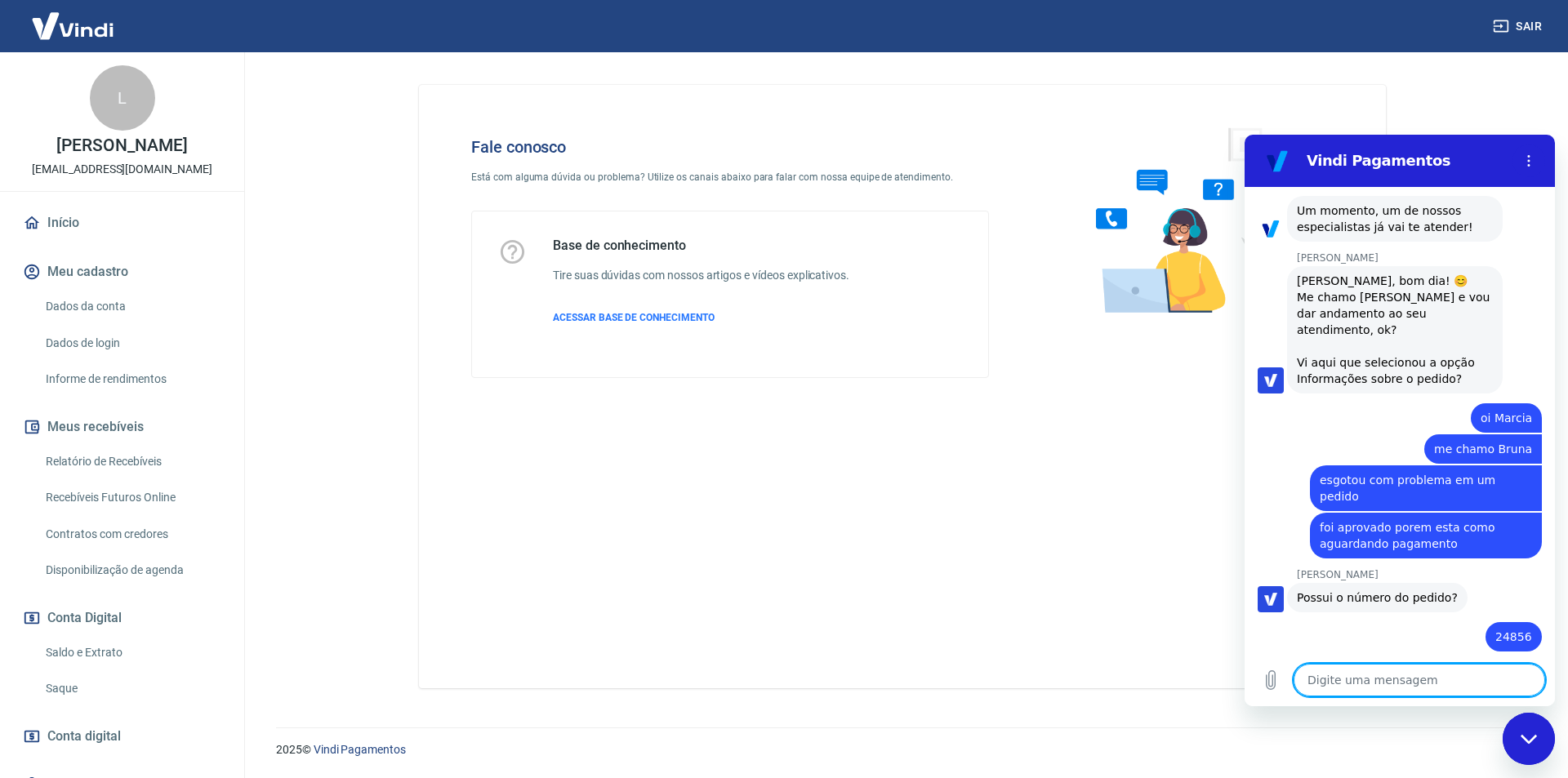
scroll to position [1447, 0]
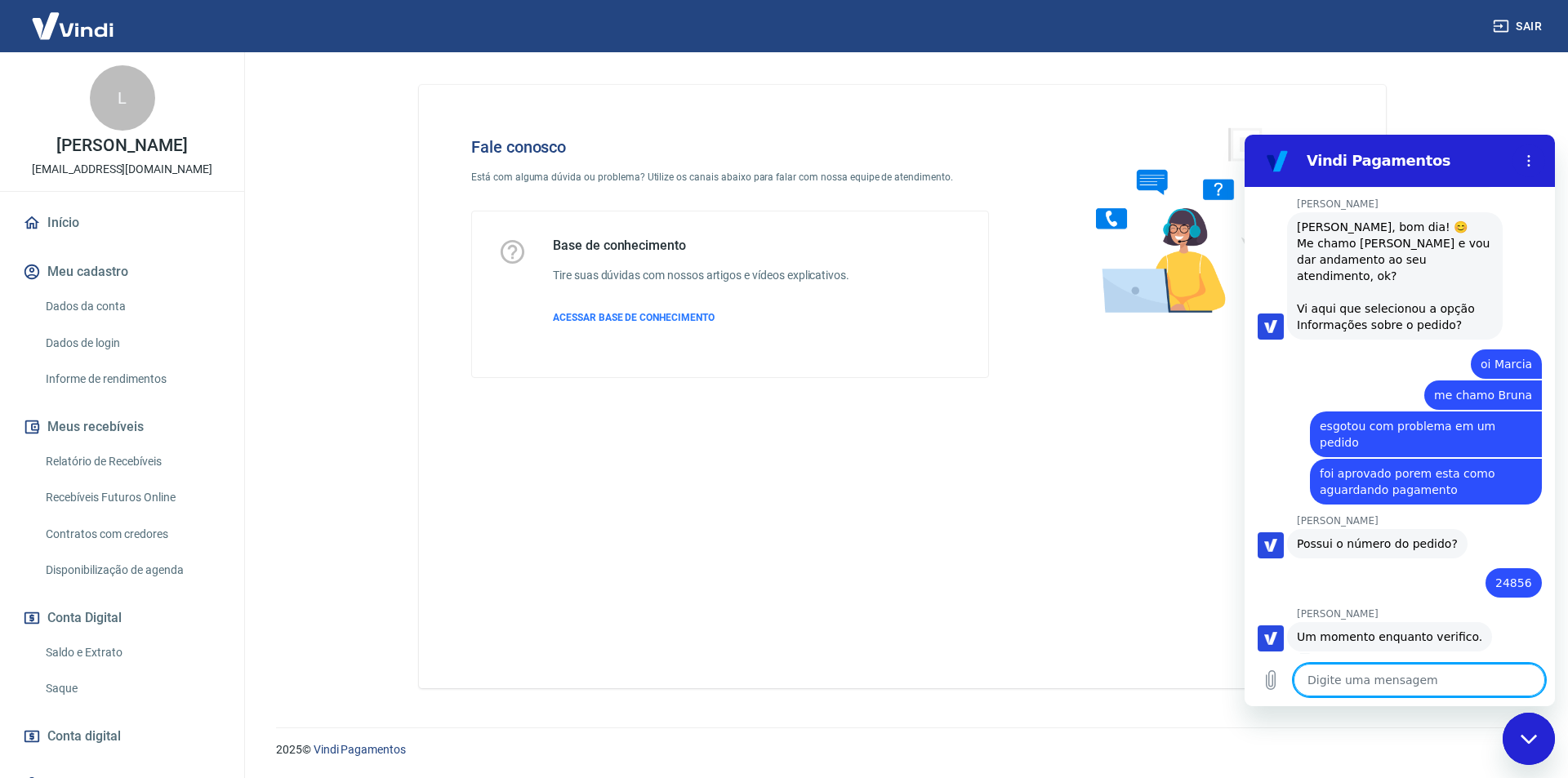
click at [1462, 687] on textarea at bounding box center [1419, 679] width 251 height 33
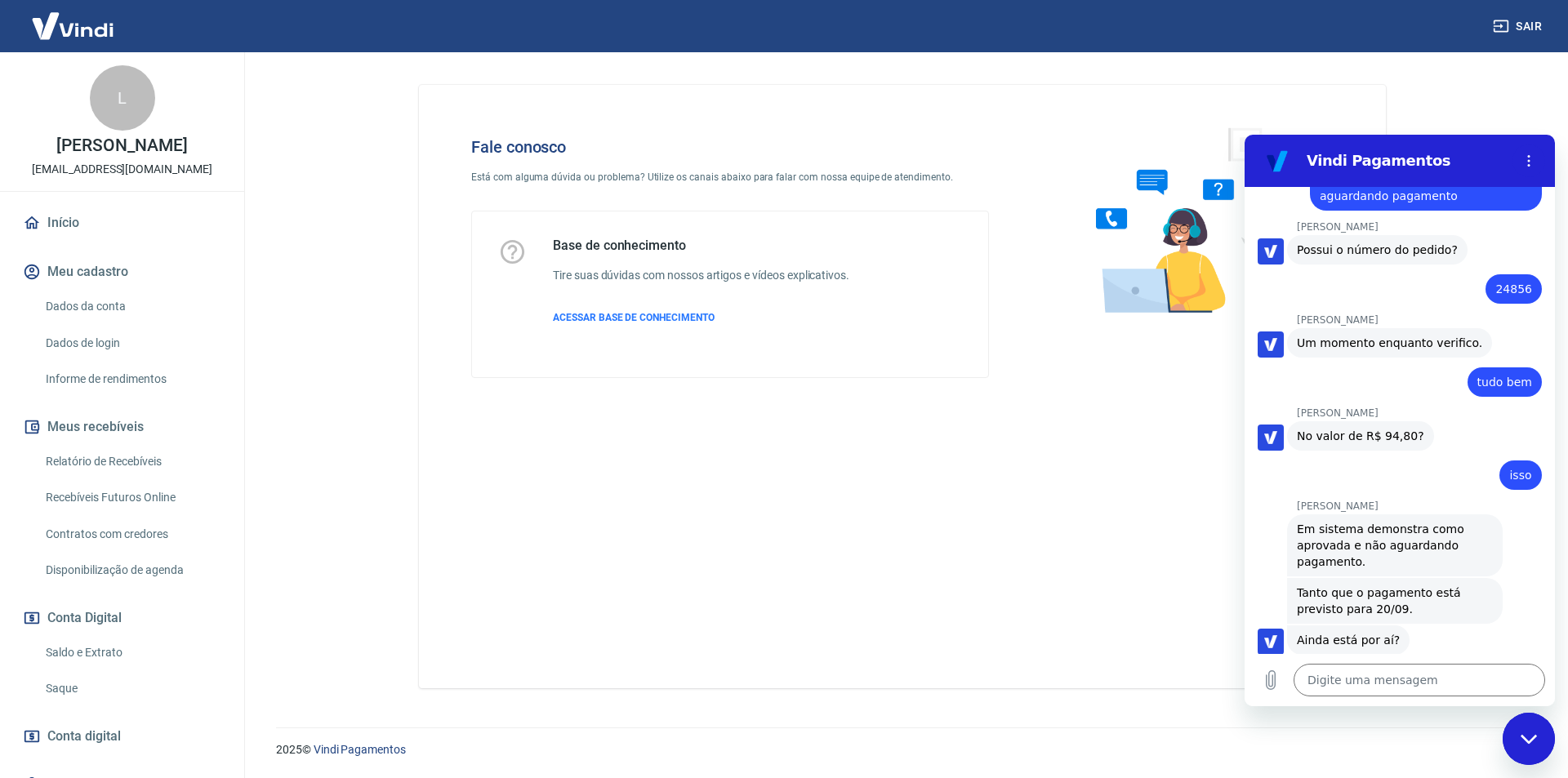
scroll to position [1744, 0]
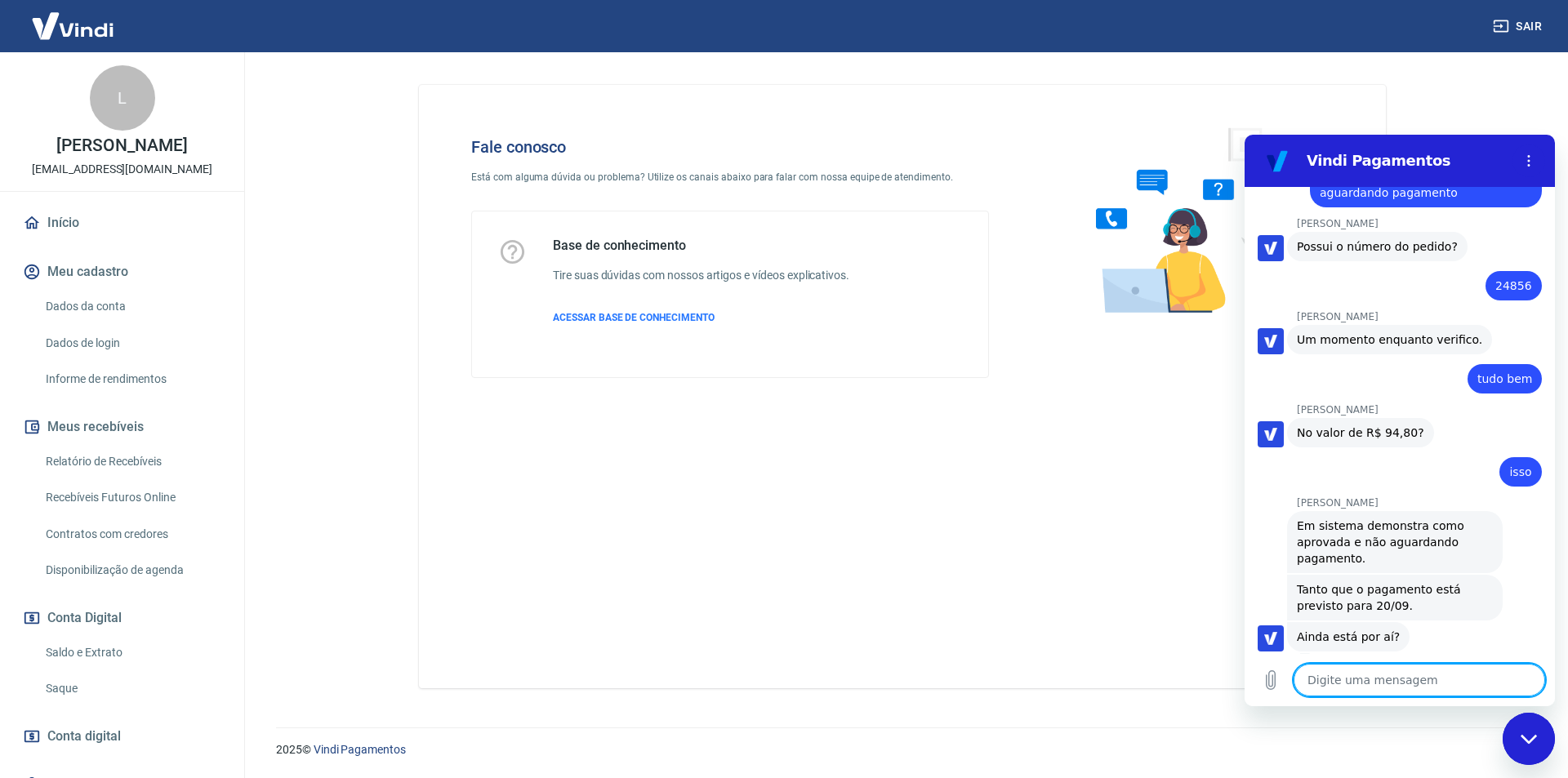
click at [1384, 696] on div "Digite uma mensagem x" at bounding box center [1399, 680] width 310 height 52
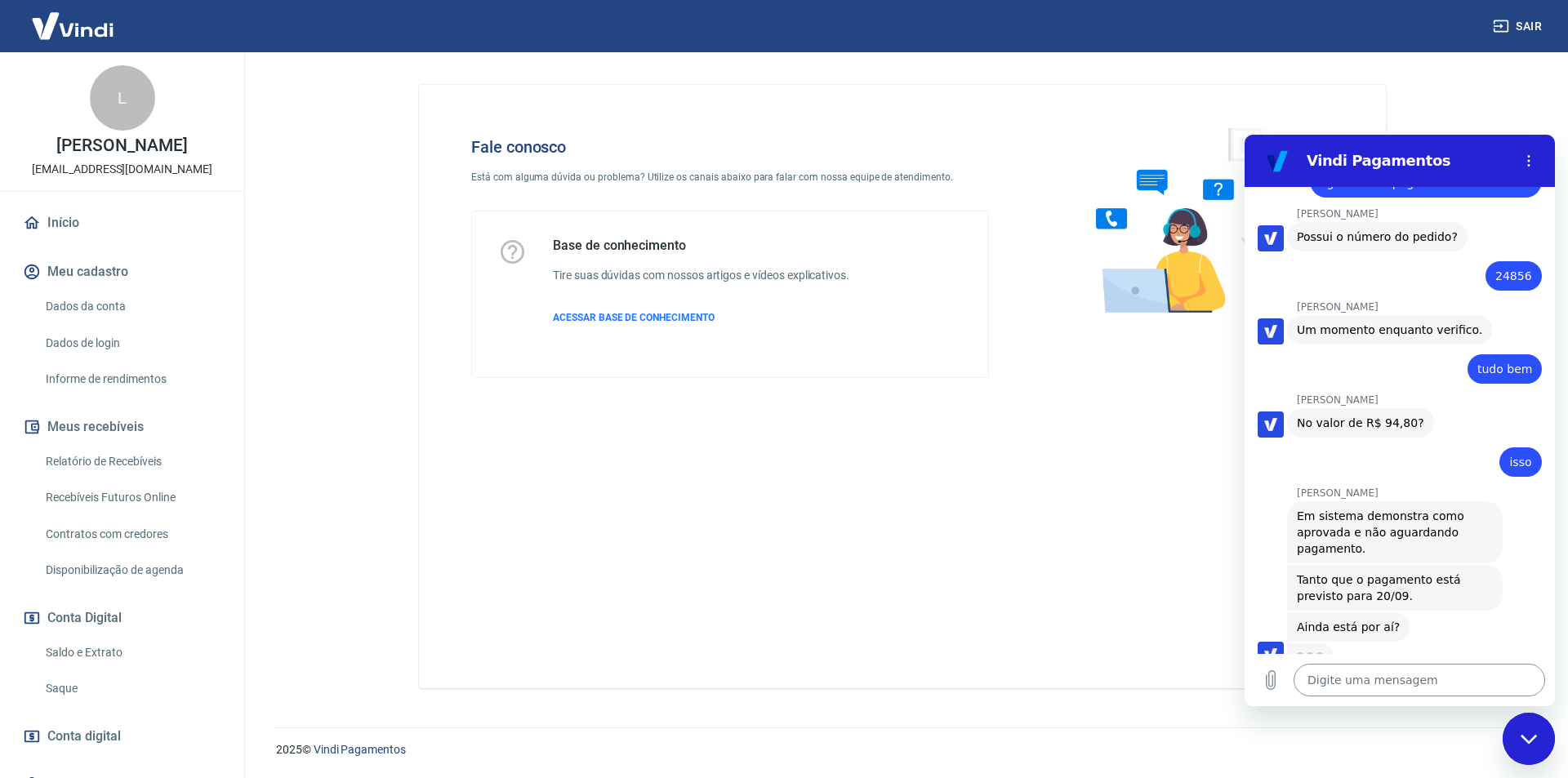
scroll to position [1752, 0]
click at [1367, 693] on textarea at bounding box center [1419, 679] width 251 height 33
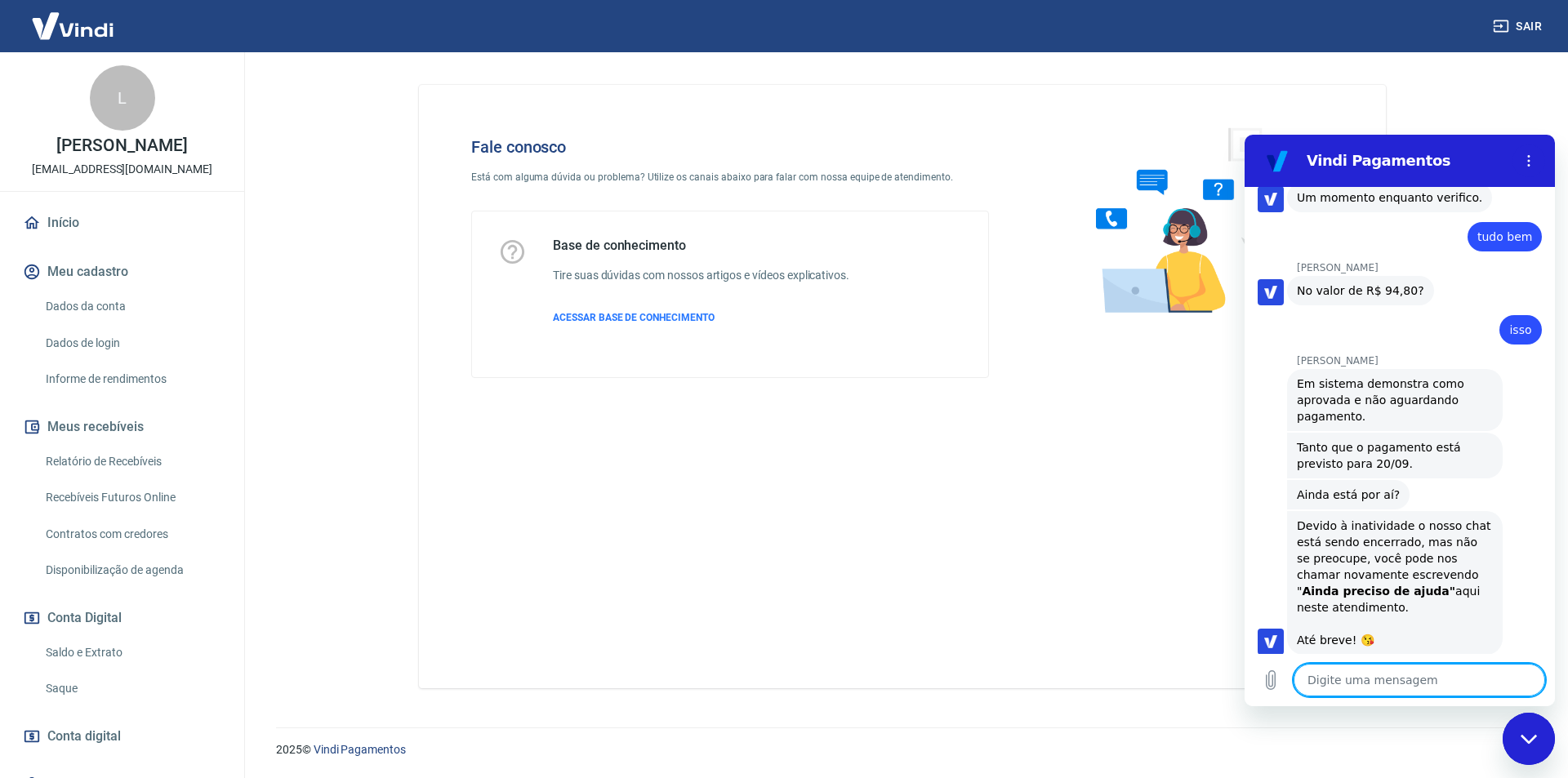
click at [1367, 693] on textarea at bounding box center [1419, 679] width 251 height 33
click at [1357, 695] on textarea at bounding box center [1419, 679] width 251 height 33
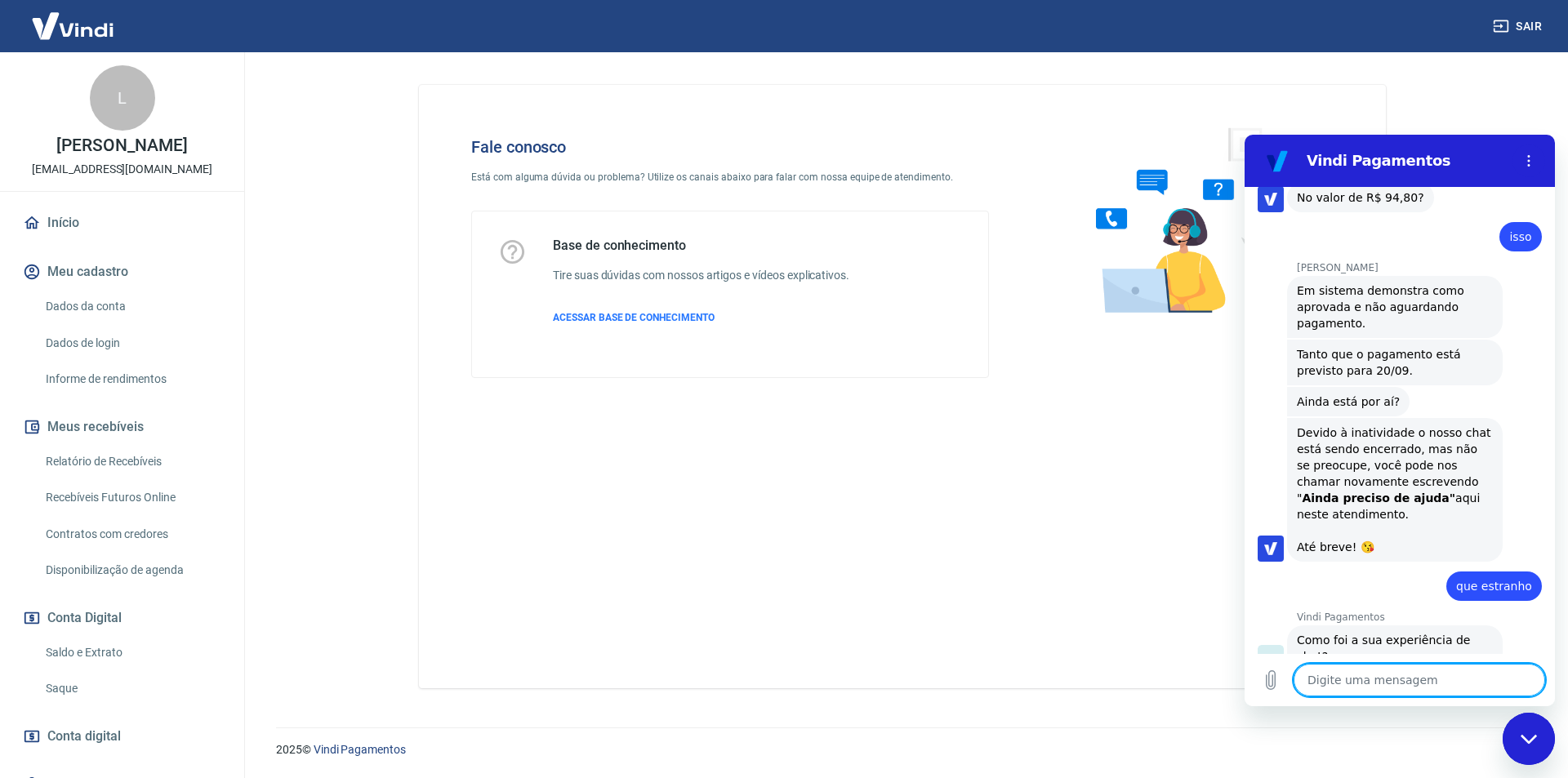
scroll to position [2020, 0]
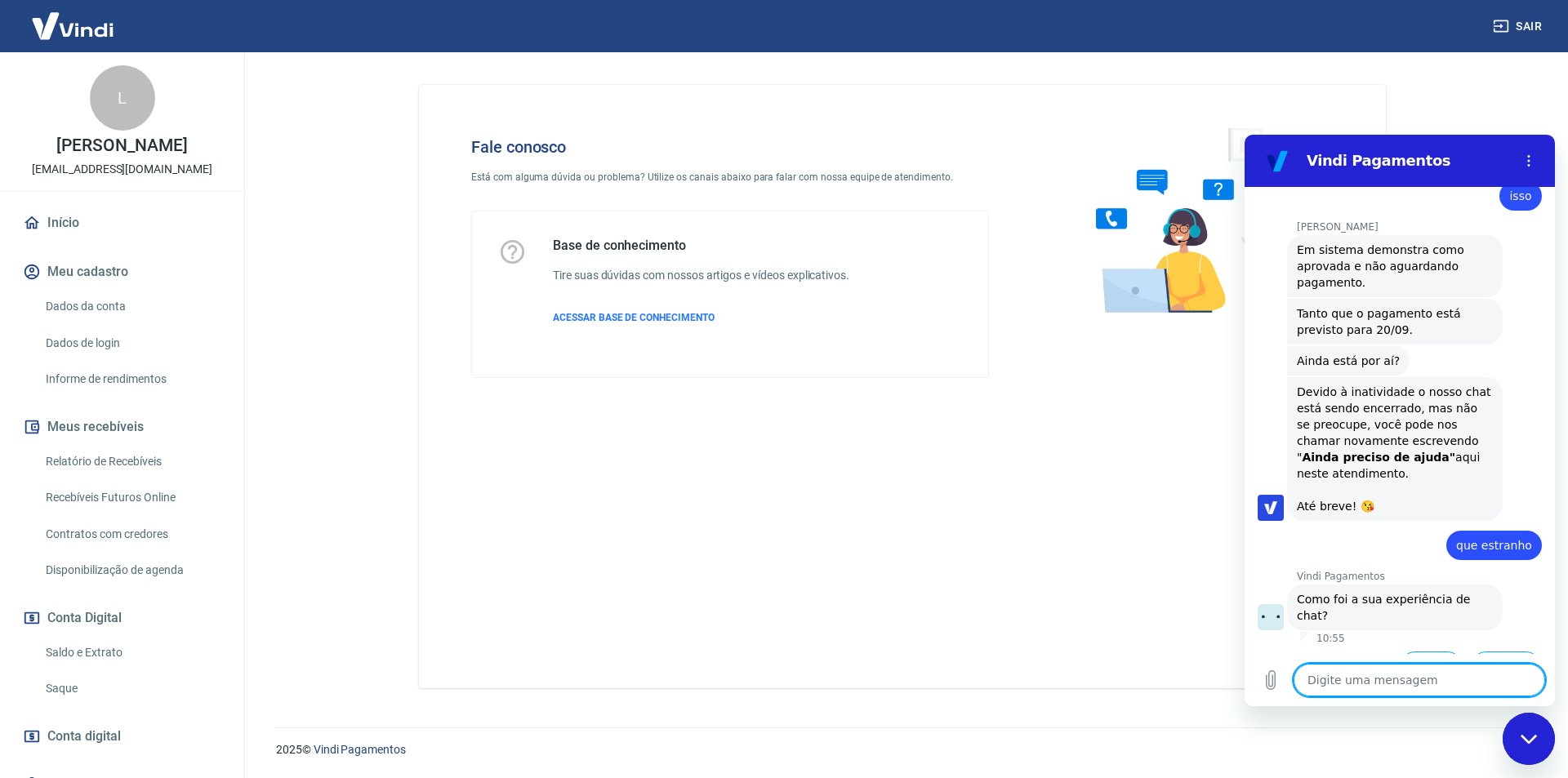
click at [1409, 685] on textarea at bounding box center [1419, 679] width 251 height 33
